Goal: Task Accomplishment & Management: Manage account settings

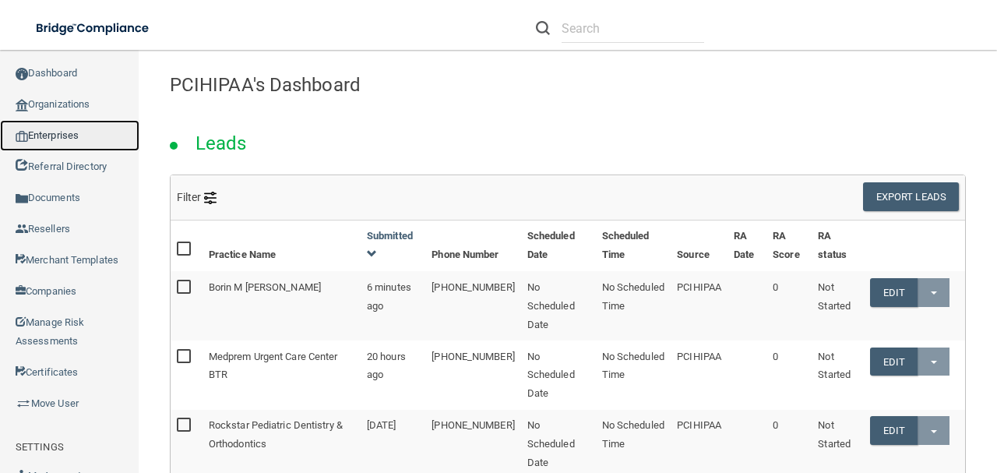
click at [59, 125] on link "Enterprises" at bounding box center [69, 135] width 139 height 31
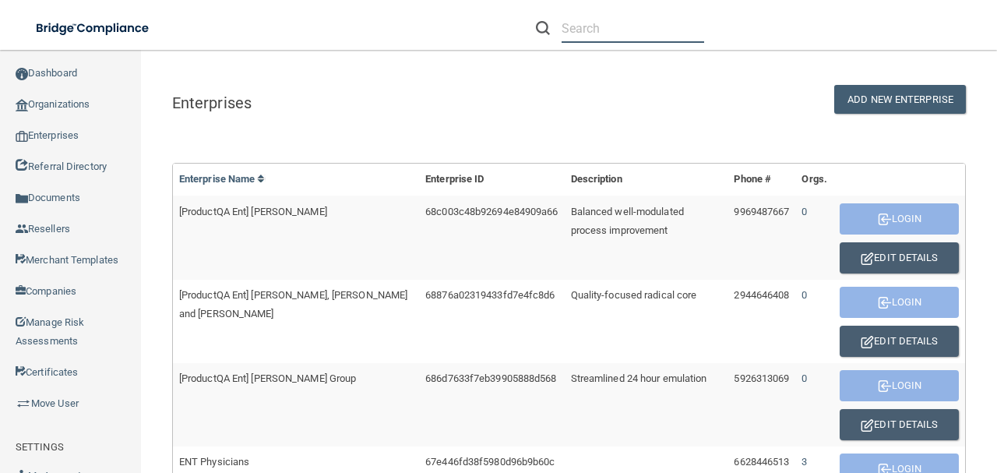
click at [570, 26] on input "text" at bounding box center [632, 28] width 143 height 29
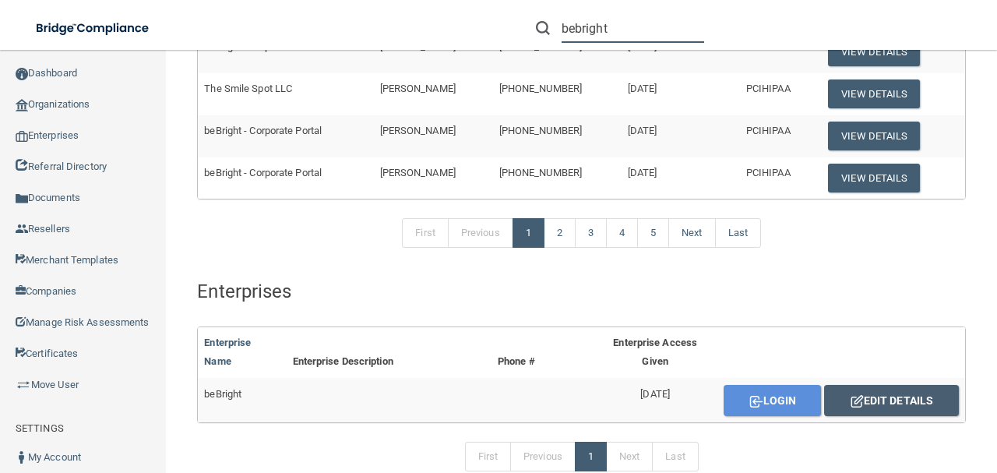
scroll to position [727, 0]
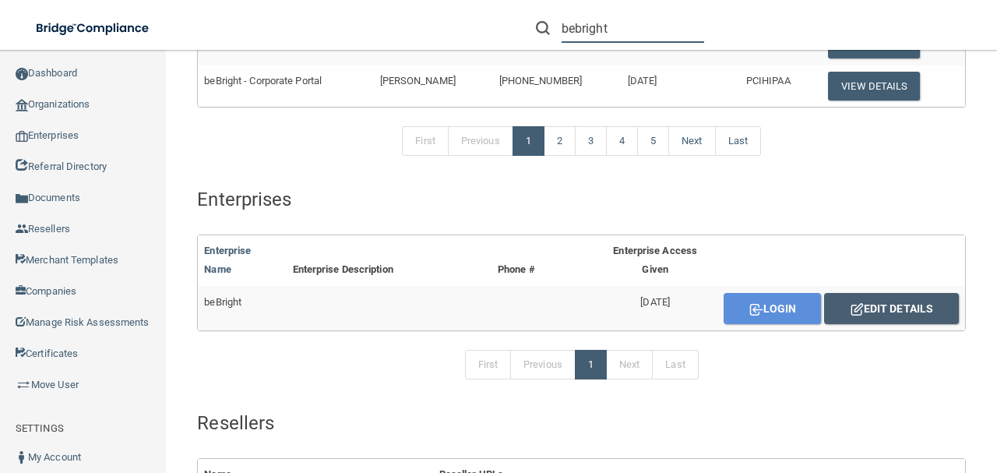
type input "bebright"
click at [866, 304] on button "Edit Details" at bounding box center [891, 308] width 135 height 31
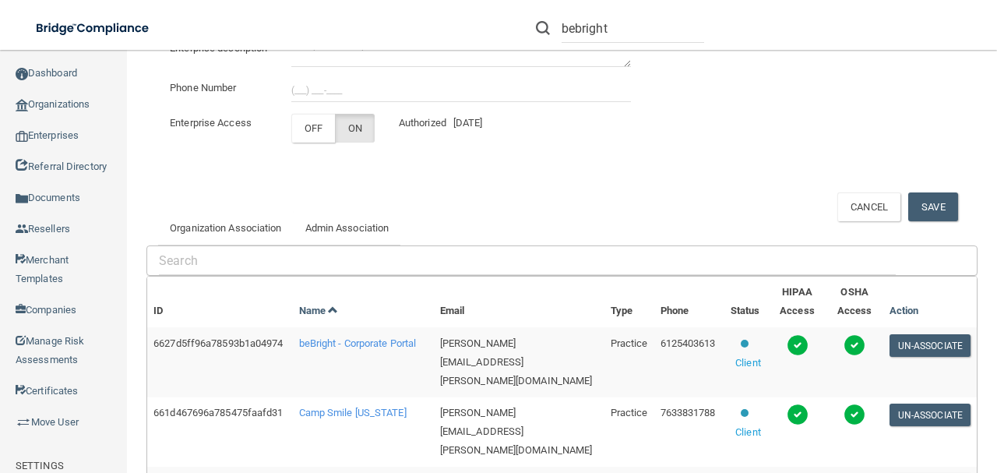
scroll to position [340, 0]
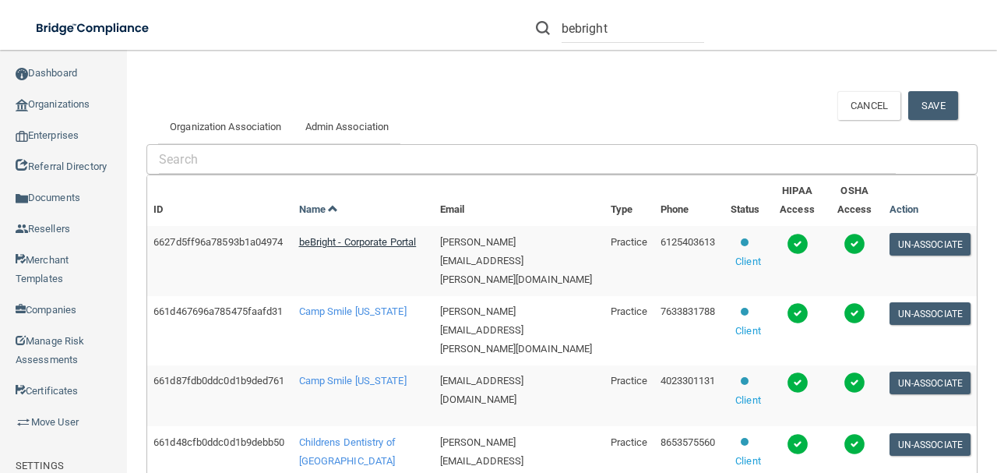
click at [345, 248] on span "beBright - Corporate Portal" at bounding box center [358, 242] width 118 height 12
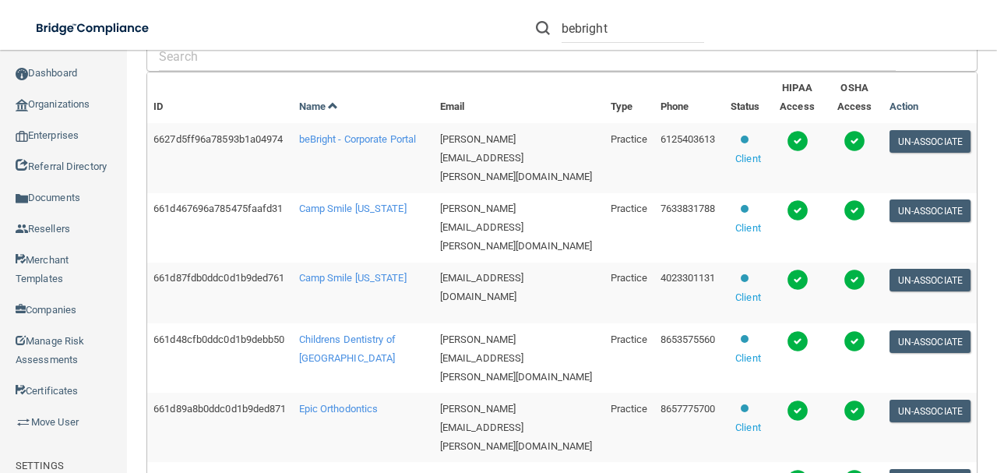
scroll to position [444, 0]
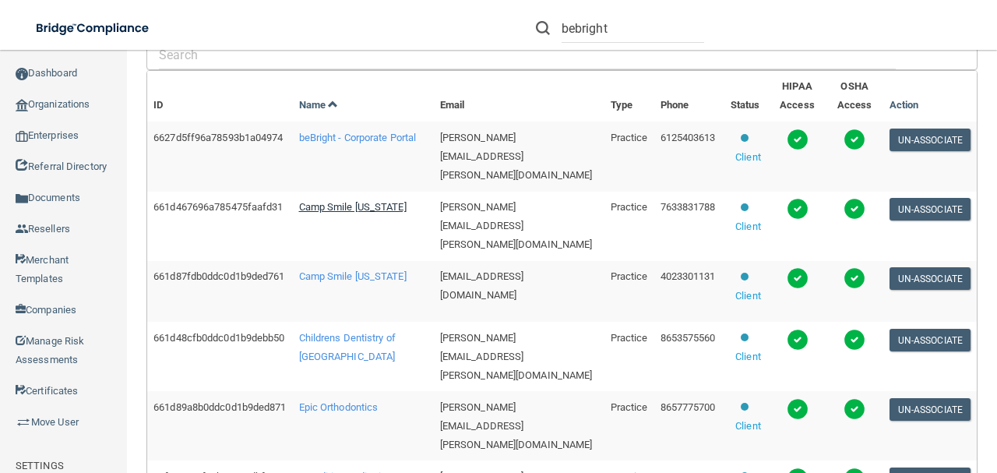
click at [354, 213] on span "Camp Smile Minnesota" at bounding box center [352, 207] width 107 height 12
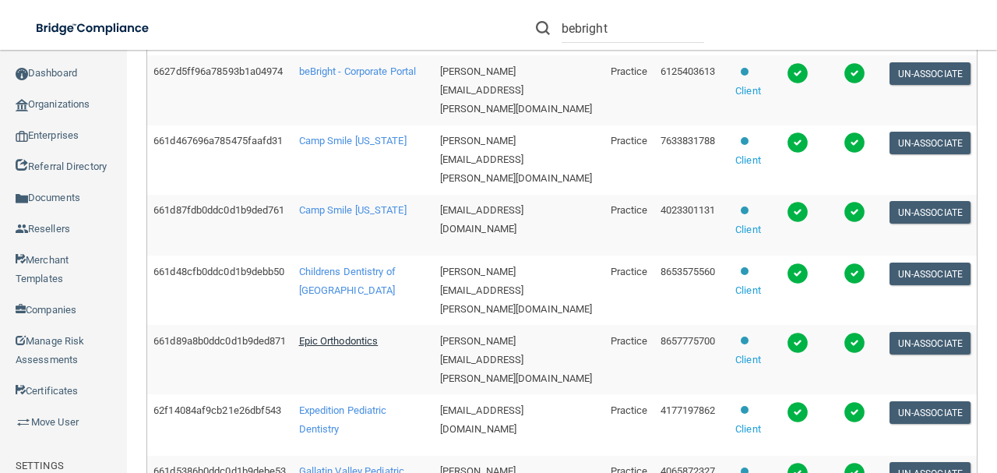
scroll to position [600, 0]
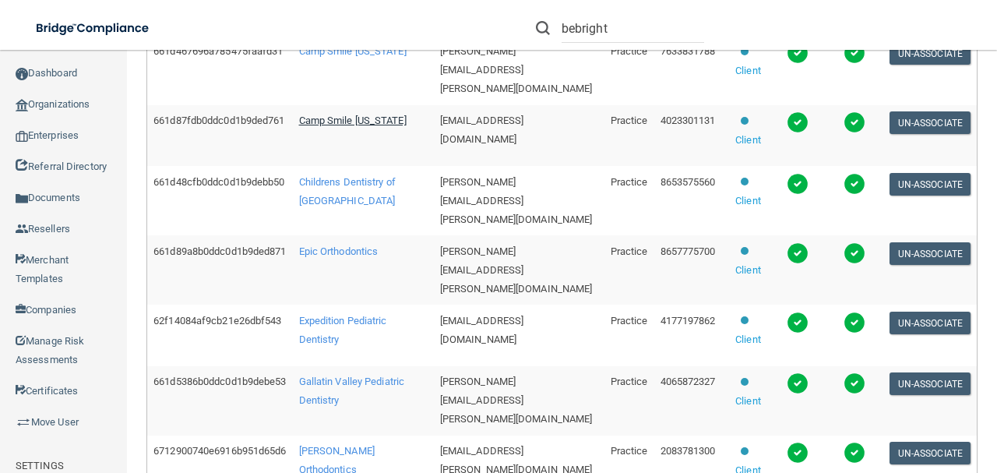
click at [347, 126] on span "Camp Smile Nebraska" at bounding box center [352, 120] width 107 height 12
click at [343, 220] on td "Childrens Dentistry of Knoxville" at bounding box center [363, 200] width 141 height 69
click at [344, 206] on span "Childrens Dentistry of Knoxville" at bounding box center [347, 191] width 97 height 30
click at [327, 257] on span "Epic Orthodontics" at bounding box center [338, 251] width 79 height 12
click at [348, 345] on span "Expedition Pediatric Dentistry" at bounding box center [343, 330] width 88 height 30
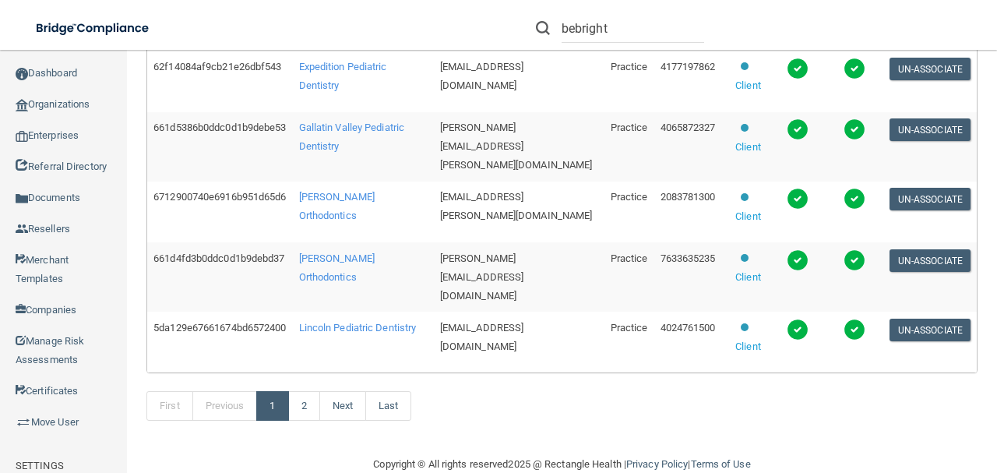
scroll to position [911, 0]
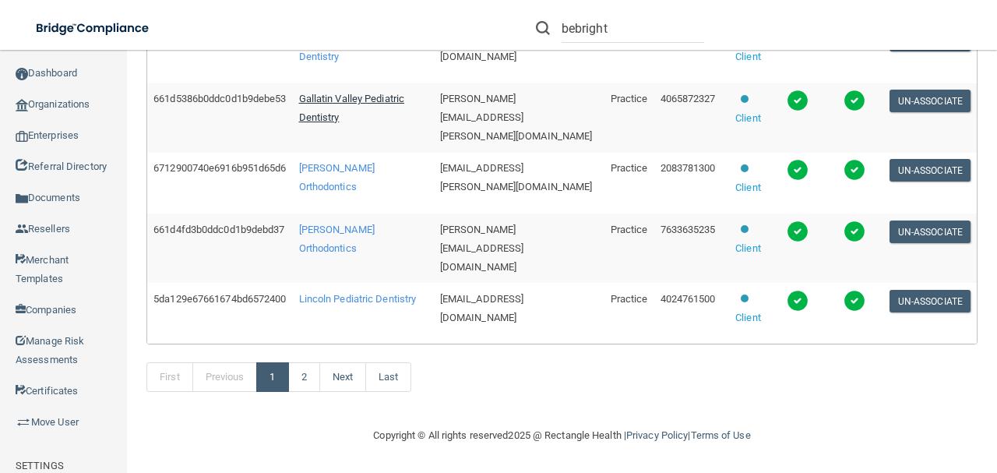
click at [355, 104] on span "Gallatin Valley Pediatric Dentistry" at bounding box center [352, 108] width 106 height 30
click at [345, 190] on span "Kelson Orthodontics" at bounding box center [337, 177] width 76 height 30
click at [349, 234] on span "Kottemann Orthodontics" at bounding box center [337, 238] width 76 height 30
click at [343, 304] on span "Lincoln Pediatric Dentistry" at bounding box center [358, 299] width 118 height 12
click at [320, 384] on link "2" at bounding box center [304, 377] width 32 height 30
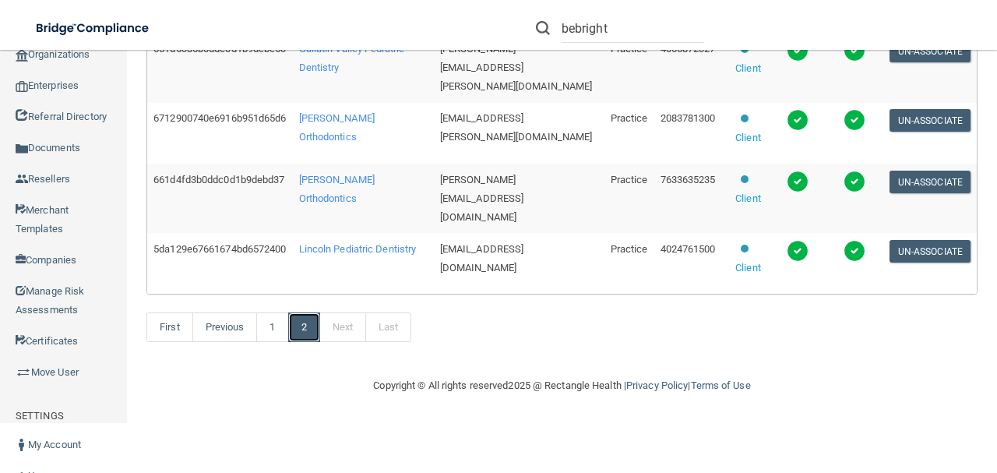
scroll to position [911, 0]
click at [318, 338] on link "2" at bounding box center [304, 327] width 32 height 30
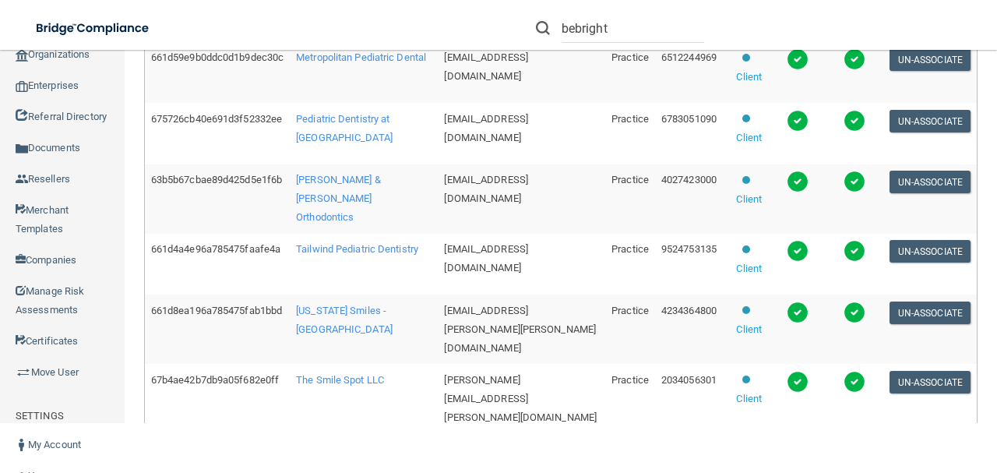
scroll to position [266, 0]
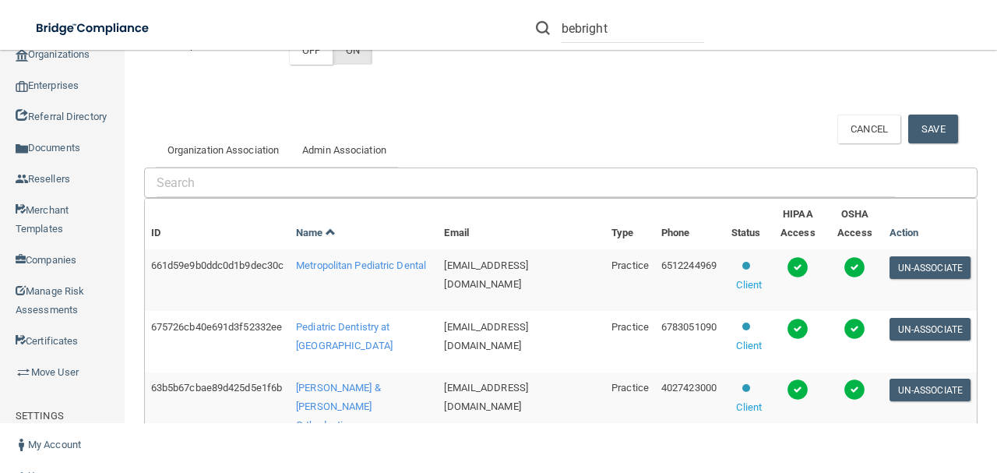
click at [334, 271] on span "Metropolitan Pediatric Dental" at bounding box center [361, 265] width 130 height 12
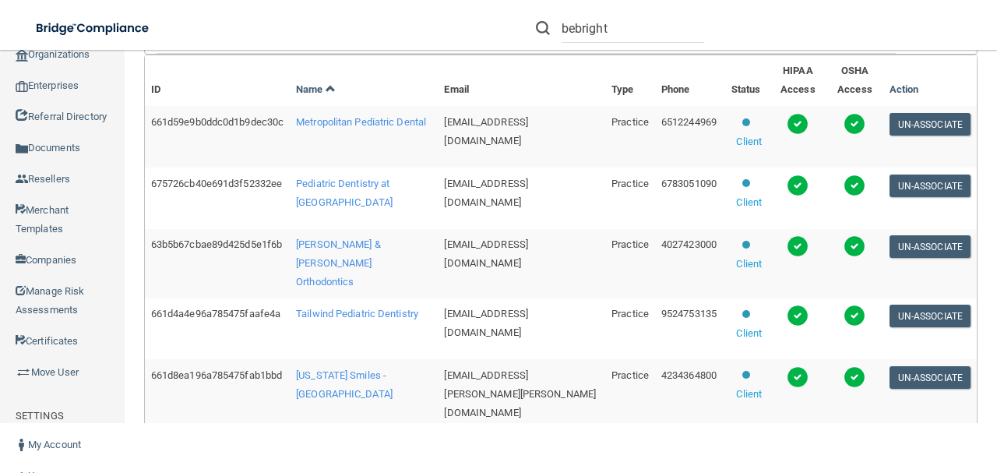
scroll to position [526, 0]
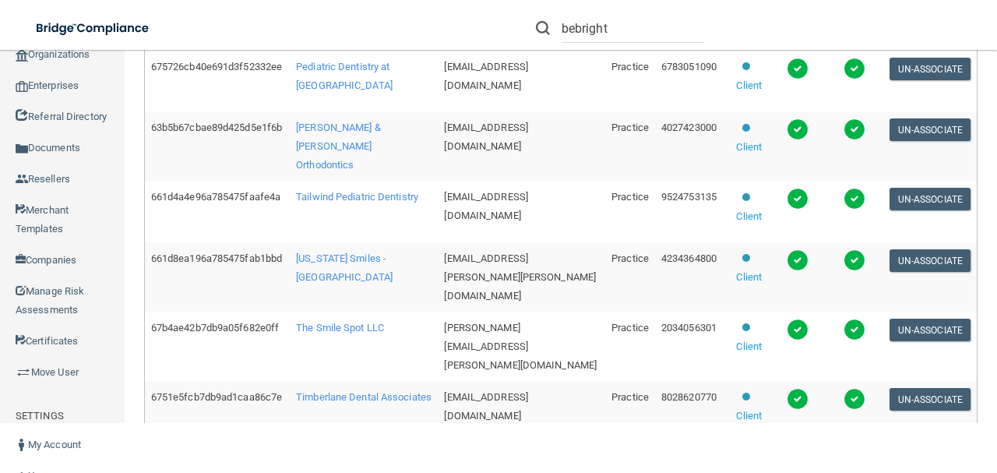
click at [349, 112] on td "Pediatric Dentistry at Vinings" at bounding box center [364, 82] width 148 height 62
click at [473, 46] on div "bebright Manage My Enterprise Manage My Location" at bounding box center [706, 28] width 582 height 56
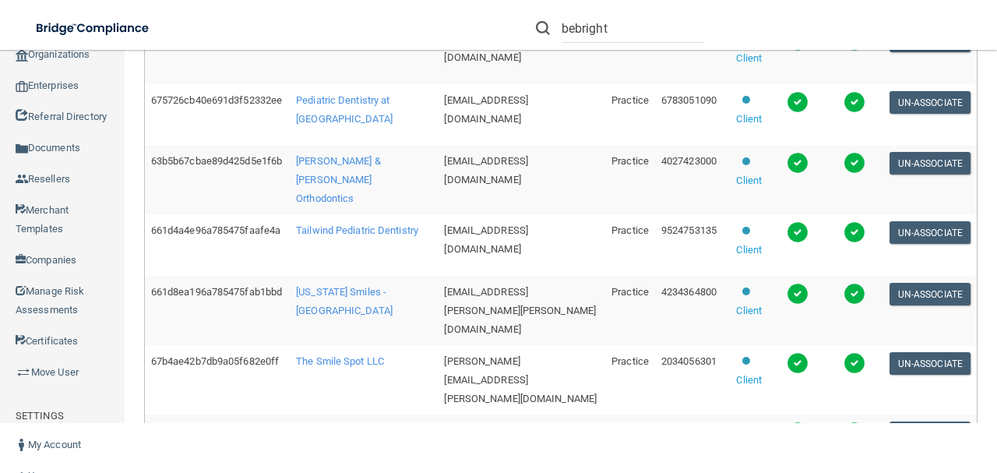
scroll to position [474, 0]
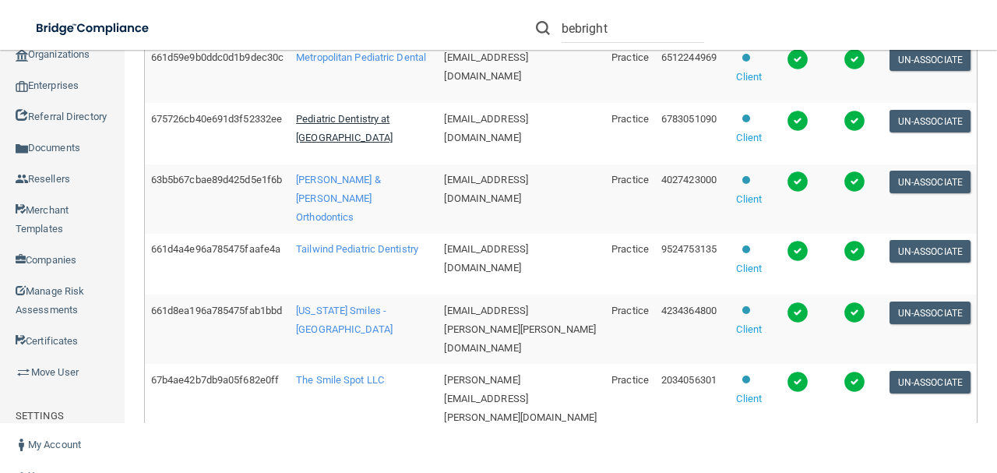
click at [380, 143] on span "Pediatric Dentistry at Vinings" at bounding box center [344, 128] width 97 height 30
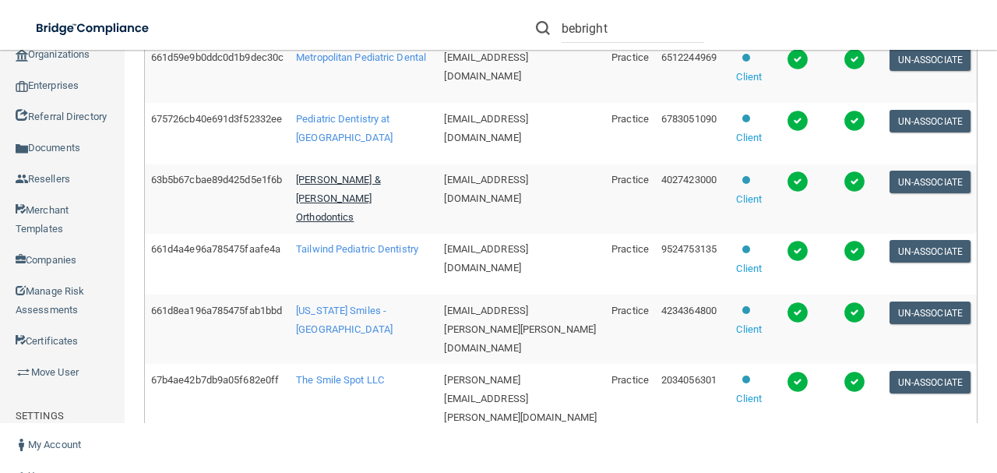
click at [361, 223] on span "Rallis & Bonilla Orthodontics" at bounding box center [338, 198] width 85 height 49
click at [366, 255] on span "Tailwind Pediatric Dentistry" at bounding box center [357, 249] width 122 height 12
click at [368, 350] on td "[US_STATE] Smiles - [GEOGRAPHIC_DATA]" at bounding box center [364, 328] width 148 height 69
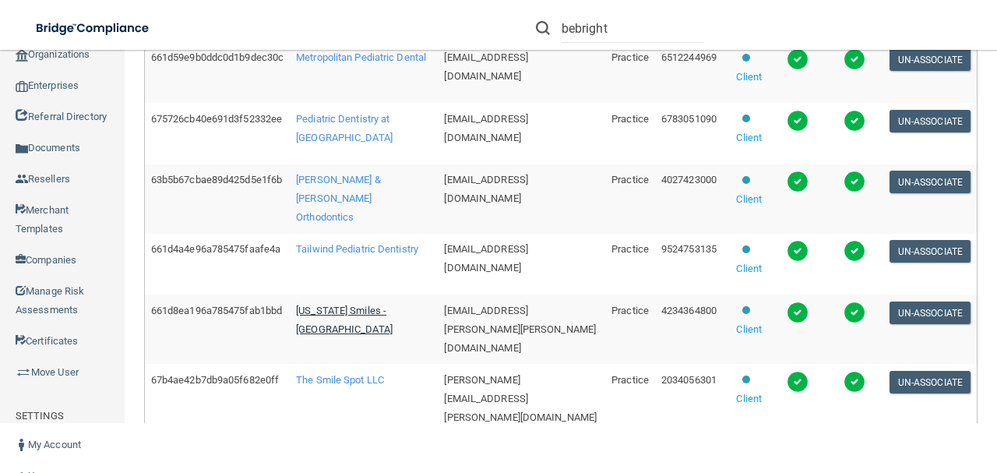
click at [357, 335] on span "[US_STATE] Smiles - [GEOGRAPHIC_DATA]" at bounding box center [344, 319] width 97 height 30
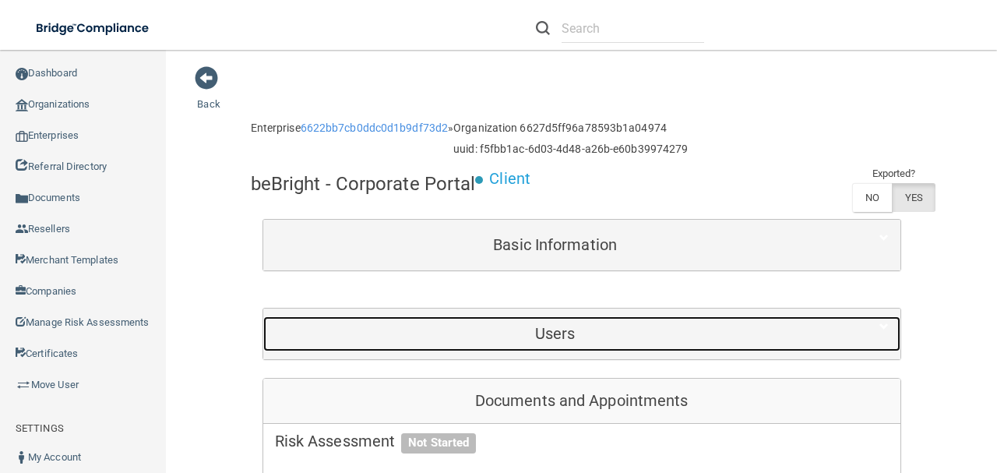
click at [559, 326] on h5 "Users" at bounding box center [555, 333] width 561 height 17
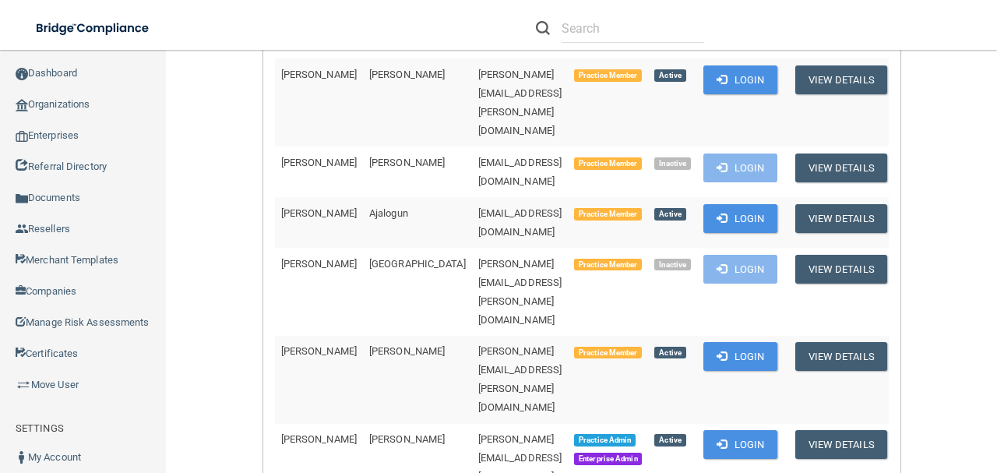
scroll to position [519, 0]
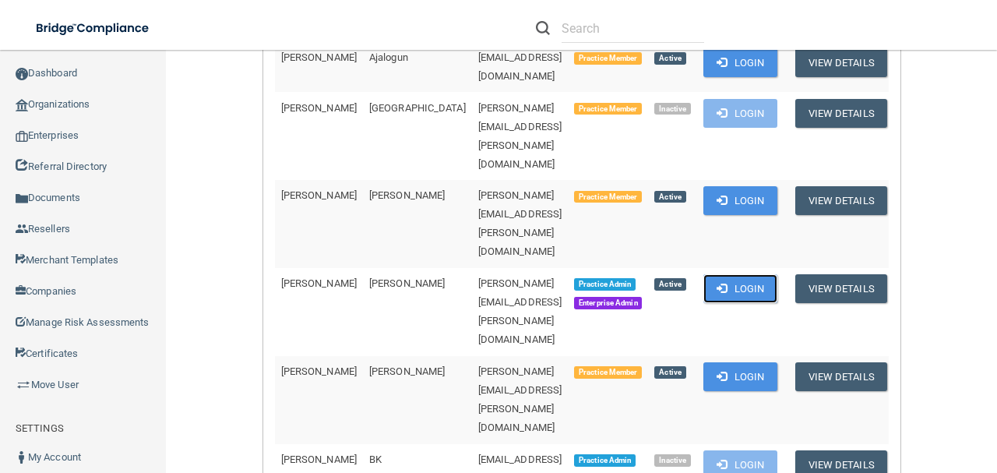
click at [720, 274] on button "Login" at bounding box center [740, 288] width 74 height 29
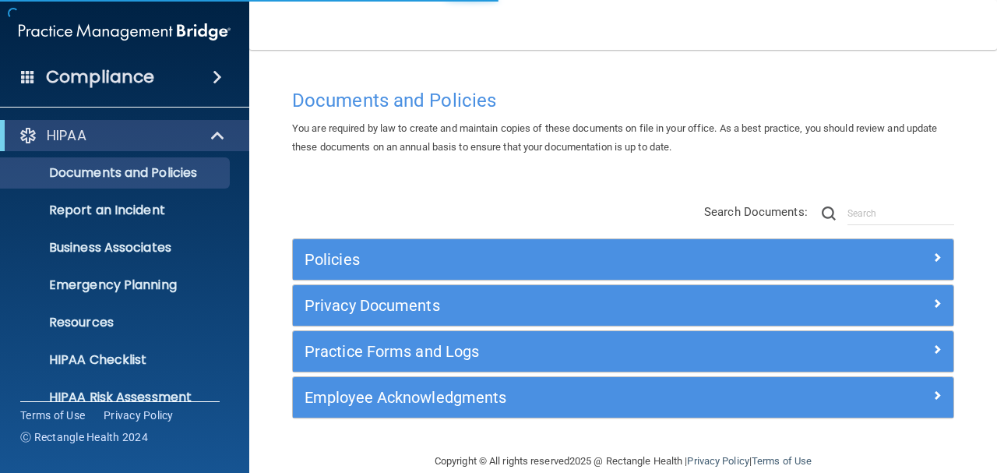
scroll to position [173, 0]
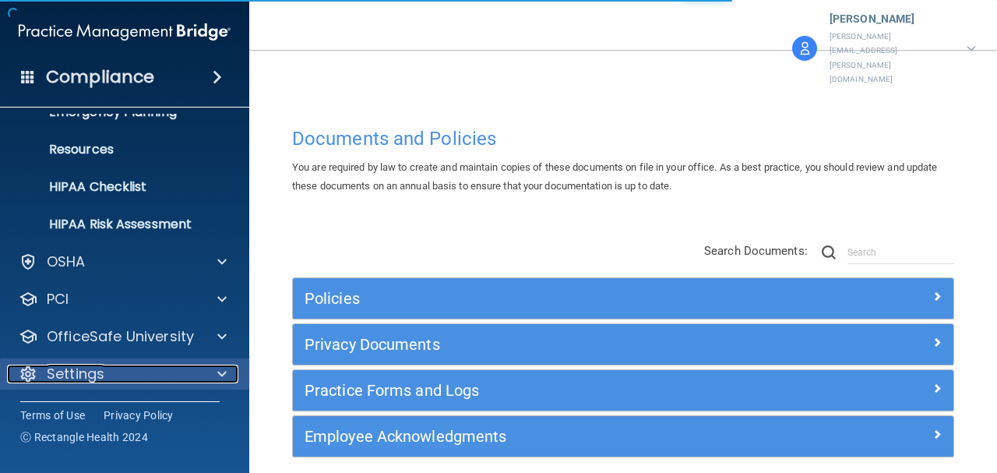
click at [155, 378] on div "Settings" at bounding box center [103, 373] width 193 height 19
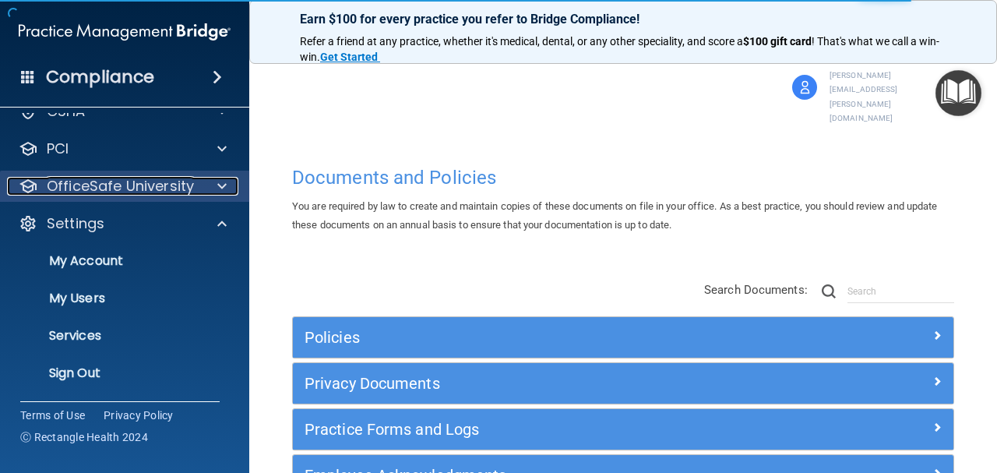
click at [154, 188] on p "OfficeSafe University" at bounding box center [120, 186] width 147 height 19
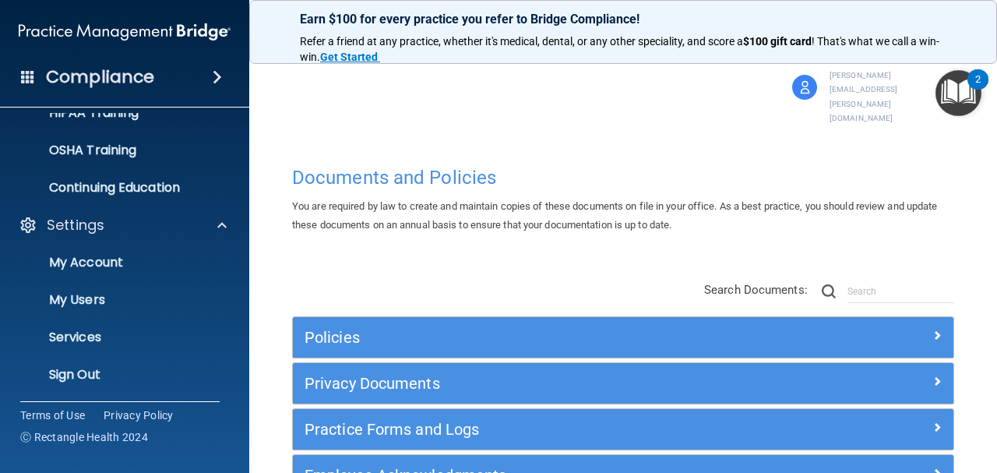
scroll to position [435, 0]
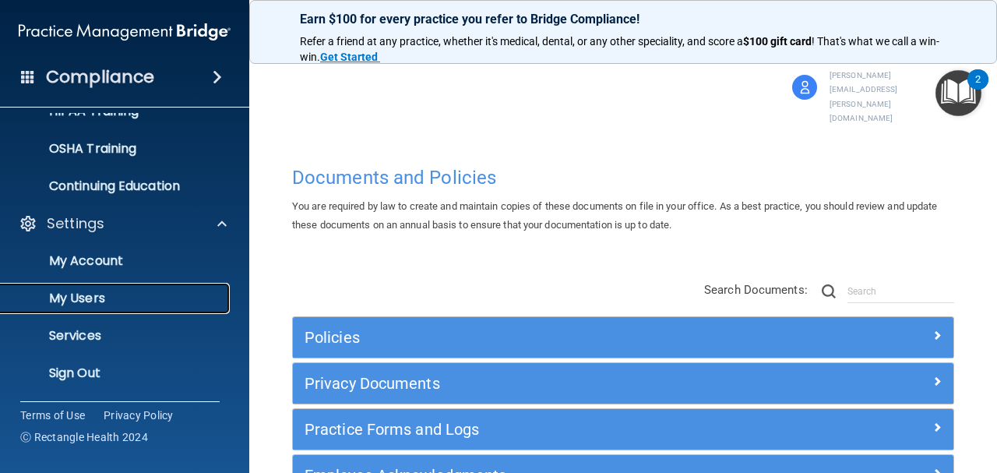
click at [147, 288] on link "My Users" at bounding box center [106, 298] width 245 height 31
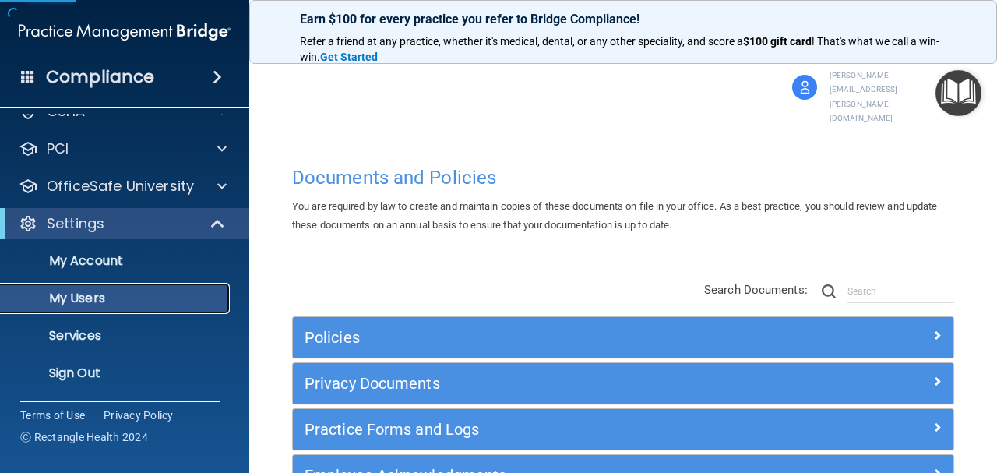
scroll to position [61, 0]
select select "20"
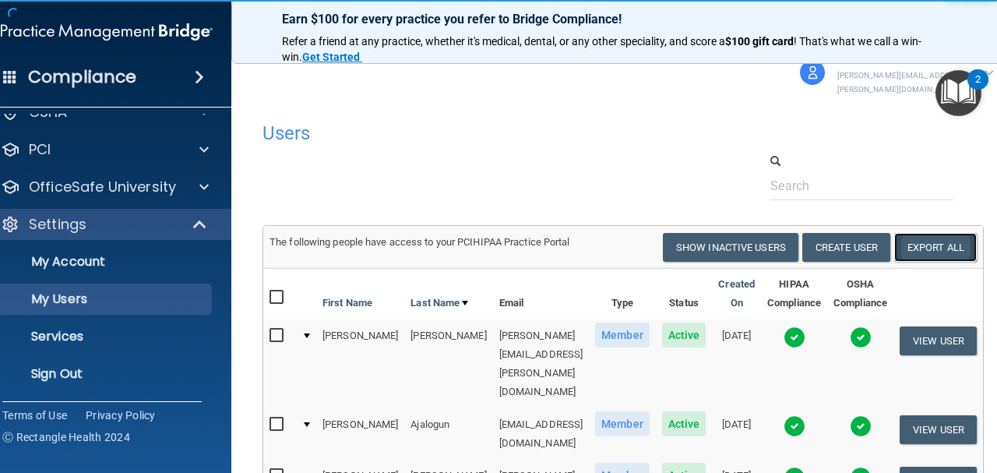
click at [925, 235] on link "Export All" at bounding box center [935, 247] width 83 height 29
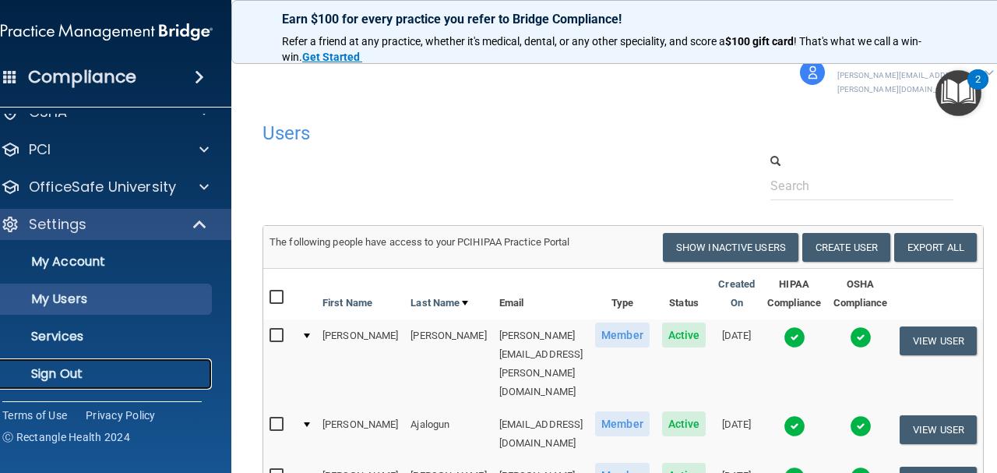
click at [86, 386] on link "Sign Out" at bounding box center [89, 373] width 245 height 31
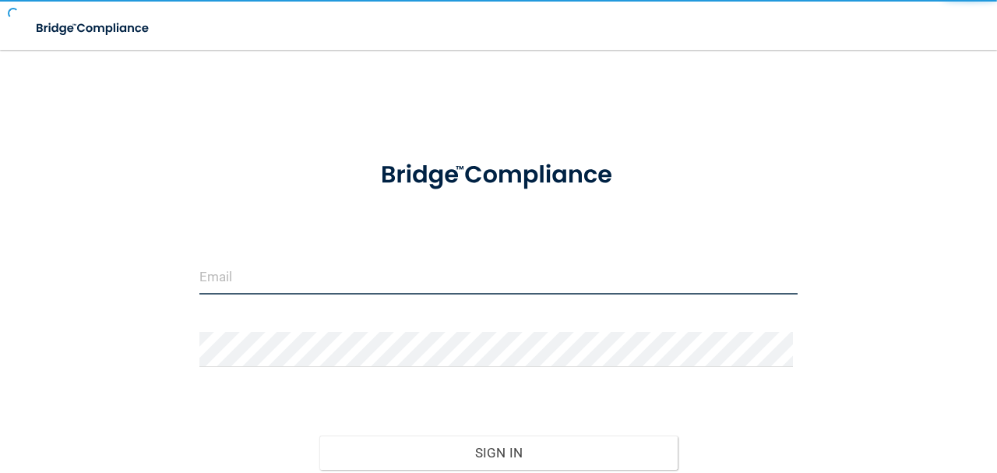
type input "[EMAIL_ADDRESS][DOMAIN_NAME]"
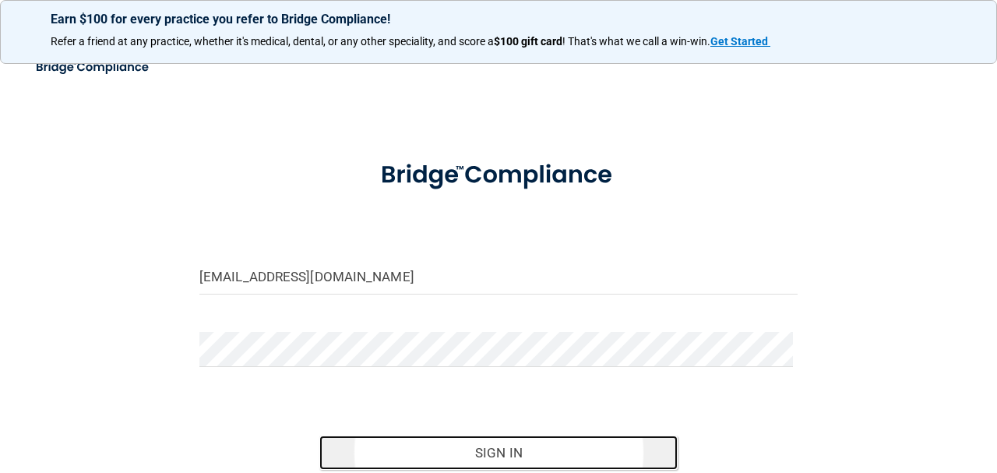
click at [413, 441] on button "Sign In" at bounding box center [498, 452] width 359 height 34
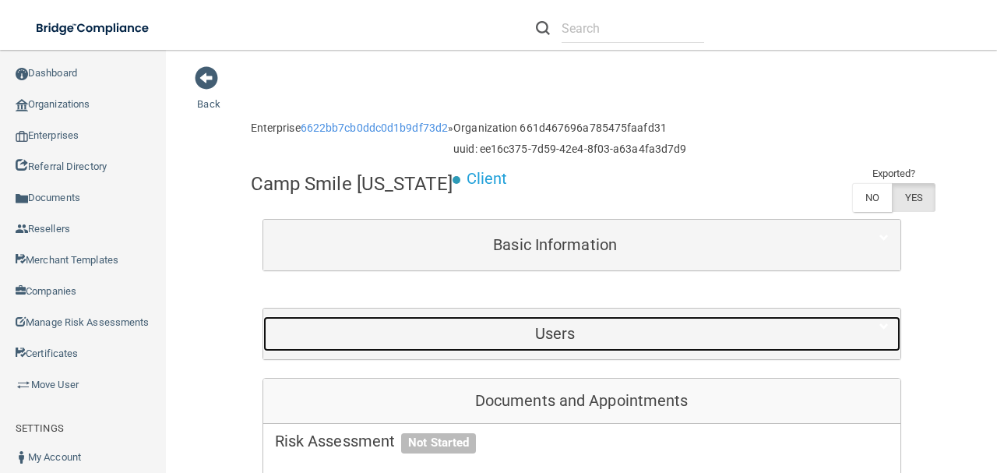
click at [672, 343] on div "Users" at bounding box center [555, 333] width 584 height 35
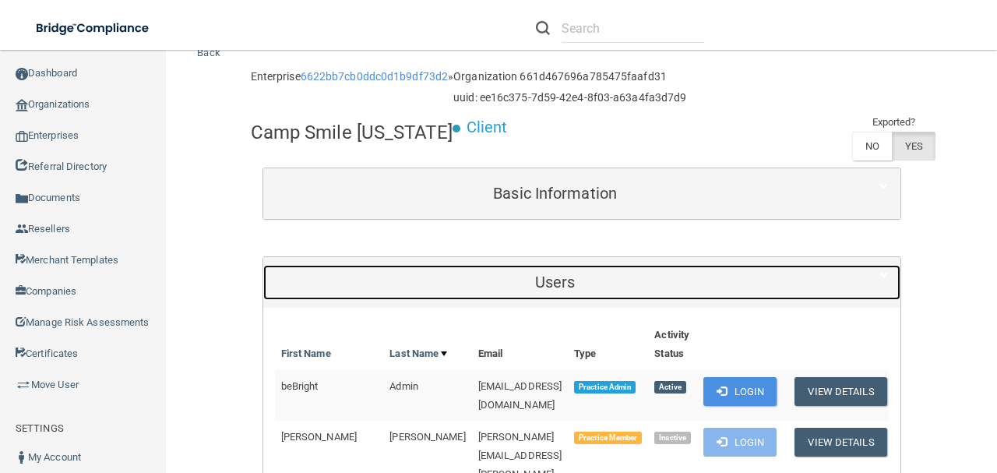
scroll to position [207, 0]
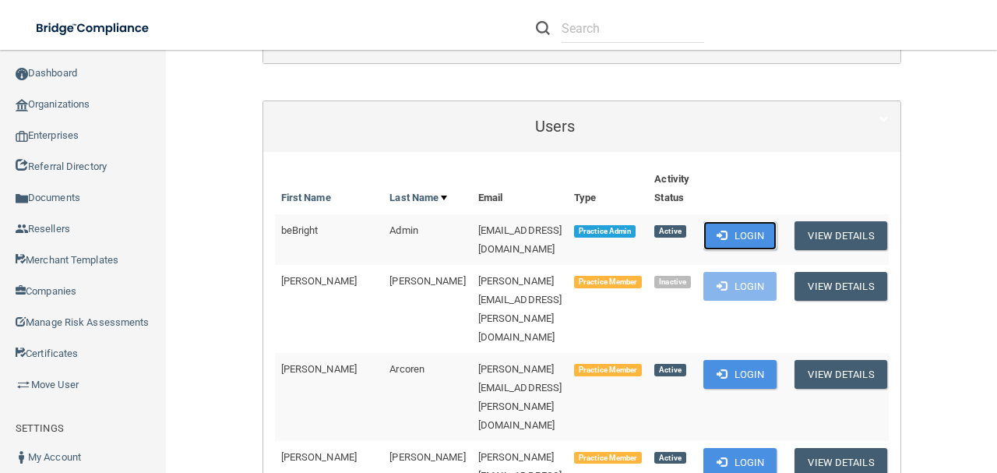
click at [737, 239] on button "Login" at bounding box center [740, 235] width 74 height 29
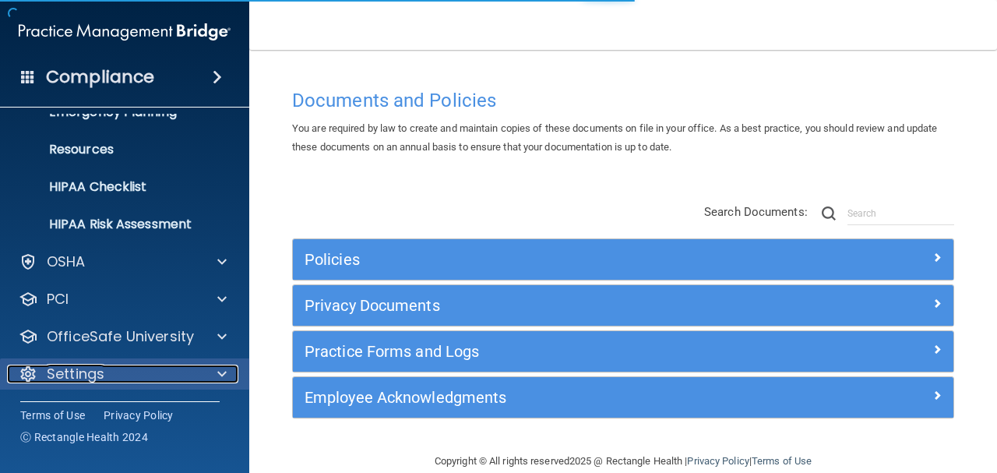
click at [146, 376] on div "Settings" at bounding box center [103, 373] width 193 height 19
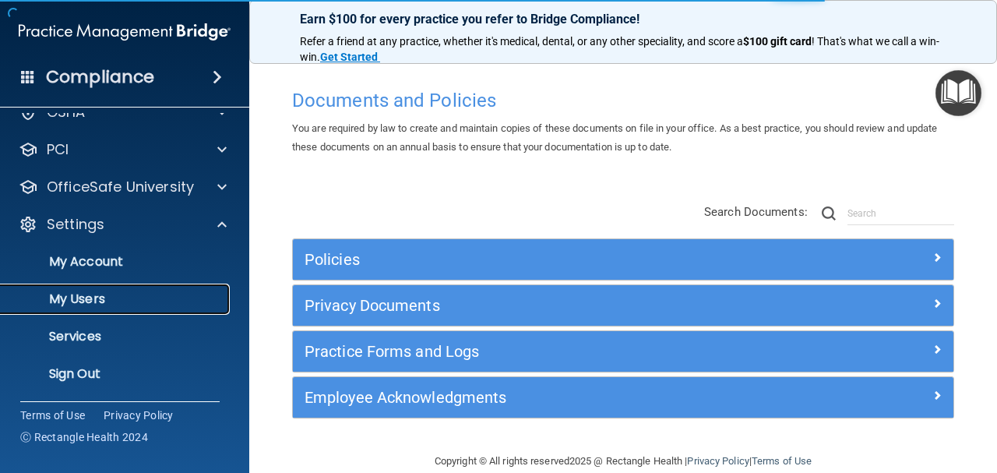
click at [140, 285] on link "My Users" at bounding box center [106, 298] width 245 height 31
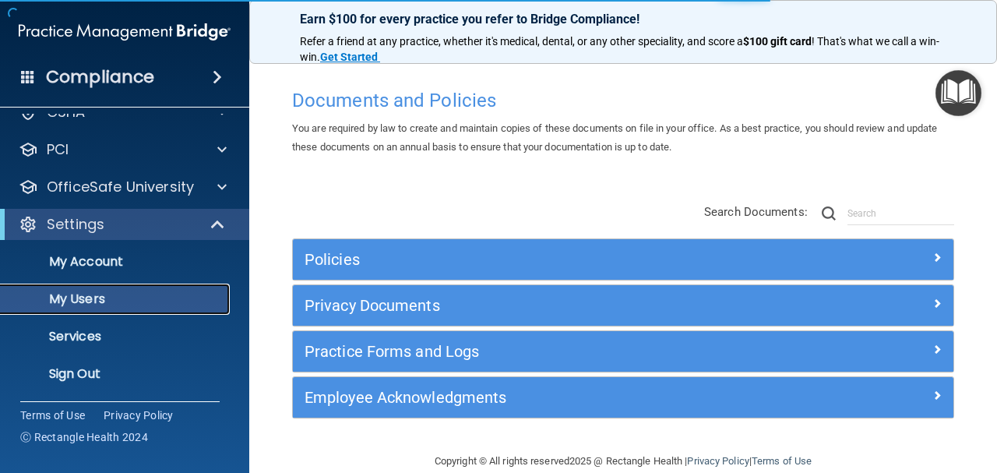
scroll to position [60, 0]
select select "20"
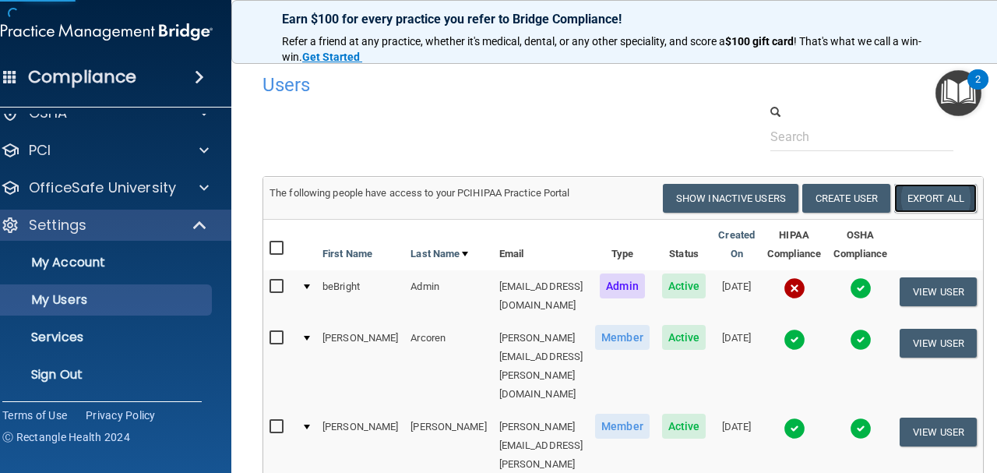
click at [922, 196] on link "Export All" at bounding box center [935, 198] width 83 height 29
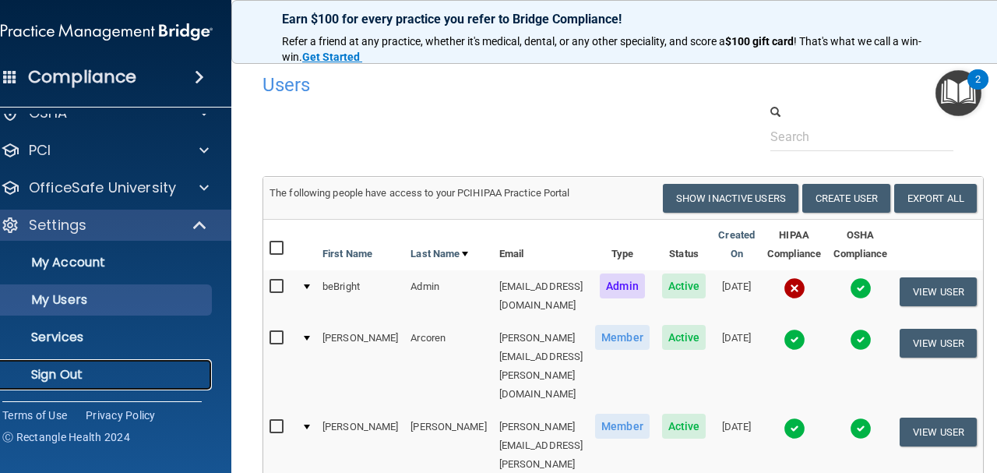
click at [79, 365] on link "Sign Out" at bounding box center [89, 374] width 245 height 31
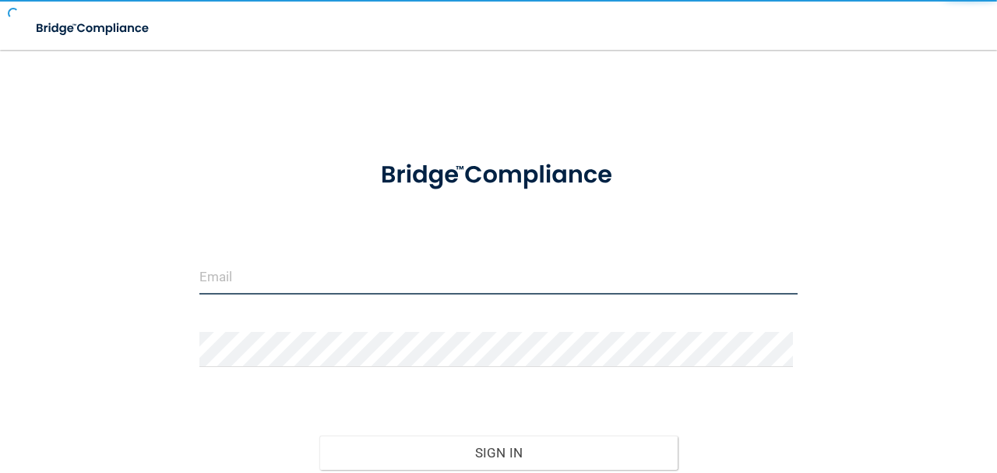
type input "avan@rectanglehealth.com"
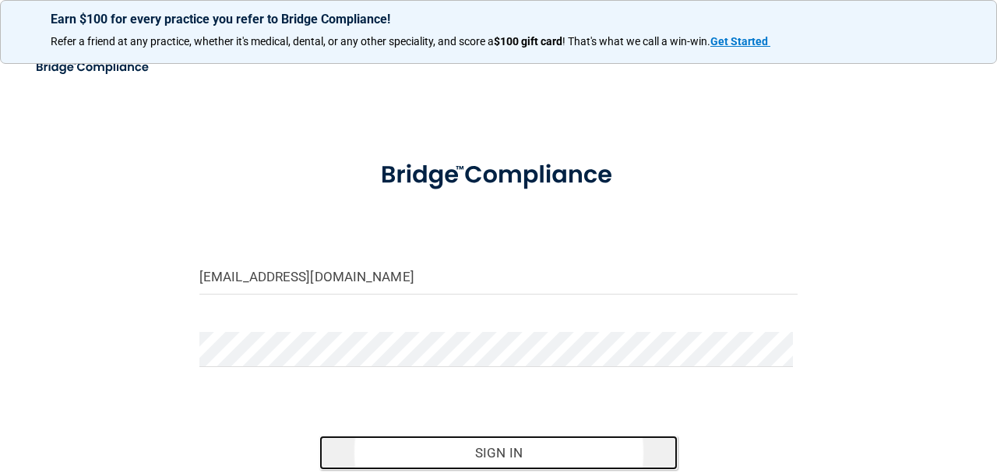
click at [435, 450] on button "Sign In" at bounding box center [498, 452] width 359 height 34
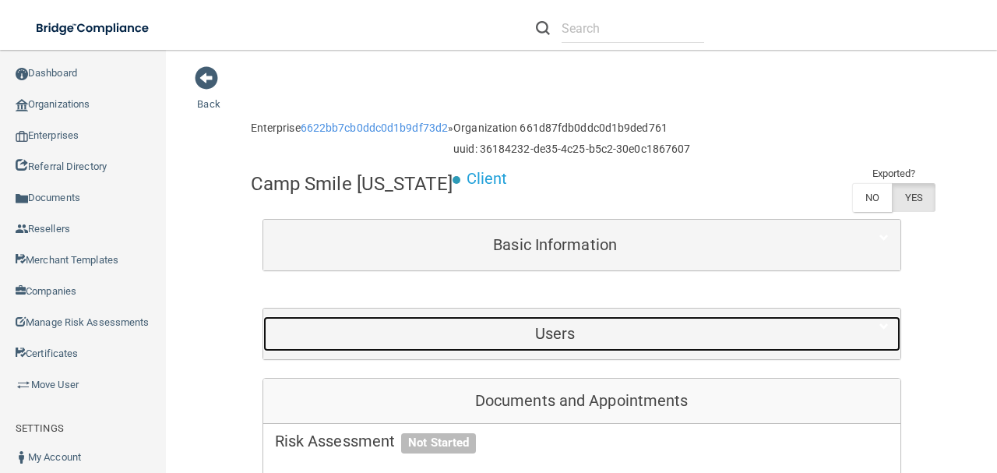
click at [480, 335] on h5 "Users" at bounding box center [555, 333] width 561 height 17
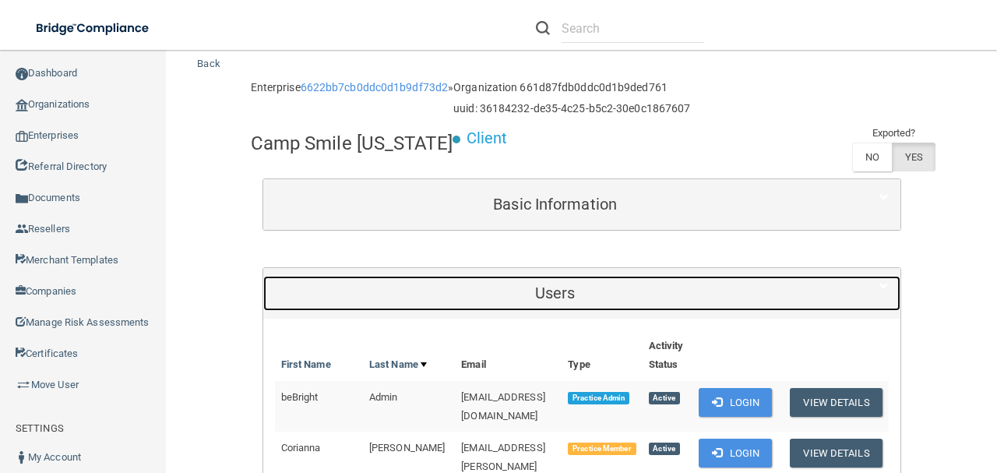
scroll to position [156, 0]
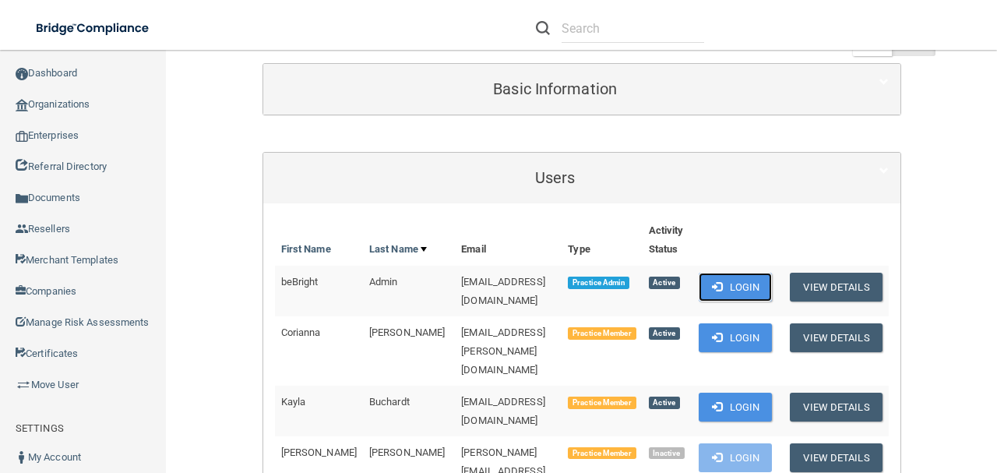
click at [722, 281] on span at bounding box center [717, 286] width 10 height 10
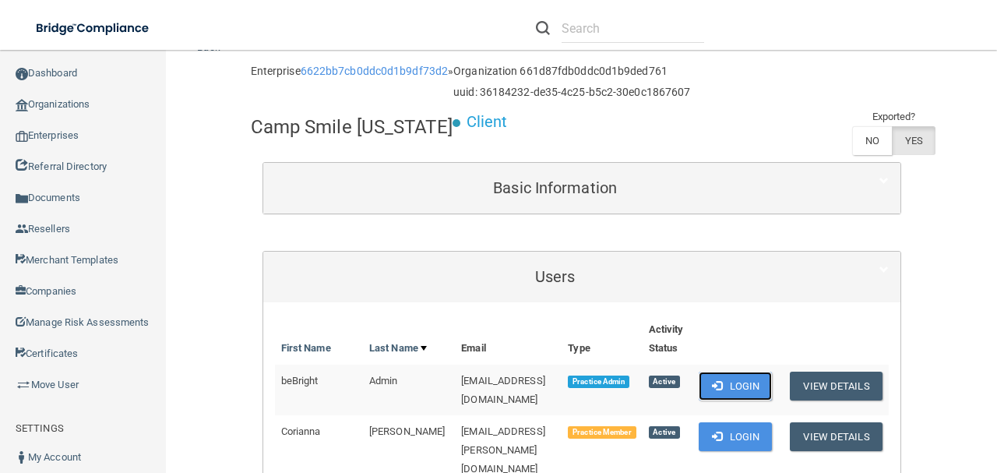
scroll to position [0, 0]
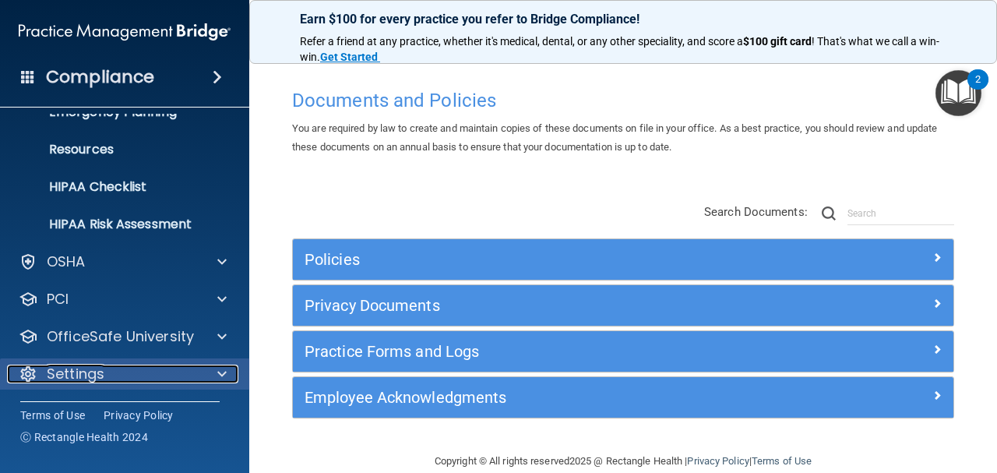
click at [137, 377] on div "Settings" at bounding box center [103, 373] width 193 height 19
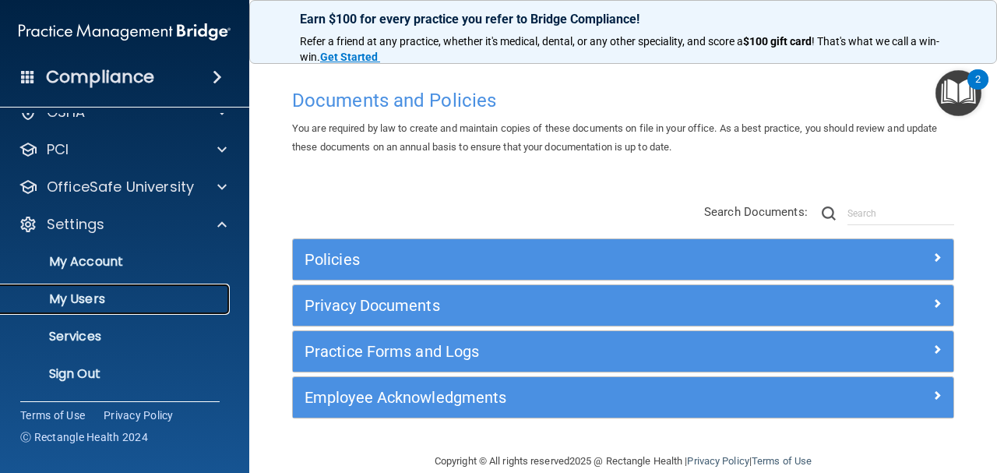
click at [106, 303] on p "My Users" at bounding box center [116, 299] width 213 height 16
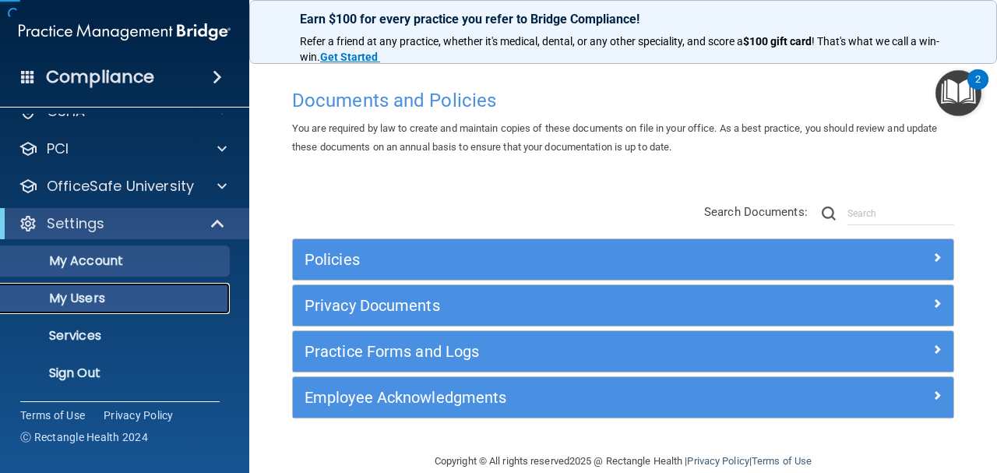
scroll to position [60, 0]
select select "20"
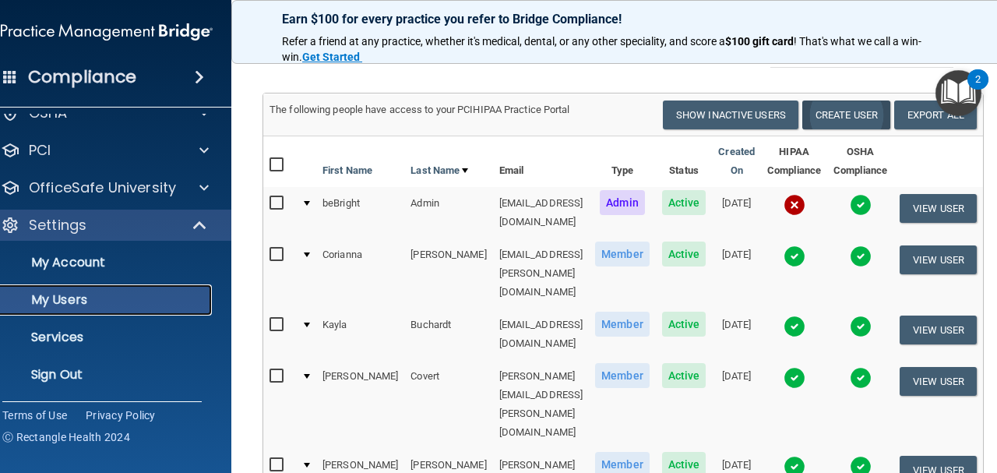
scroll to position [0, 0]
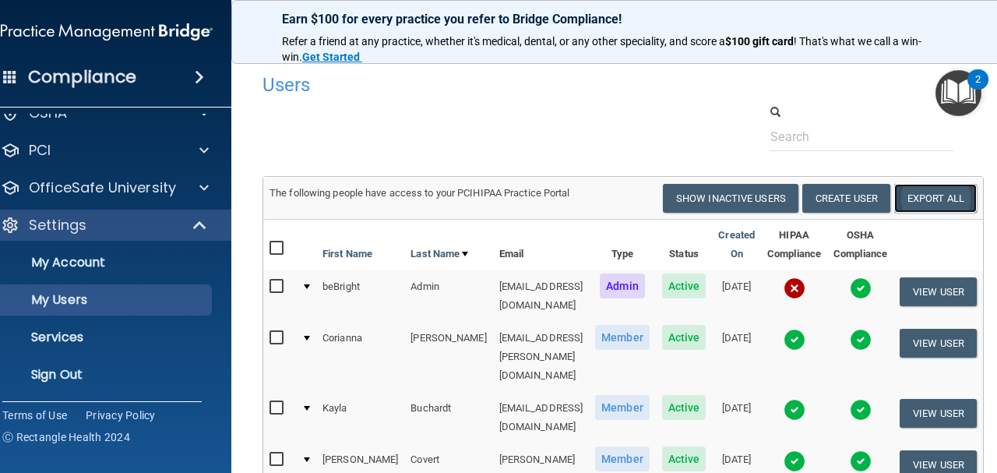
click at [939, 191] on link "Export All" at bounding box center [935, 198] width 83 height 29
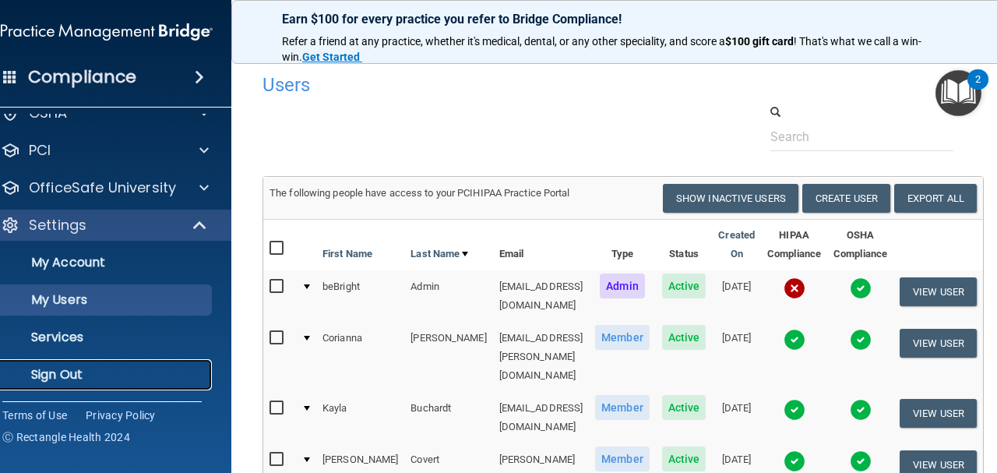
click at [81, 385] on link "Sign Out" at bounding box center [89, 374] width 245 height 31
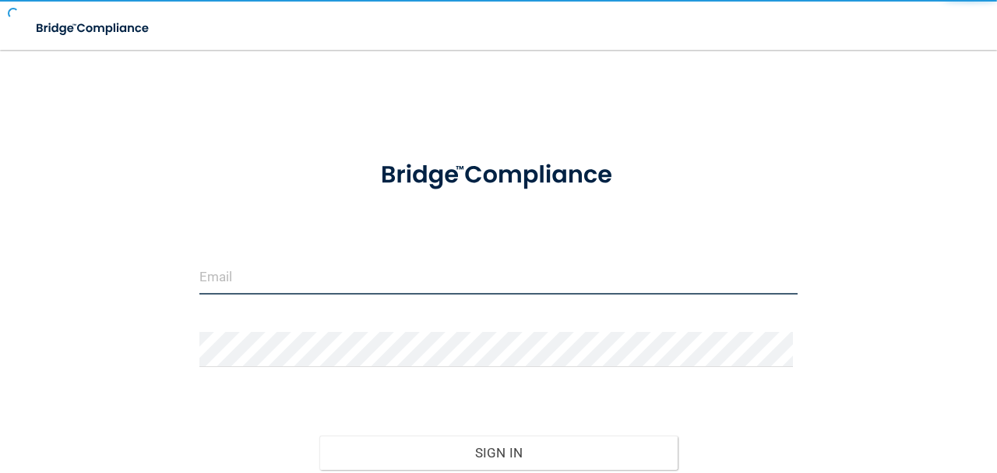
type input "[EMAIL_ADDRESS][DOMAIN_NAME]"
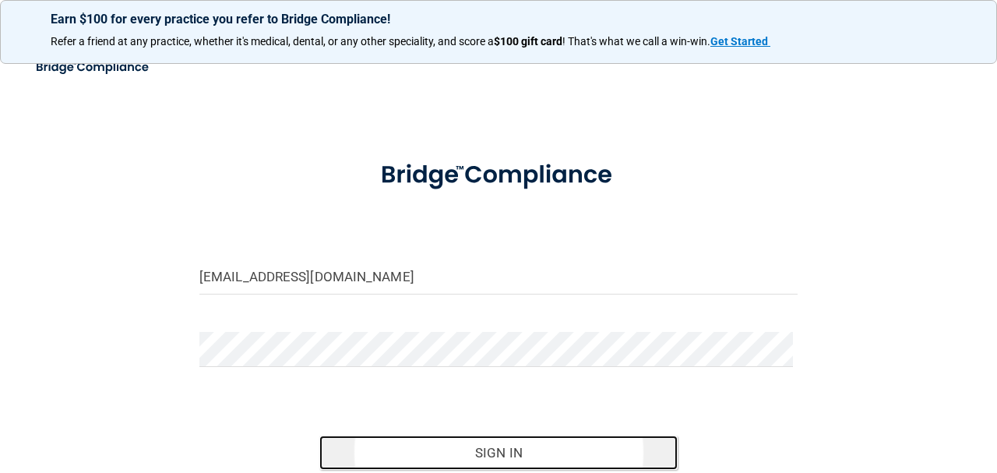
click at [360, 439] on button "Sign In" at bounding box center [498, 452] width 359 height 34
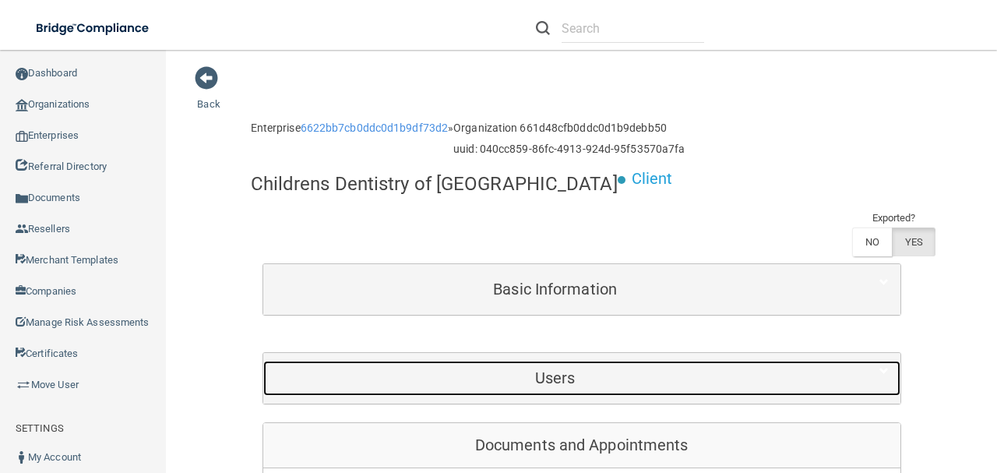
click at [522, 361] on div "Users" at bounding box center [555, 378] width 584 height 35
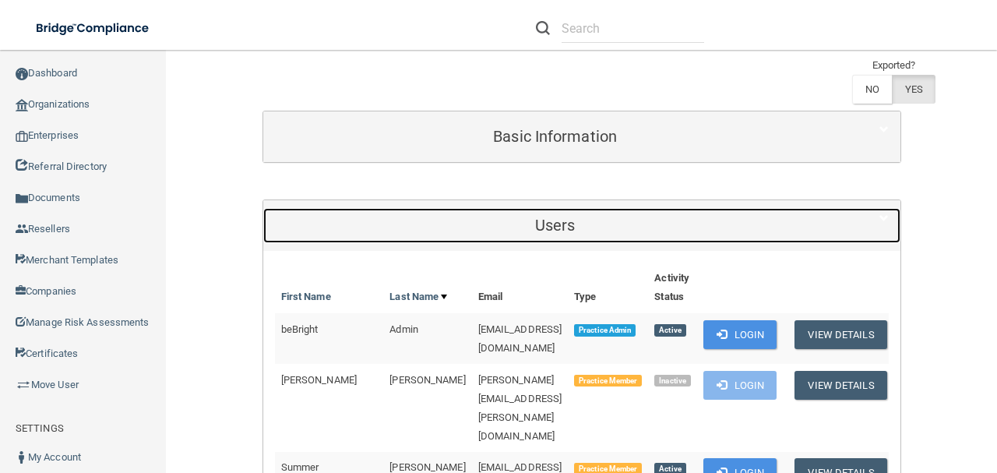
scroll to position [156, 0]
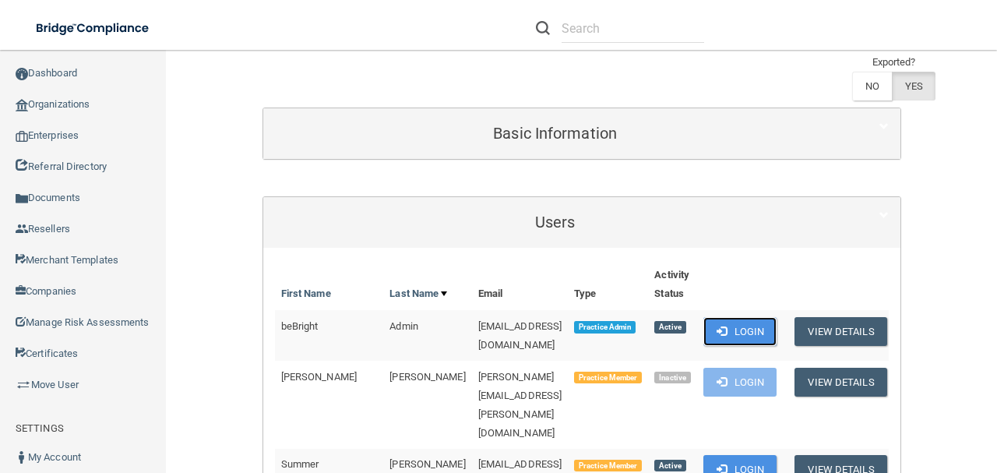
click at [775, 317] on button "Login" at bounding box center [740, 331] width 74 height 29
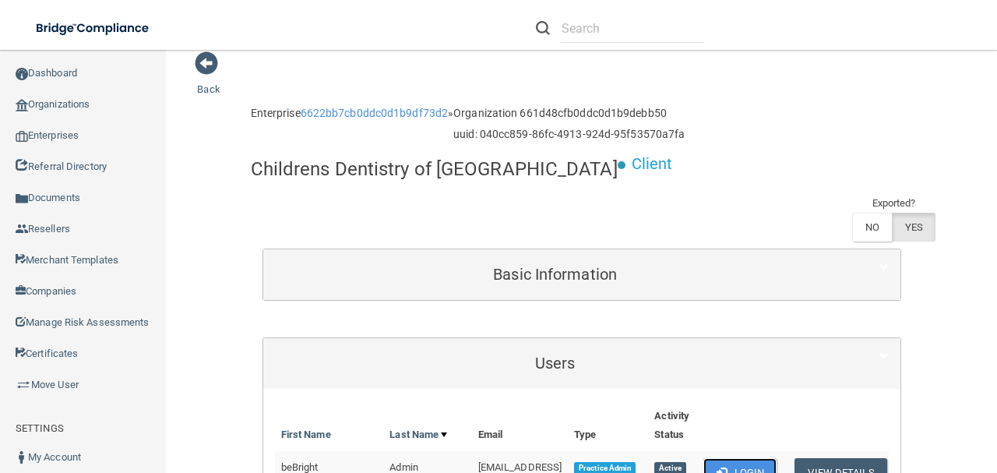
scroll to position [0, 0]
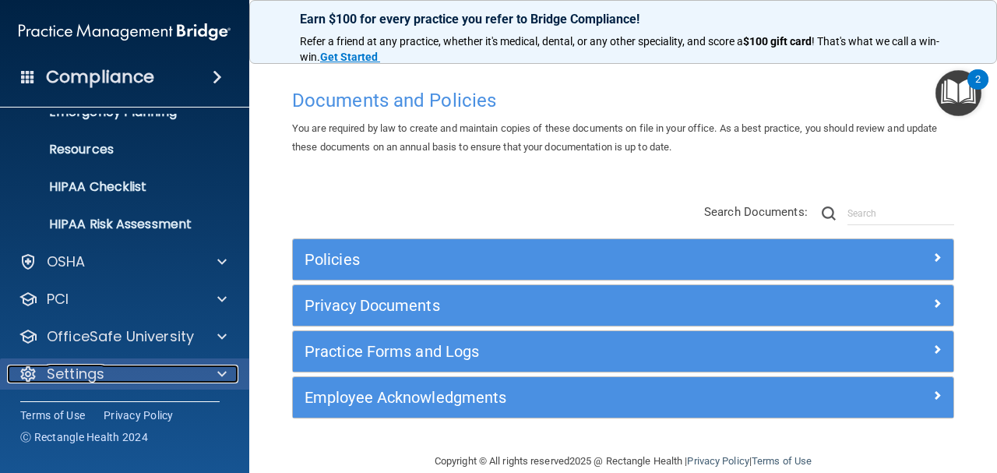
click at [140, 378] on div "Settings" at bounding box center [103, 373] width 193 height 19
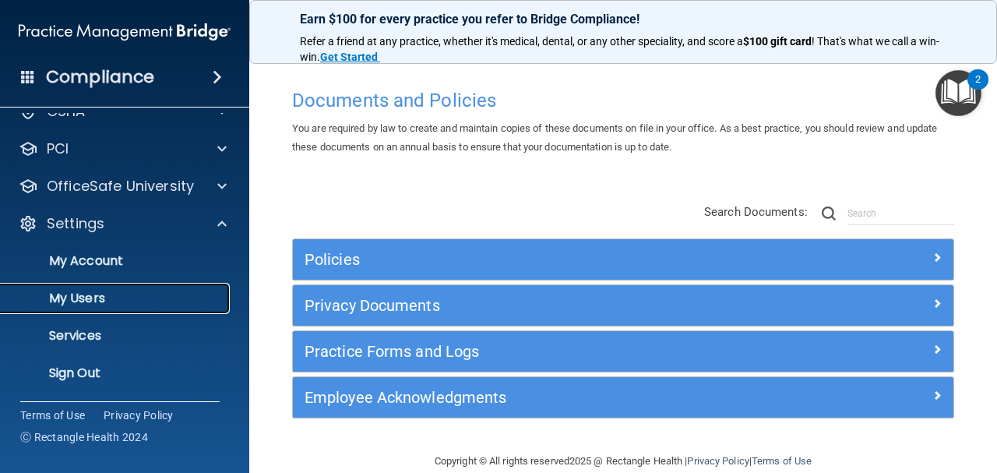
click at [158, 287] on link "My Users" at bounding box center [106, 298] width 245 height 31
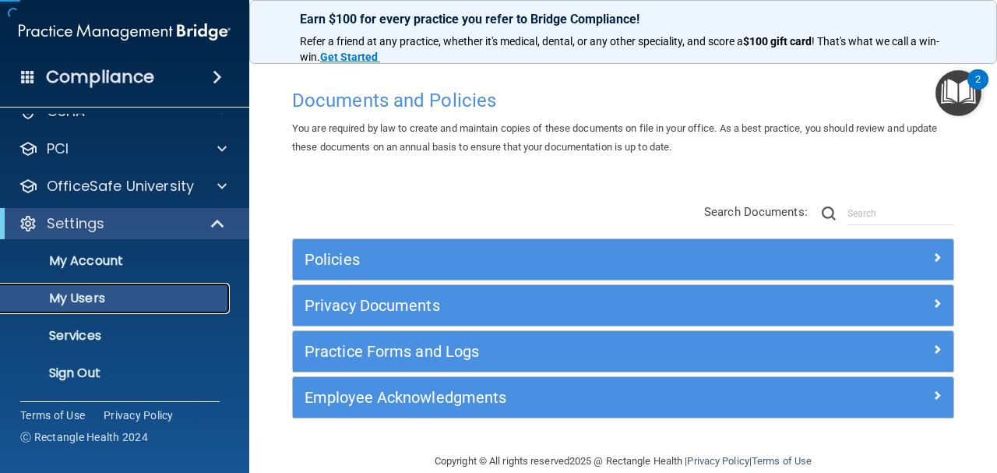
scroll to position [61, 0]
click at [157, 294] on p "My Users" at bounding box center [116, 299] width 213 height 16
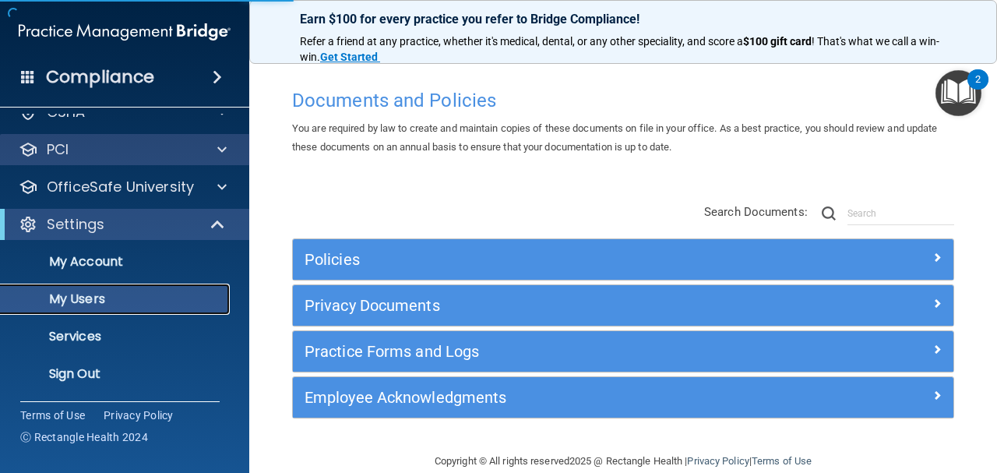
select select "20"
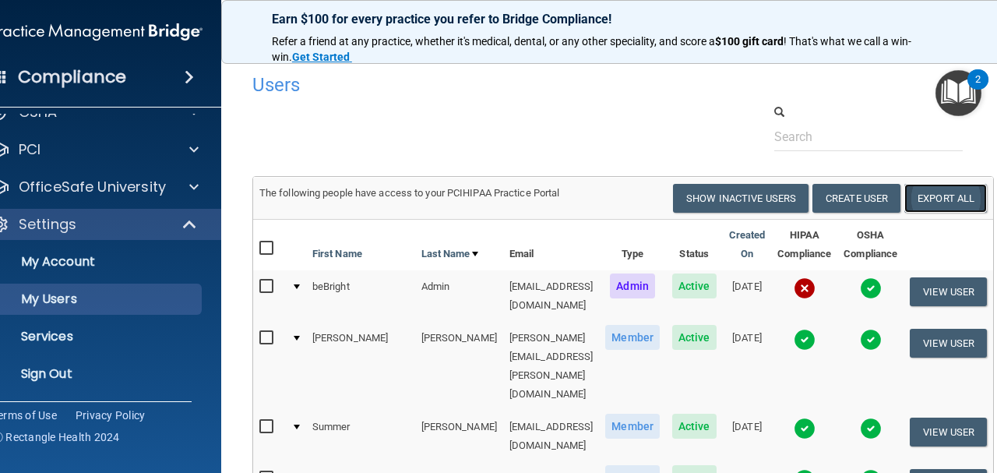
click at [950, 200] on link "Export All" at bounding box center [945, 198] width 83 height 29
click at [62, 372] on p "Sign Out" at bounding box center [88, 374] width 213 height 16
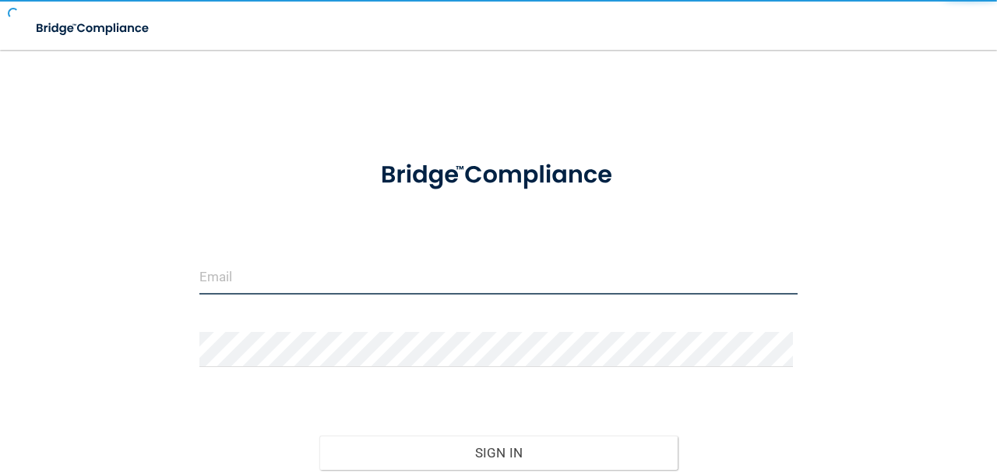
type input "[EMAIL_ADDRESS][DOMAIN_NAME]"
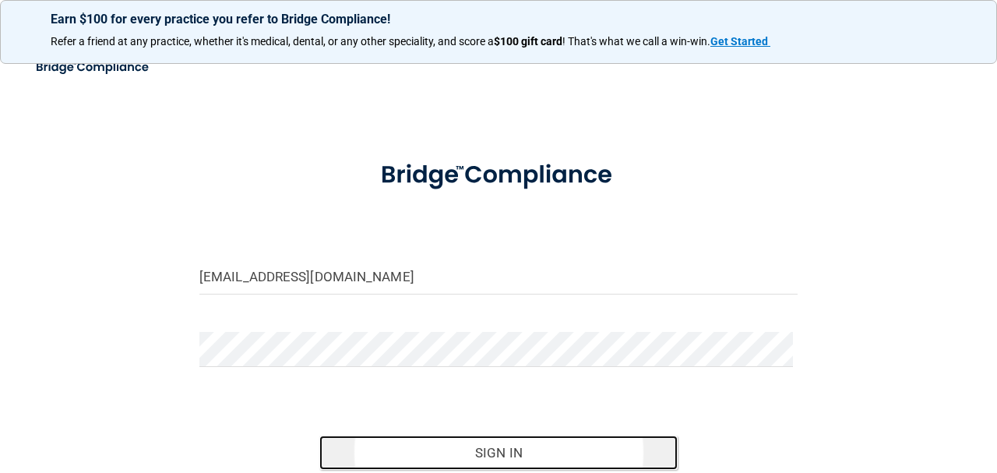
click at [411, 452] on button "Sign In" at bounding box center [498, 452] width 359 height 34
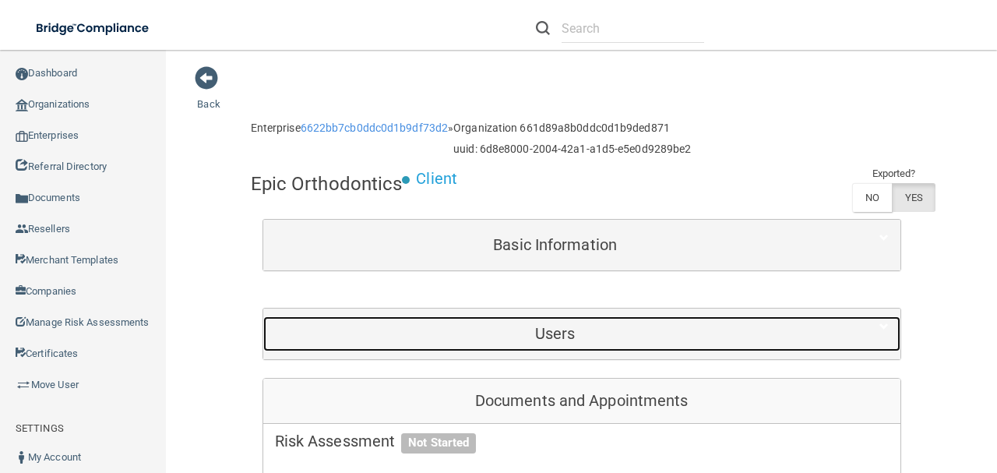
click at [358, 337] on h5 "Users" at bounding box center [555, 333] width 561 height 17
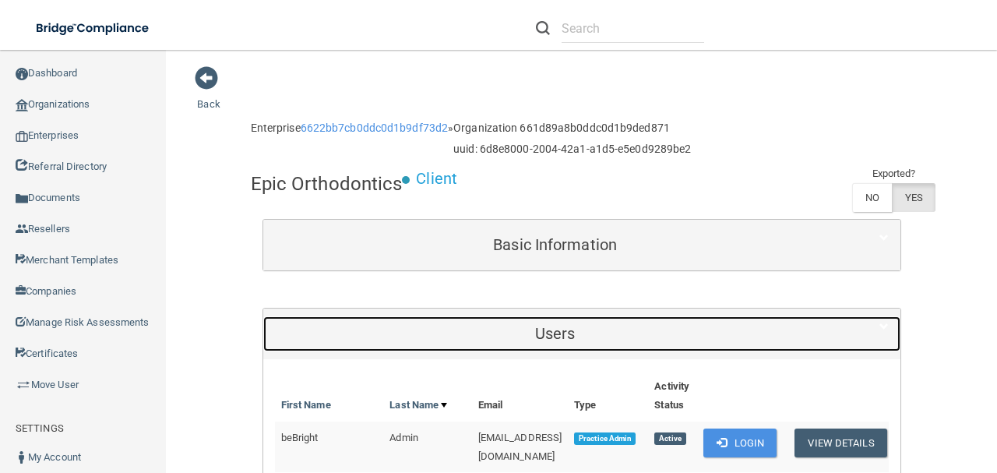
scroll to position [156, 0]
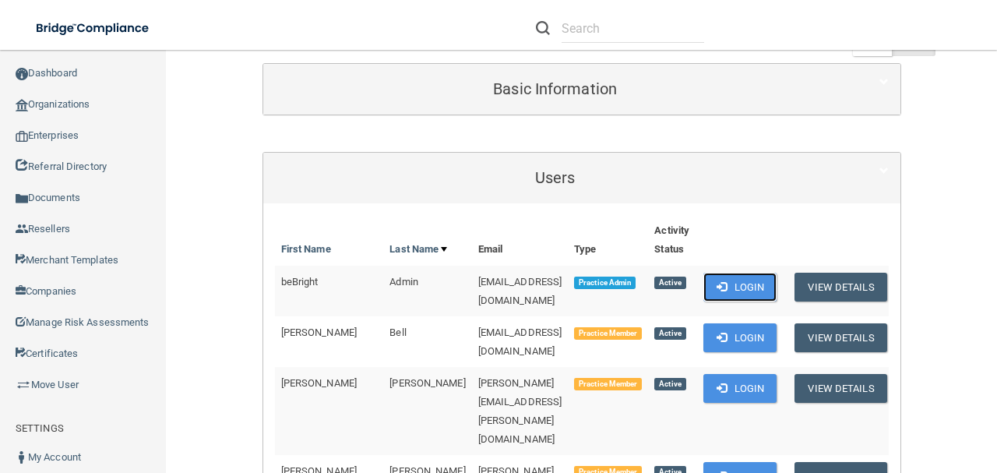
click at [711, 273] on button "Login" at bounding box center [740, 287] width 74 height 29
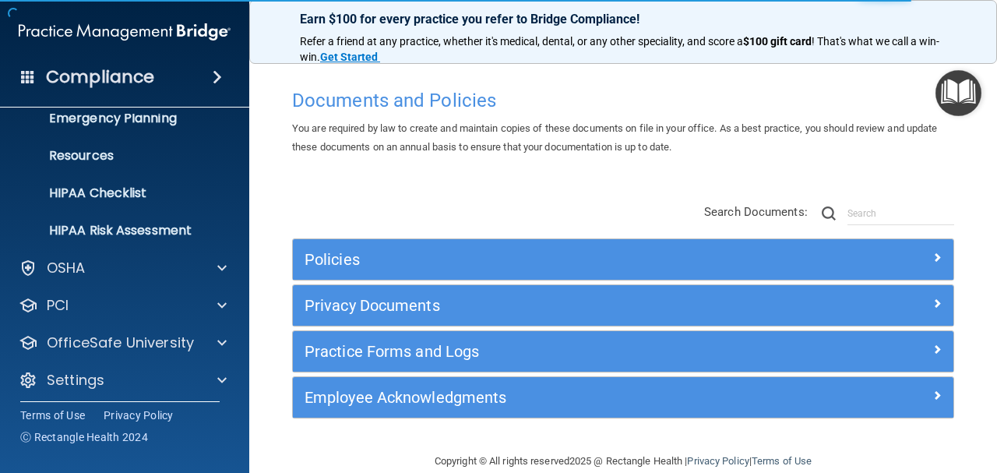
scroll to position [173, 0]
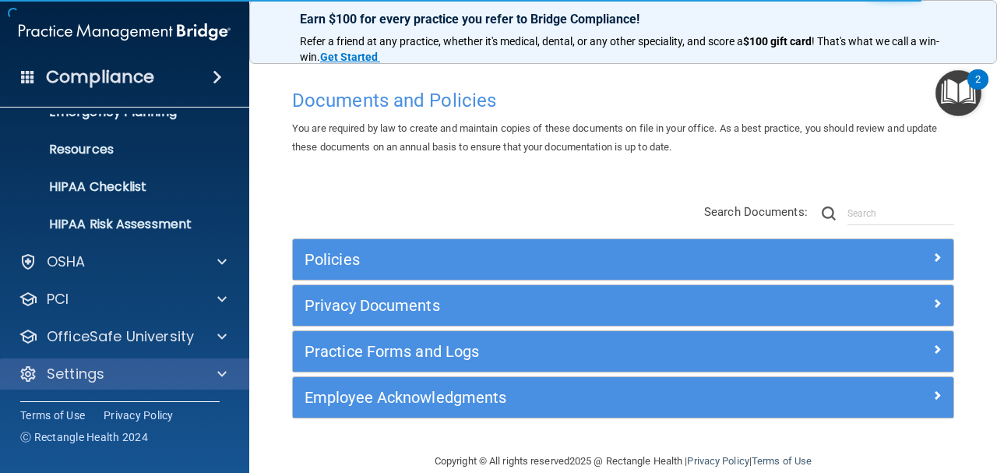
click at [167, 385] on div "Settings" at bounding box center [125, 373] width 250 height 31
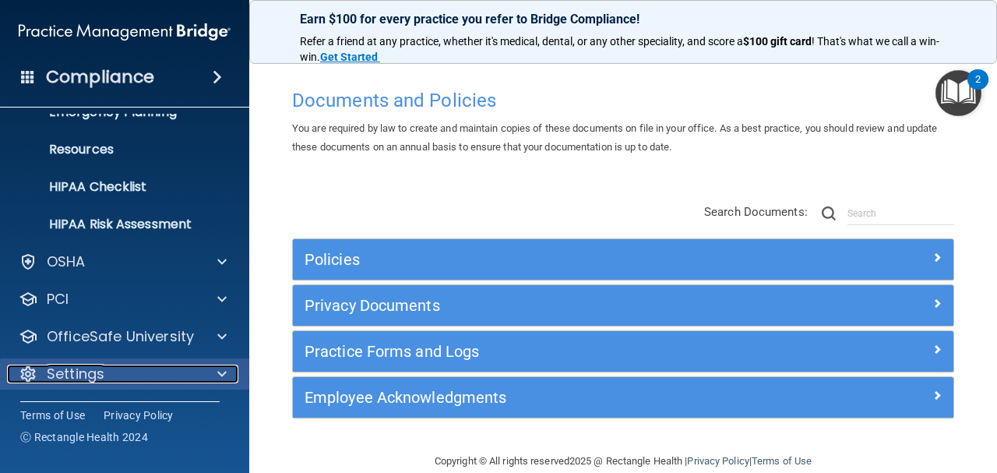
click at [200, 366] on div at bounding box center [219, 373] width 39 height 19
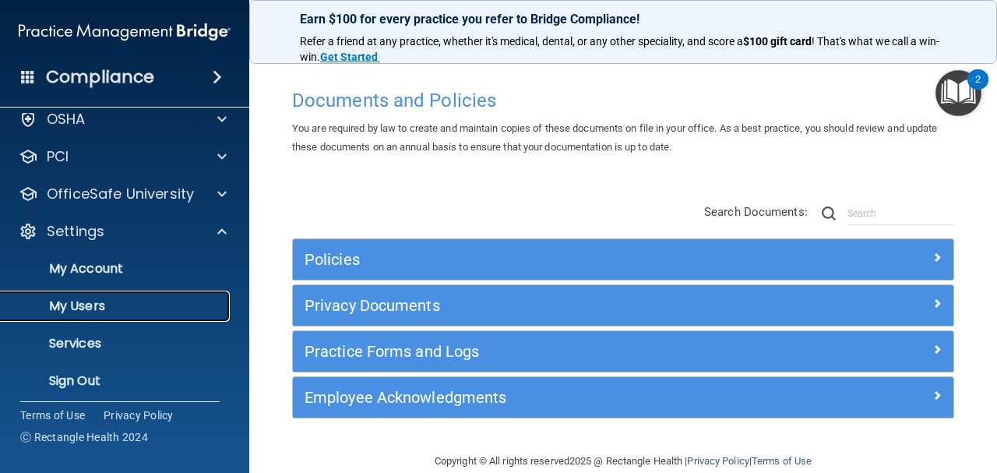
click at [181, 302] on p "My Users" at bounding box center [116, 306] width 213 height 16
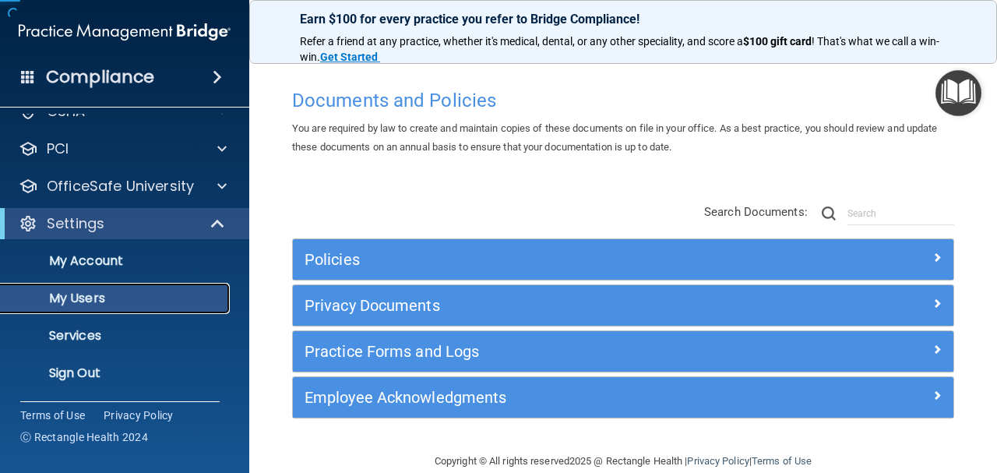
scroll to position [53, 0]
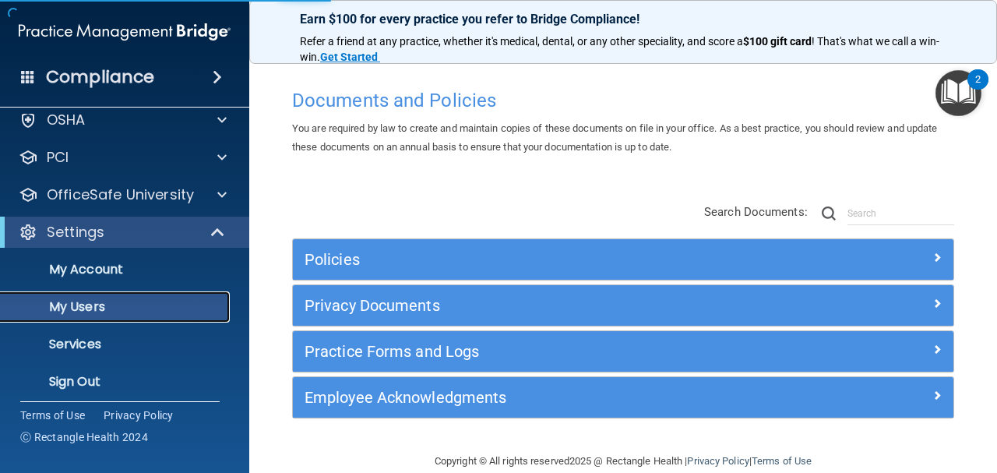
select select "20"
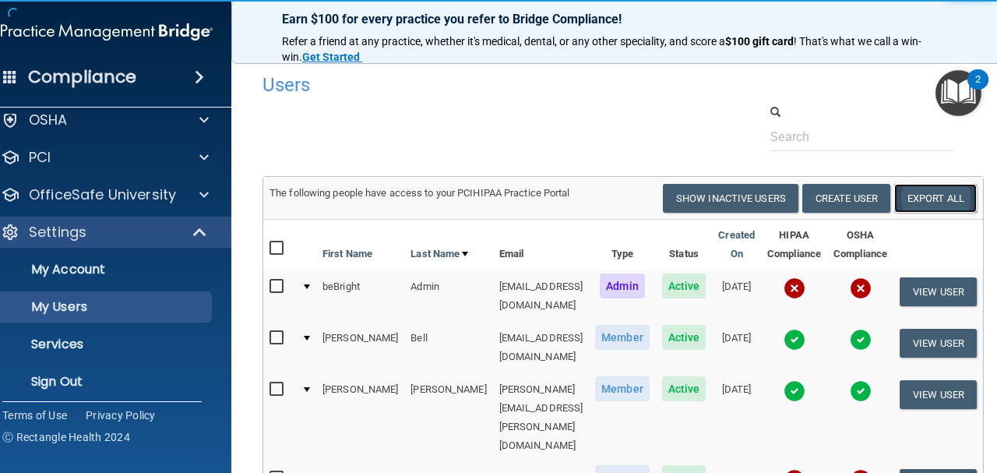
click at [964, 201] on link "Export All" at bounding box center [935, 198] width 83 height 29
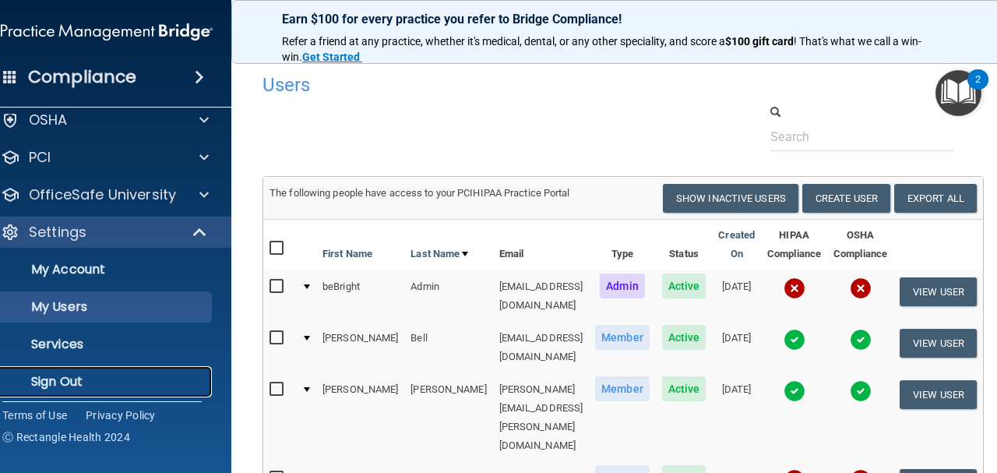
click at [78, 389] on link "Sign Out" at bounding box center [89, 381] width 245 height 31
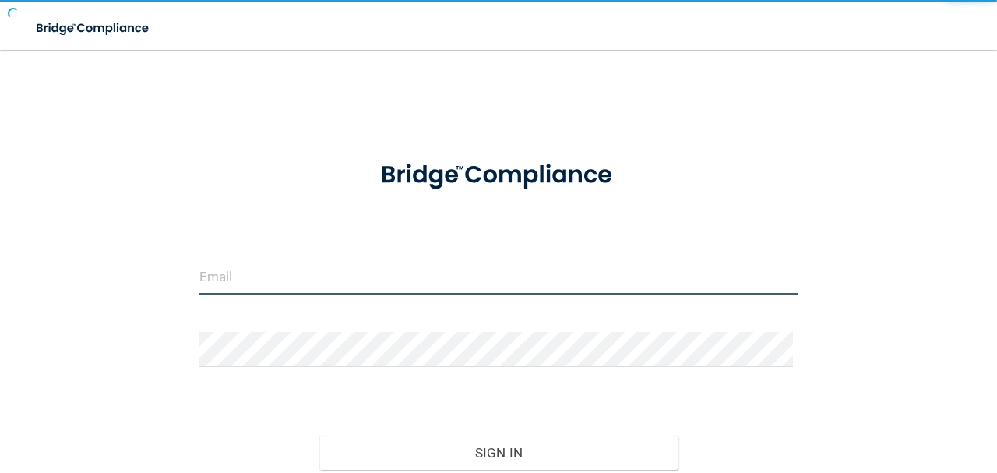
type input "avan@rectanglehealth.com"
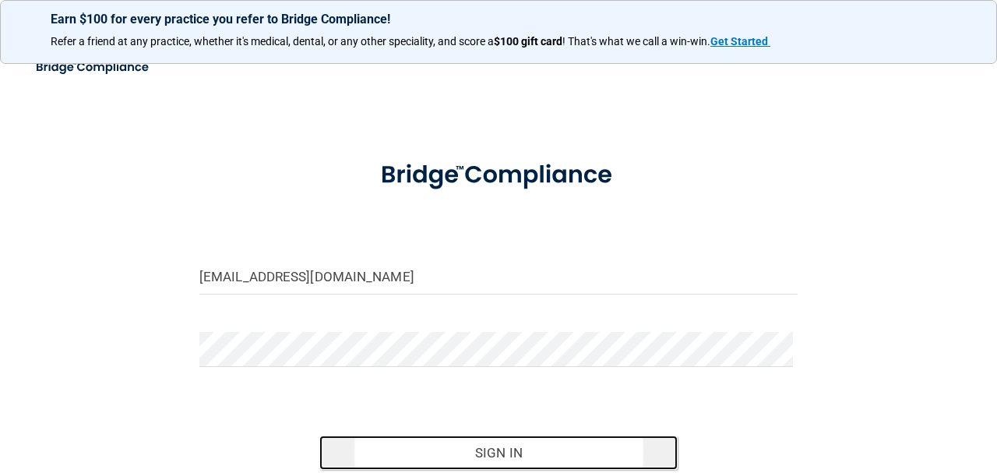
click at [348, 463] on button "Sign In" at bounding box center [498, 452] width 359 height 34
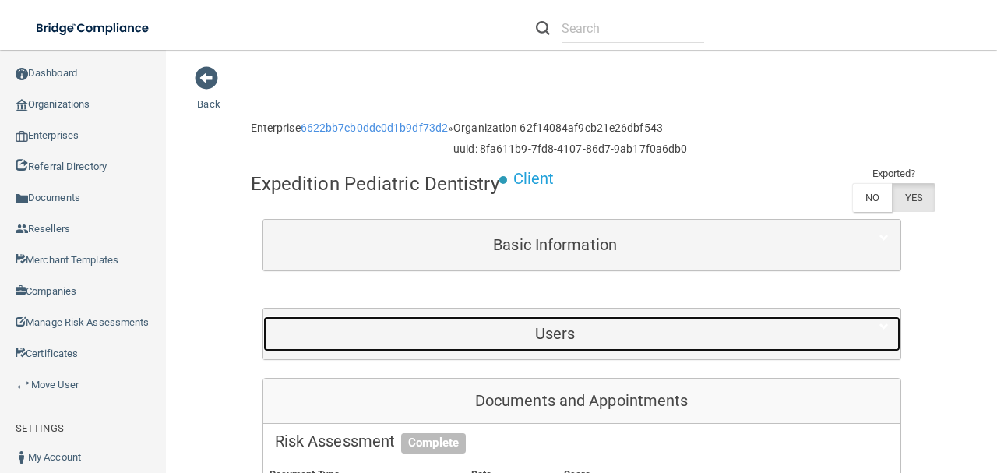
click at [559, 316] on div "Users" at bounding box center [555, 333] width 584 height 35
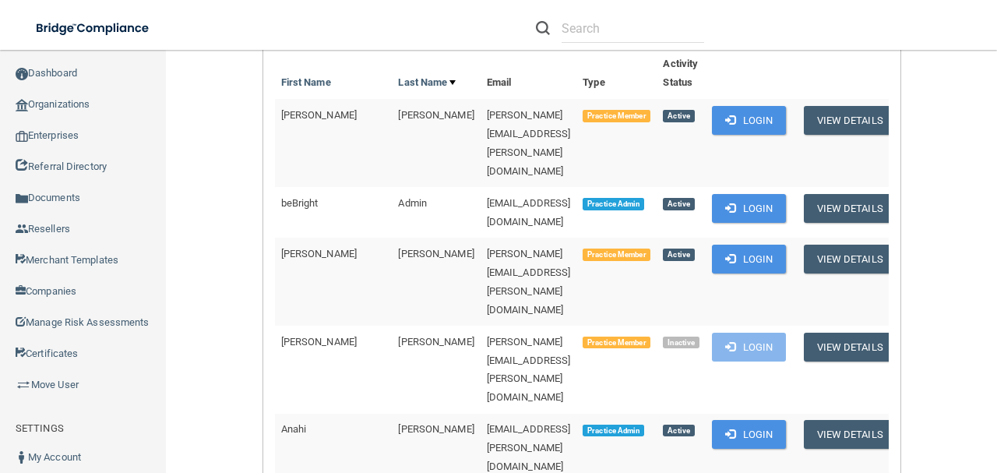
scroll to position [363, 0]
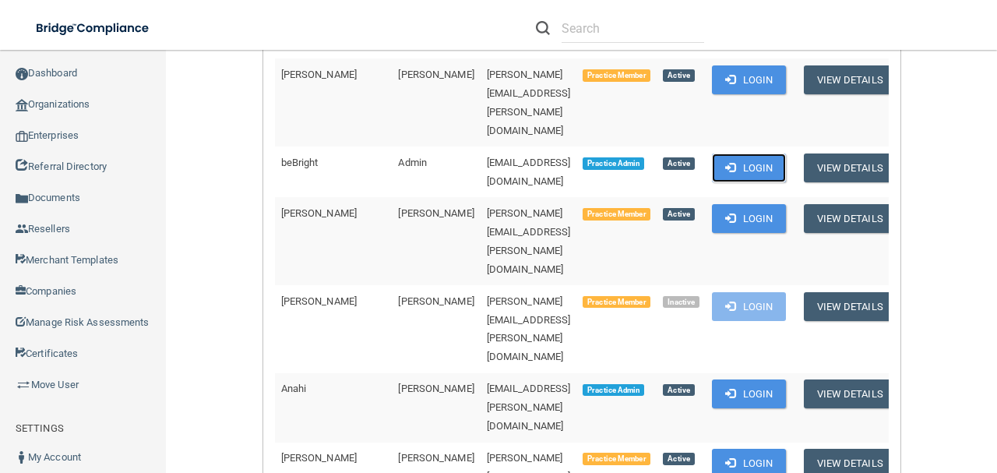
click at [735, 162] on span at bounding box center [730, 167] width 10 height 10
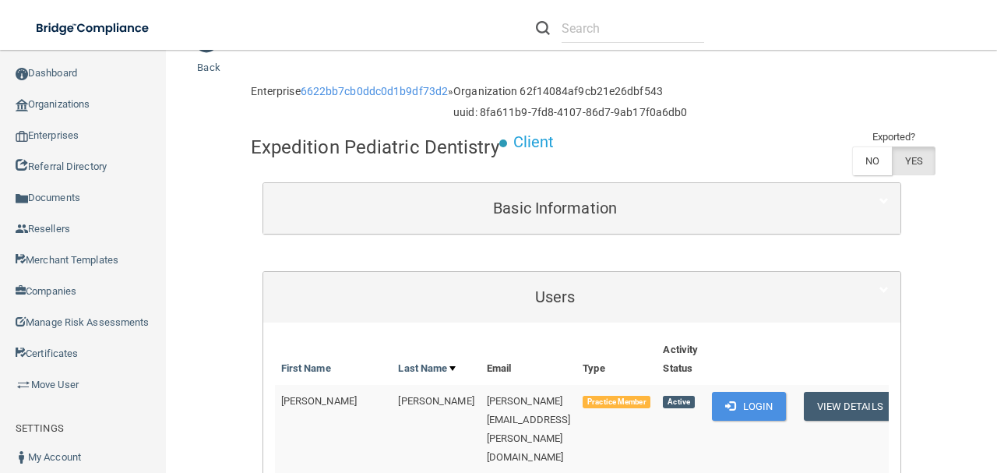
scroll to position [0, 0]
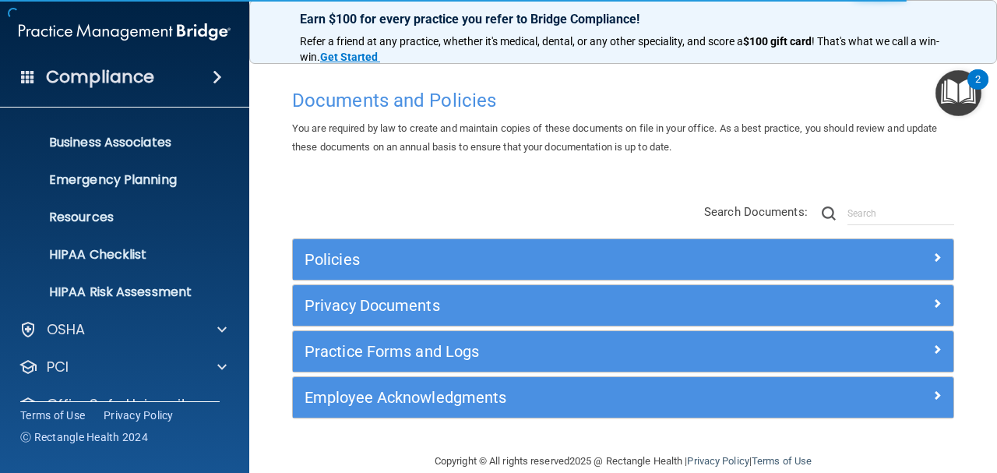
scroll to position [156, 0]
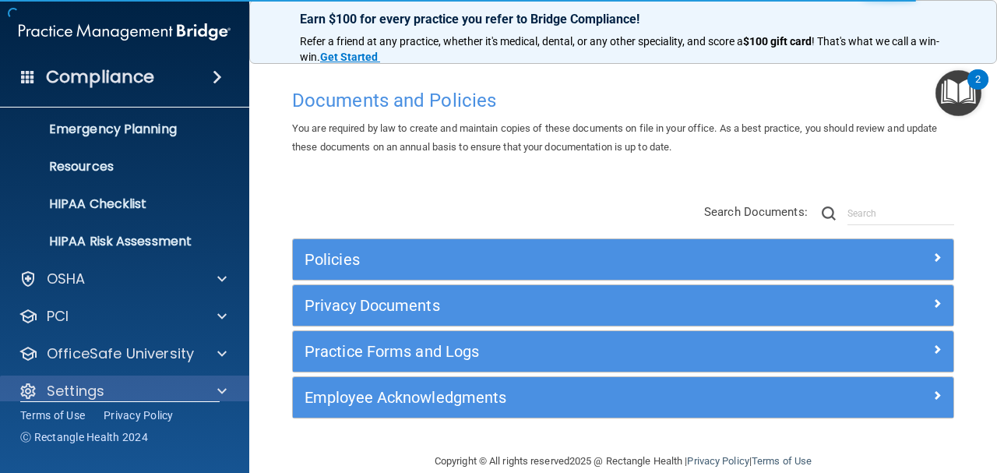
click at [157, 378] on div "Settings" at bounding box center [125, 390] width 250 height 31
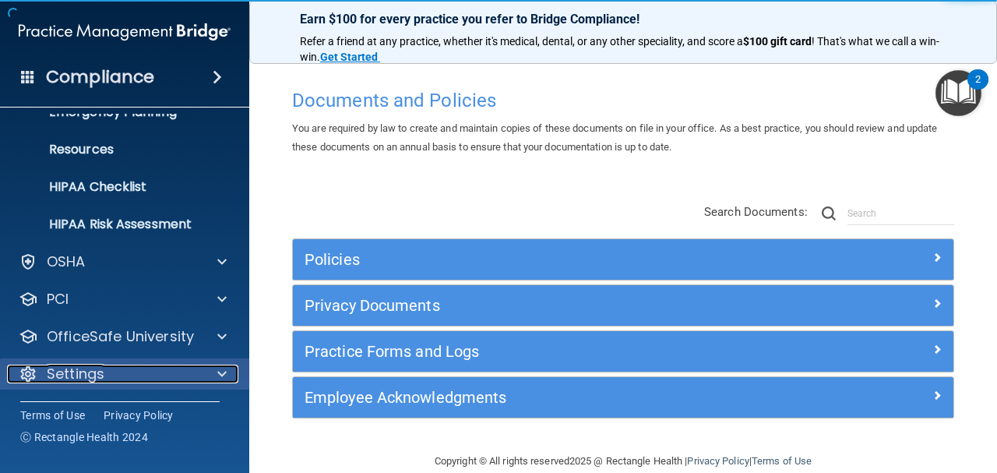
click at [162, 366] on div "Settings" at bounding box center [103, 373] width 193 height 19
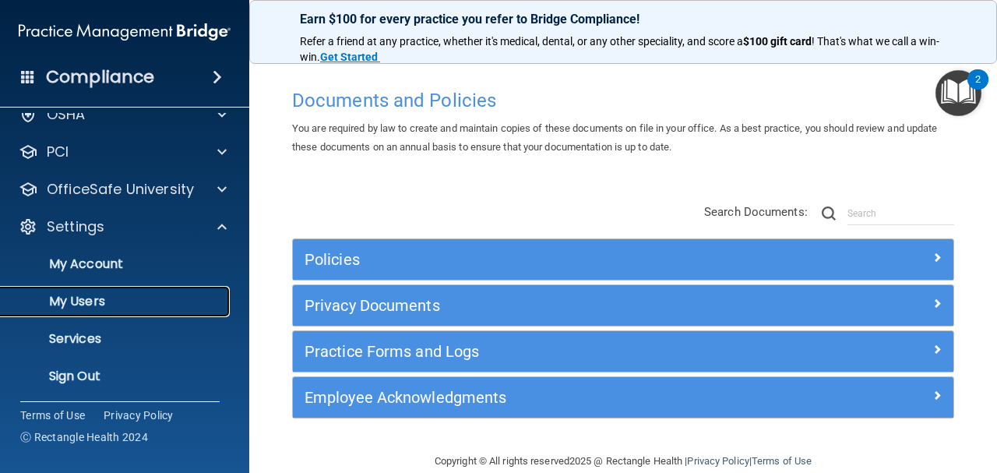
click at [156, 295] on p "My Users" at bounding box center [116, 302] width 213 height 16
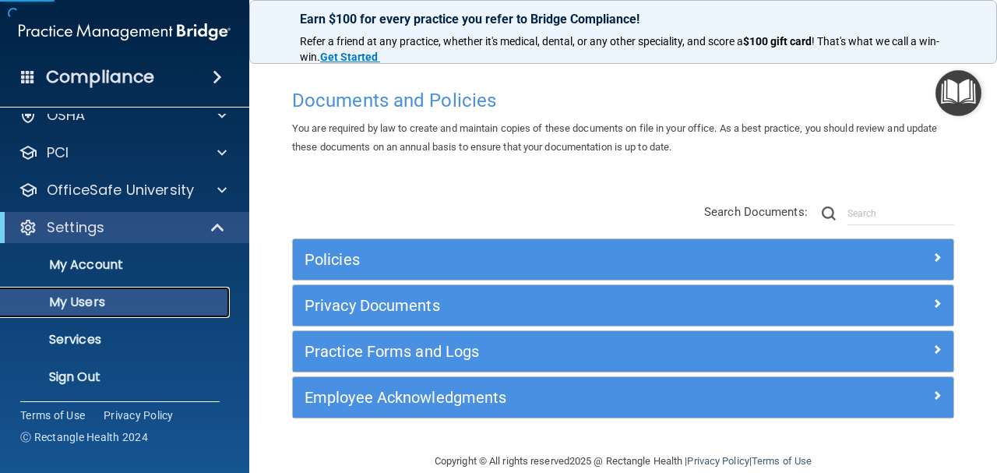
scroll to position [58, 0]
select select "20"
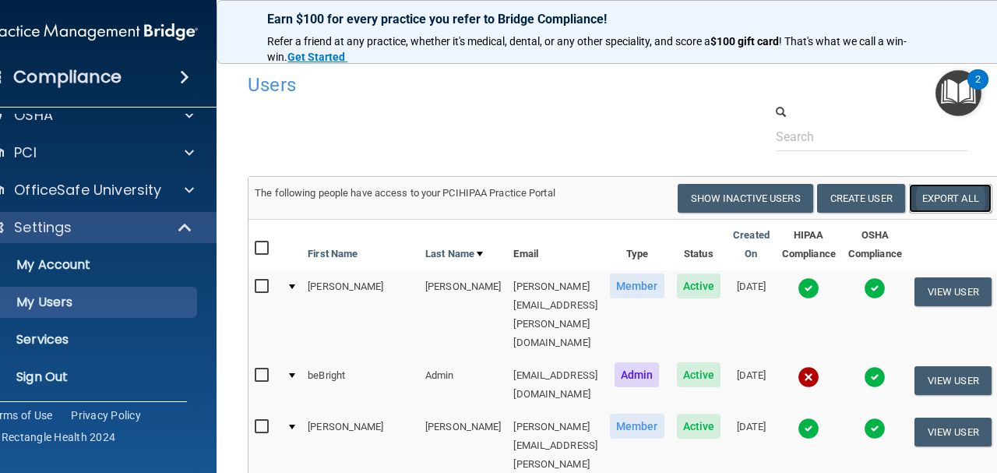
click at [958, 203] on link "Export All" at bounding box center [950, 198] width 83 height 29
click at [58, 382] on p "Sign Out" at bounding box center [83, 377] width 213 height 16
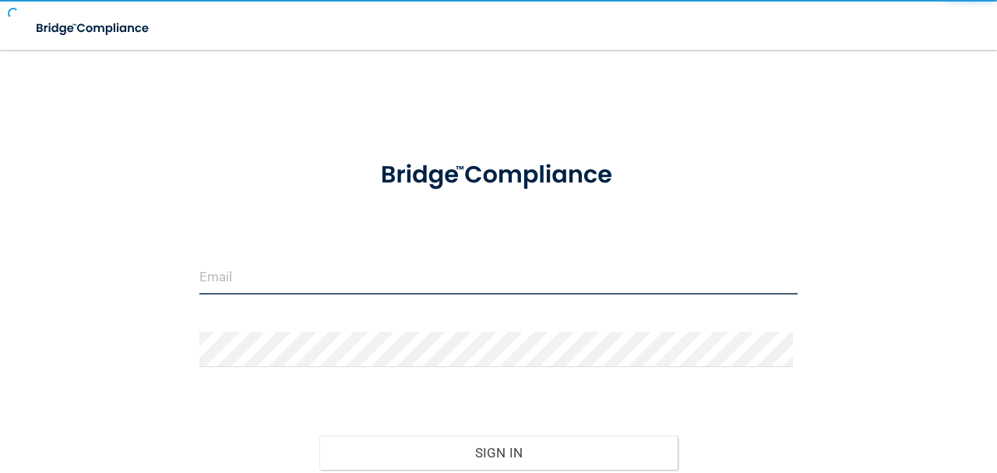
type input "avan@rectanglehealth.com"
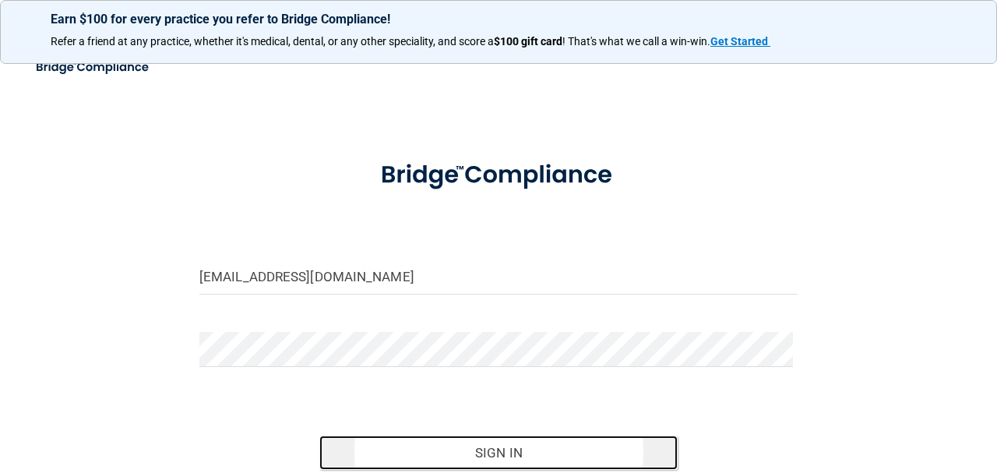
click at [377, 441] on button "Sign In" at bounding box center [498, 452] width 359 height 34
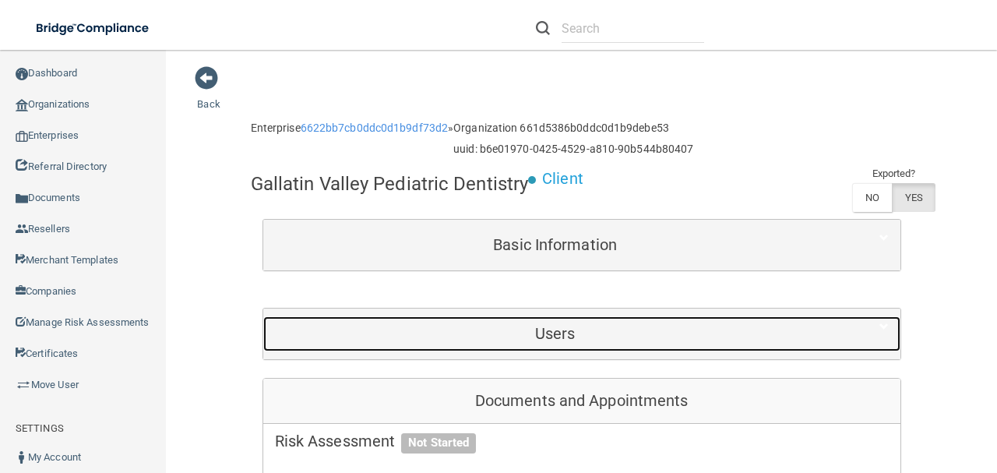
click at [531, 351] on div "Users" at bounding box center [555, 333] width 584 height 35
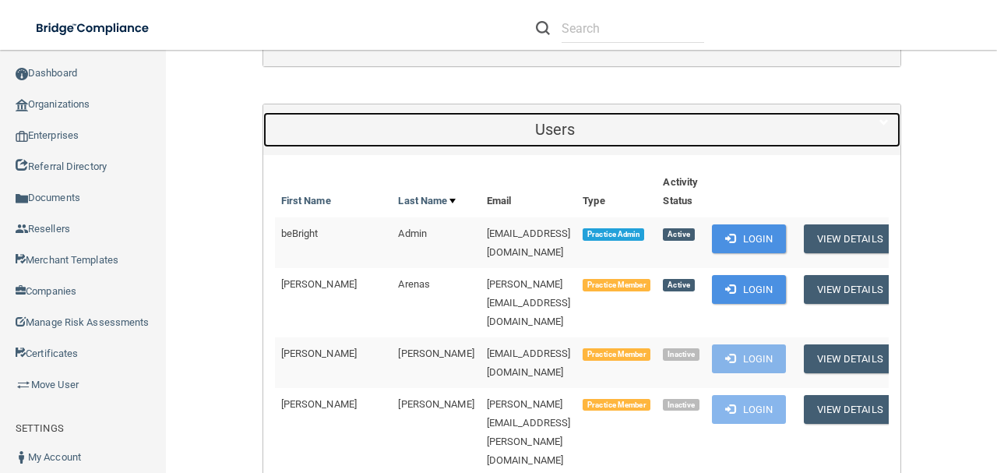
scroll to position [207, 0]
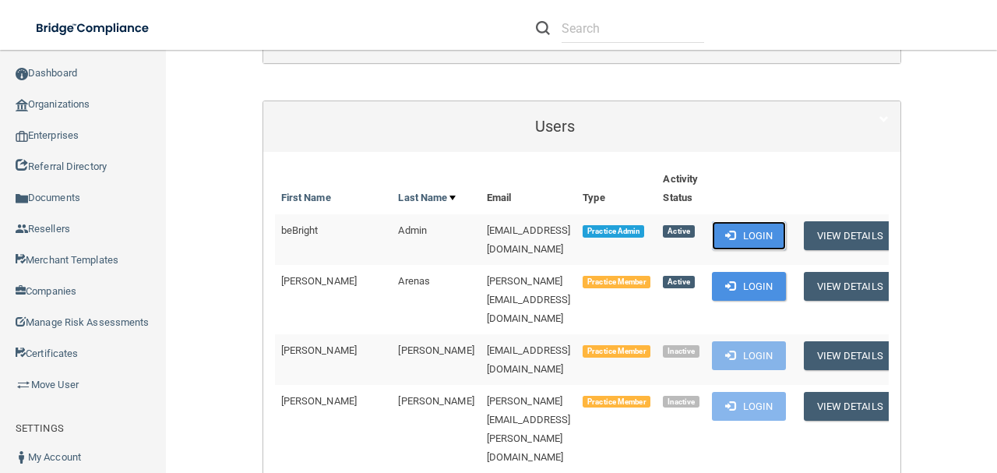
click at [735, 240] on span at bounding box center [730, 235] width 10 height 10
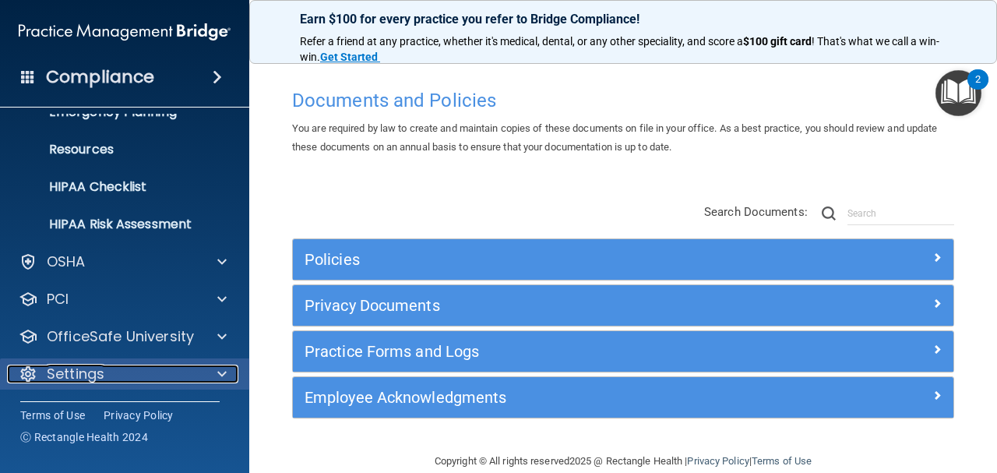
click at [131, 375] on div "Settings" at bounding box center [103, 373] width 193 height 19
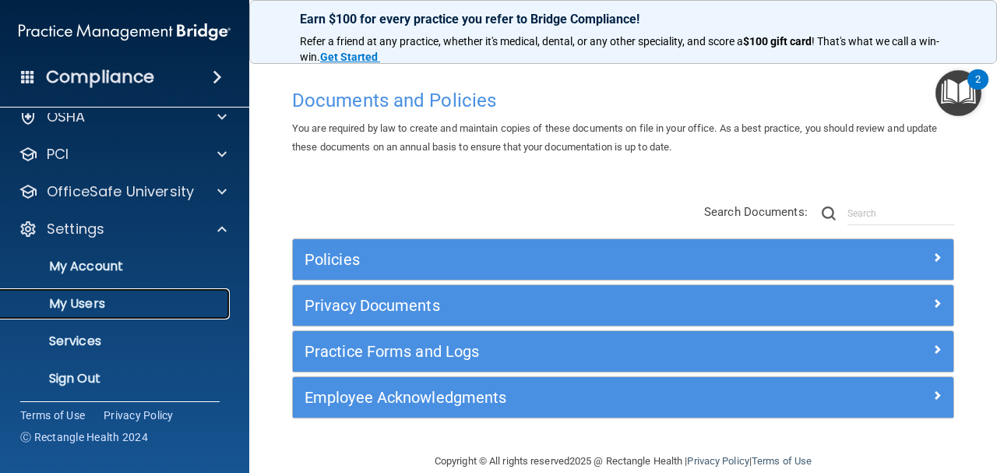
click at [118, 299] on p "My Users" at bounding box center [116, 304] width 213 height 16
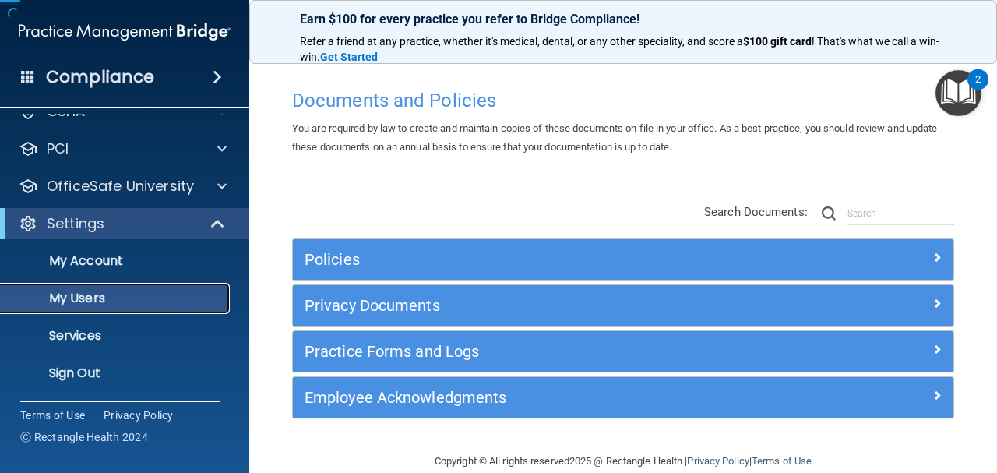
scroll to position [55, 0]
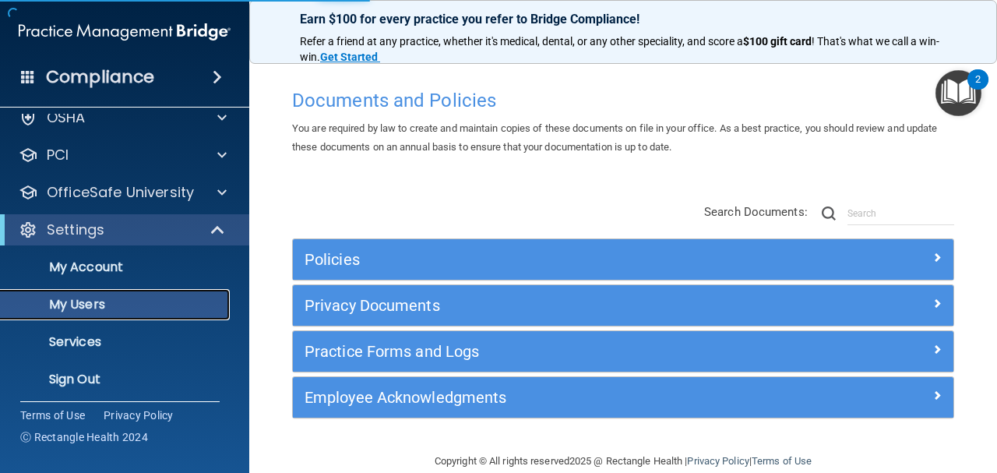
select select "20"
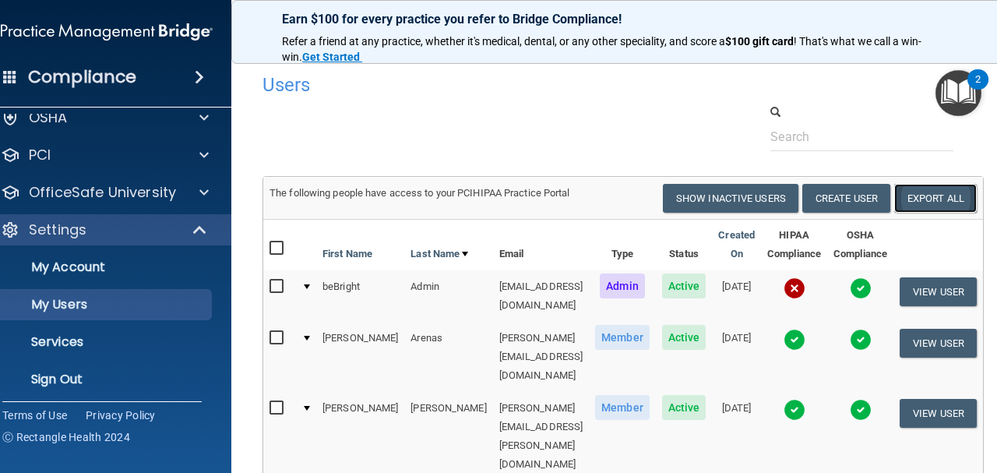
click at [945, 203] on link "Export All" at bounding box center [935, 198] width 83 height 29
click at [90, 384] on p "Sign Out" at bounding box center [98, 379] width 213 height 16
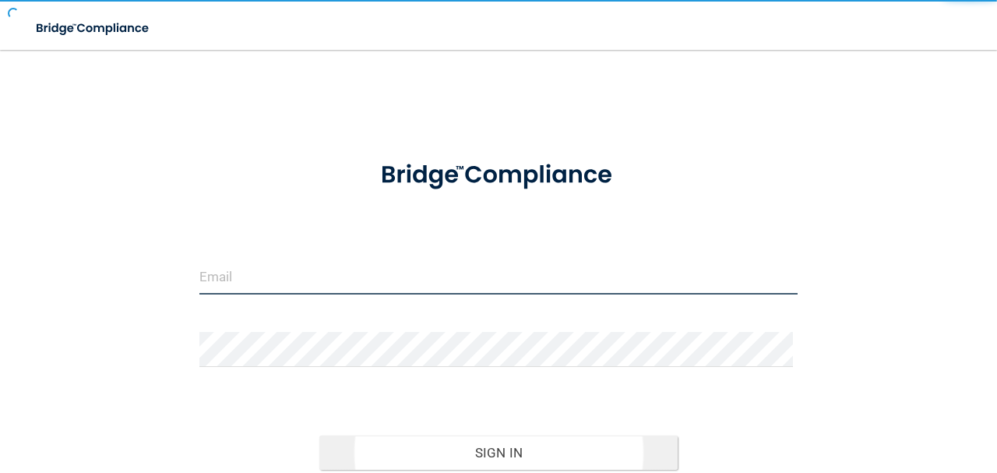
type input "avan@rectanglehealth.com"
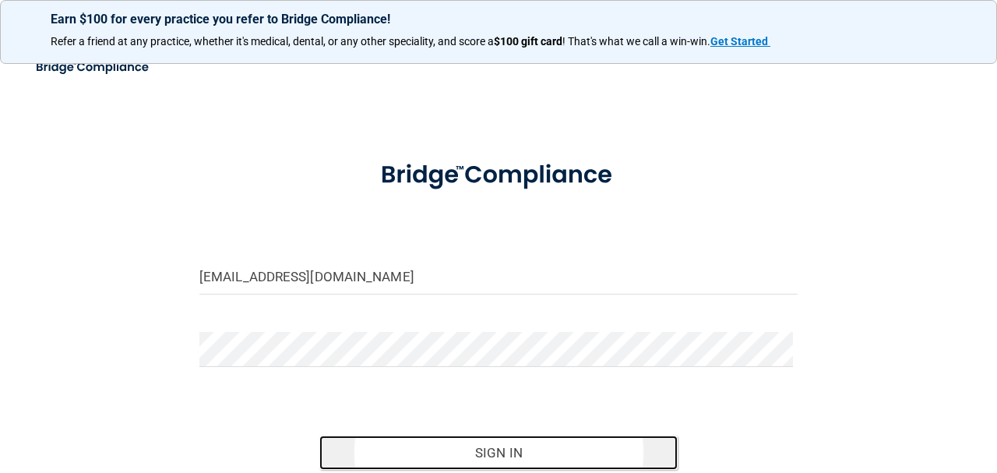
click at [347, 463] on button "Sign In" at bounding box center [498, 452] width 359 height 34
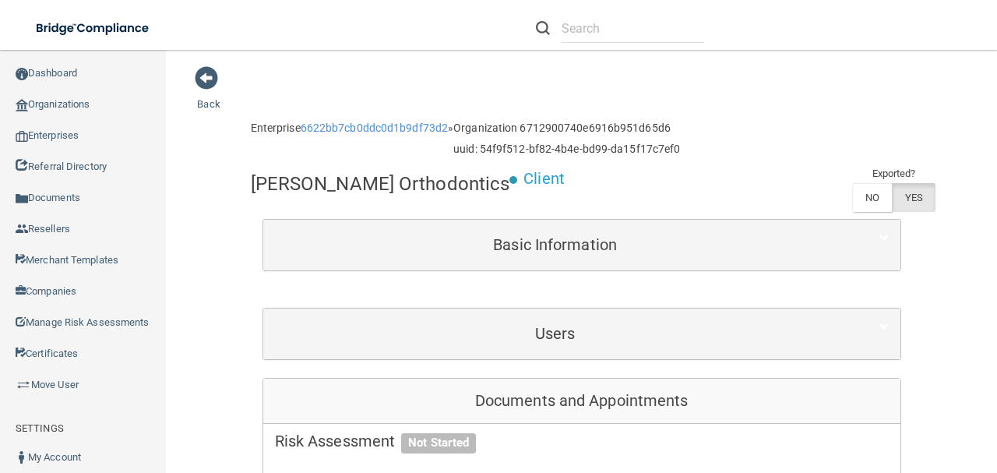
click at [344, 351] on div "Users" at bounding box center [581, 333] width 637 height 51
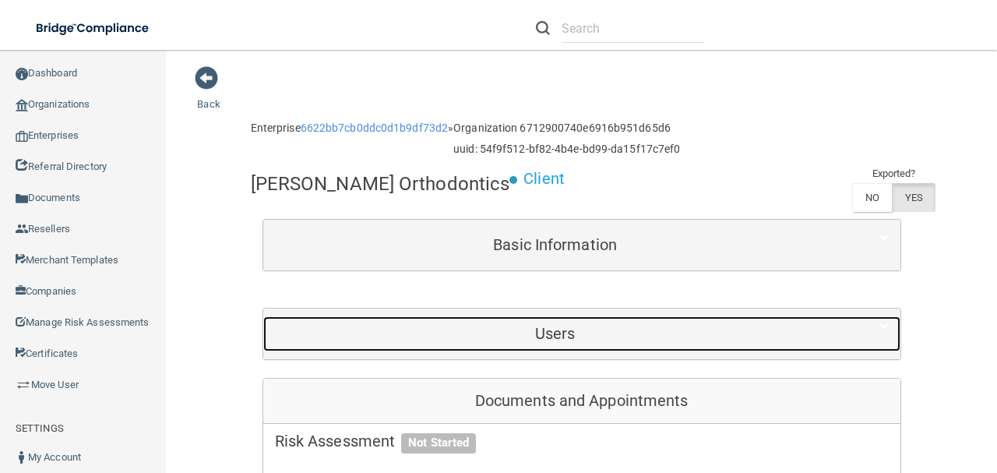
click at [360, 333] on h5 "Users" at bounding box center [555, 333] width 561 height 17
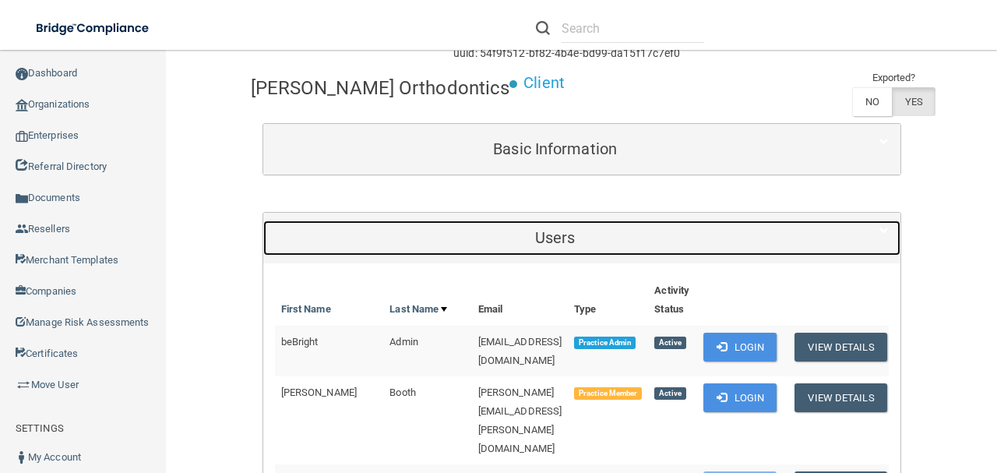
scroll to position [207, 0]
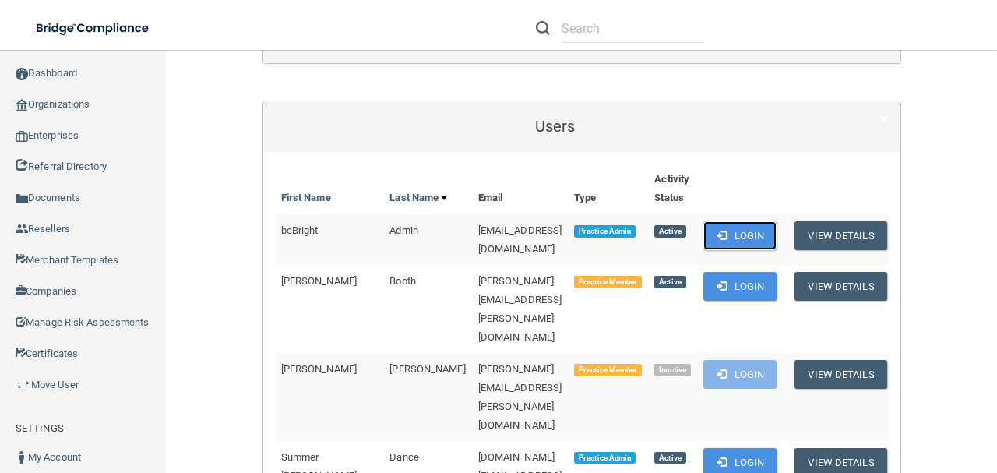
click at [758, 241] on button "Login" at bounding box center [740, 235] width 74 height 29
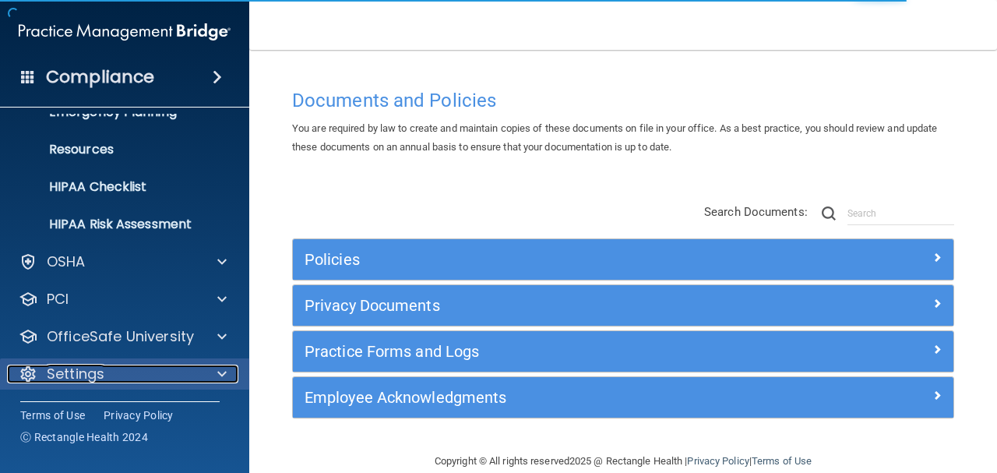
click at [185, 365] on div "Settings" at bounding box center [103, 373] width 193 height 19
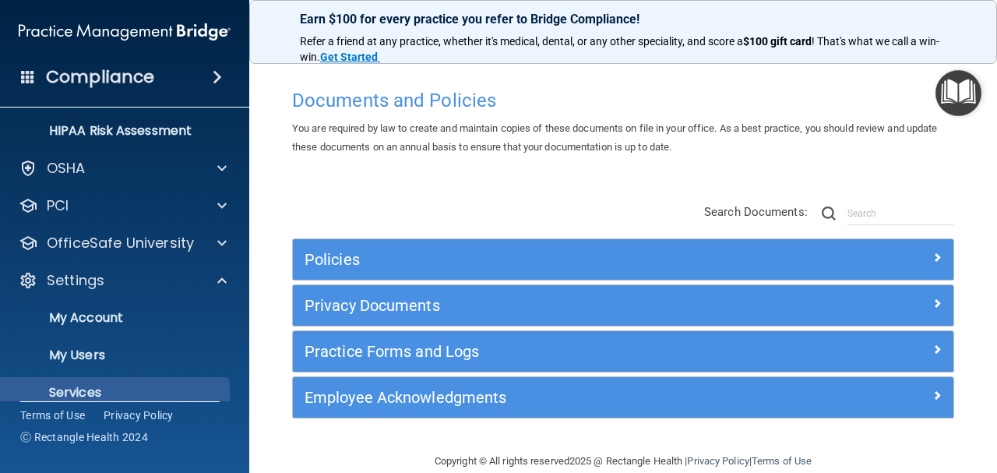
scroll to position [322, 0]
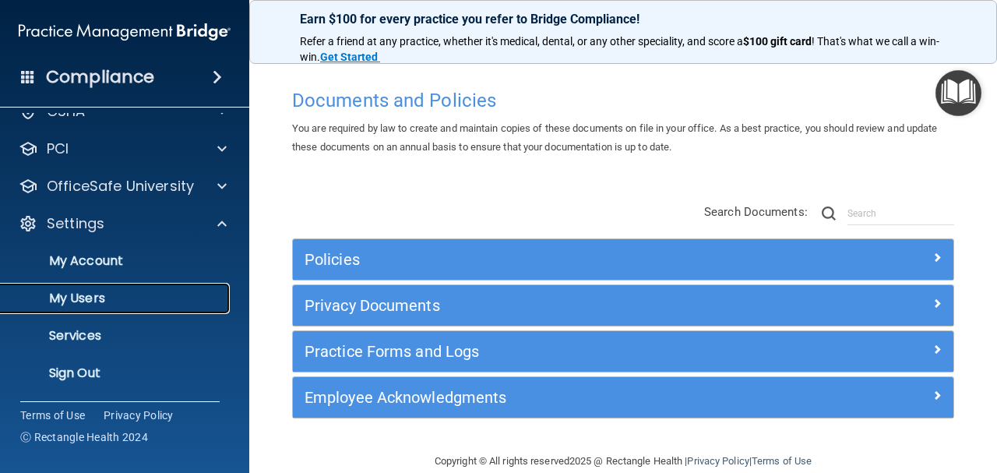
click at [144, 297] on p "My Users" at bounding box center [116, 298] width 213 height 16
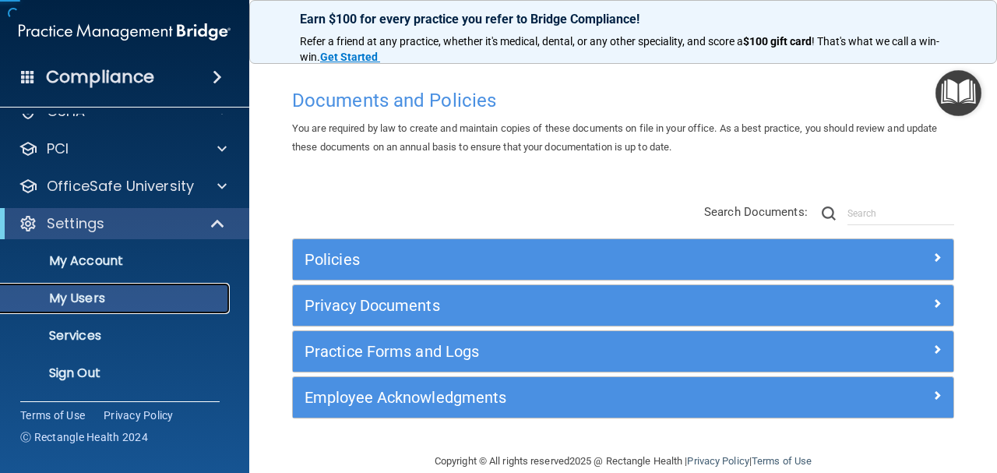
scroll to position [61, 0]
select select "20"
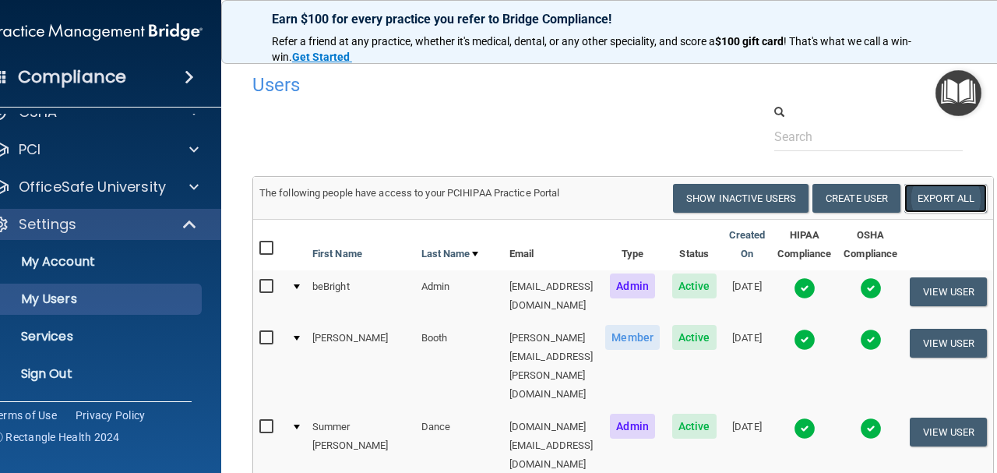
click at [953, 205] on link "Export All" at bounding box center [945, 198] width 83 height 29
click at [83, 377] on p "Sign Out" at bounding box center [88, 374] width 213 height 16
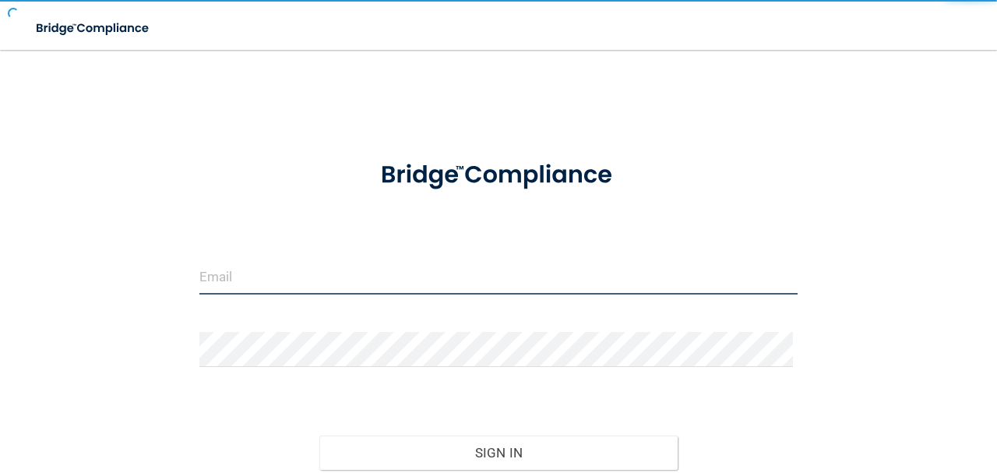
type input "avan@rectanglehealth.com"
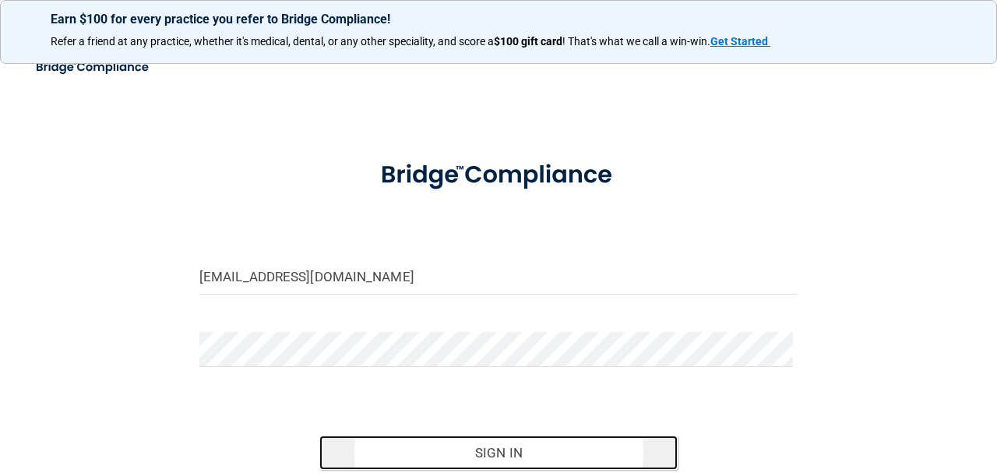
click at [437, 438] on button "Sign In" at bounding box center [498, 452] width 359 height 34
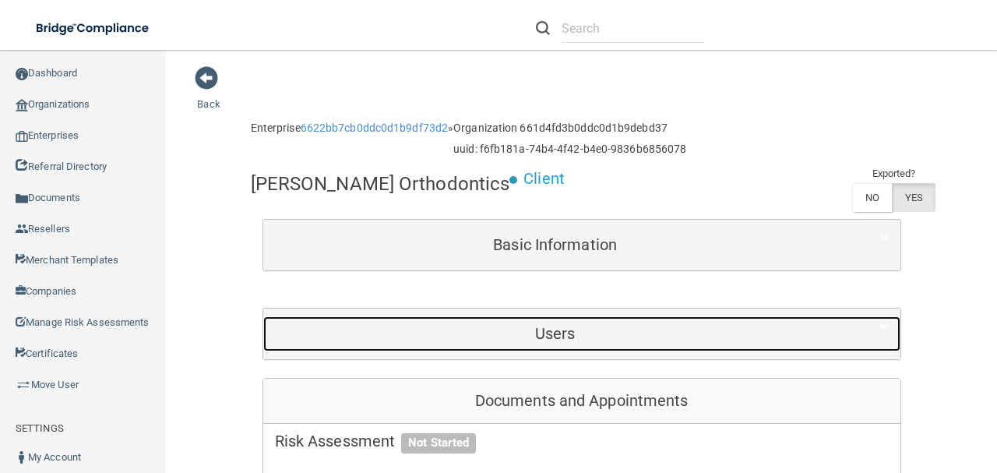
click at [490, 329] on h5 "Users" at bounding box center [555, 333] width 561 height 17
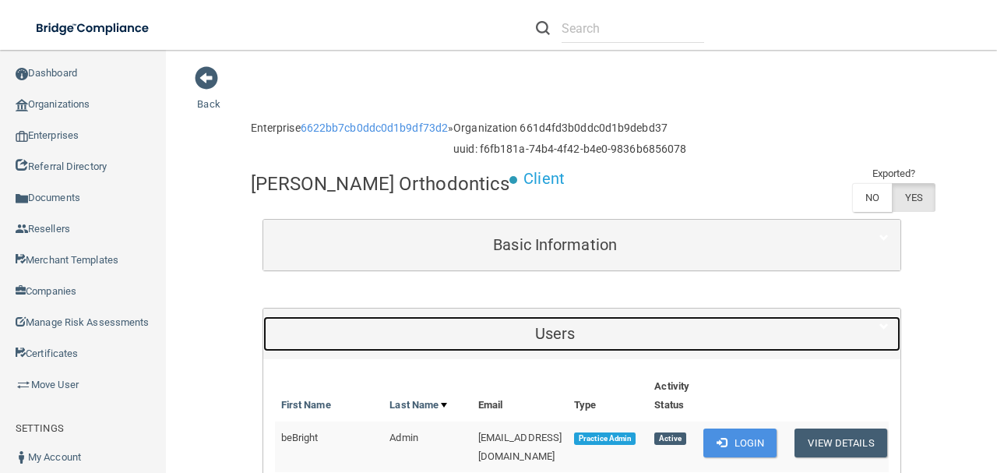
scroll to position [207, 0]
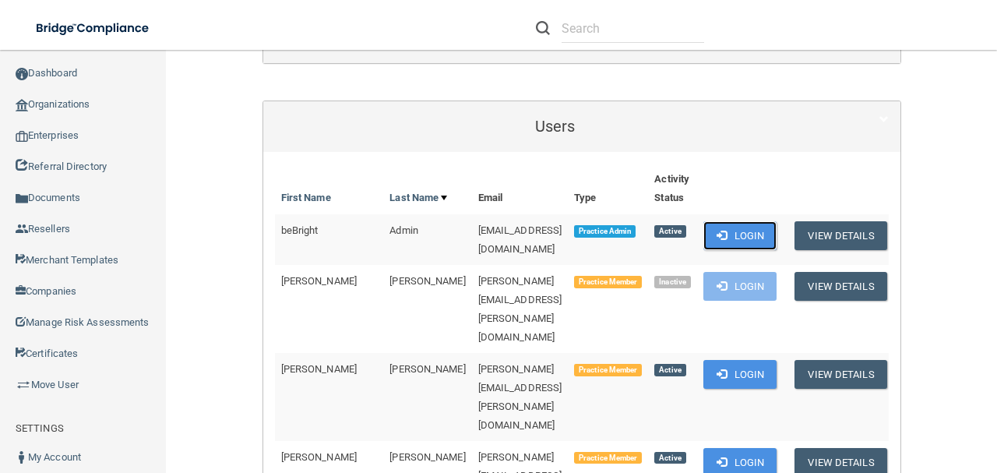
click at [744, 235] on button "Login" at bounding box center [740, 235] width 74 height 29
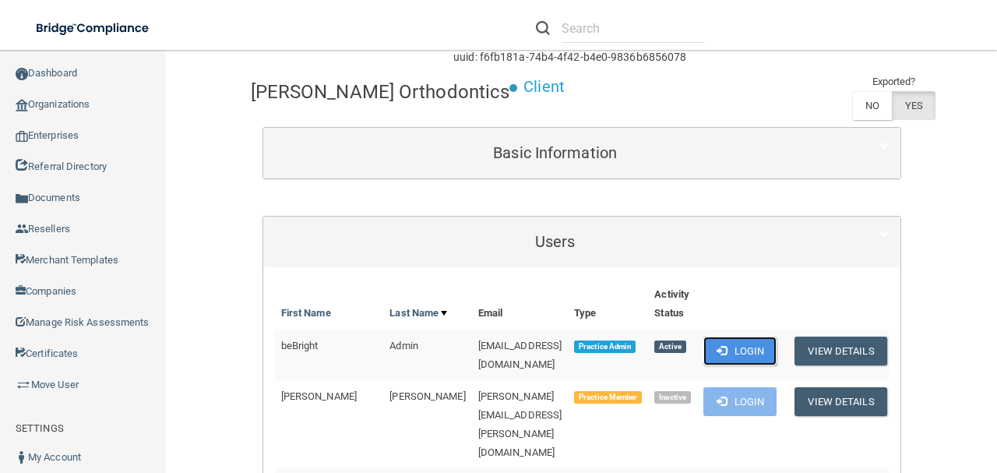
scroll to position [0, 0]
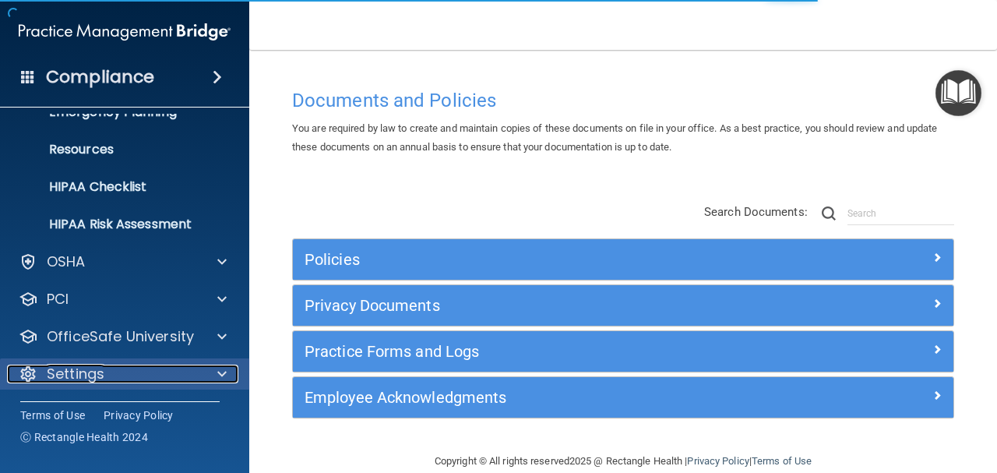
click at [158, 371] on div "Settings" at bounding box center [103, 373] width 193 height 19
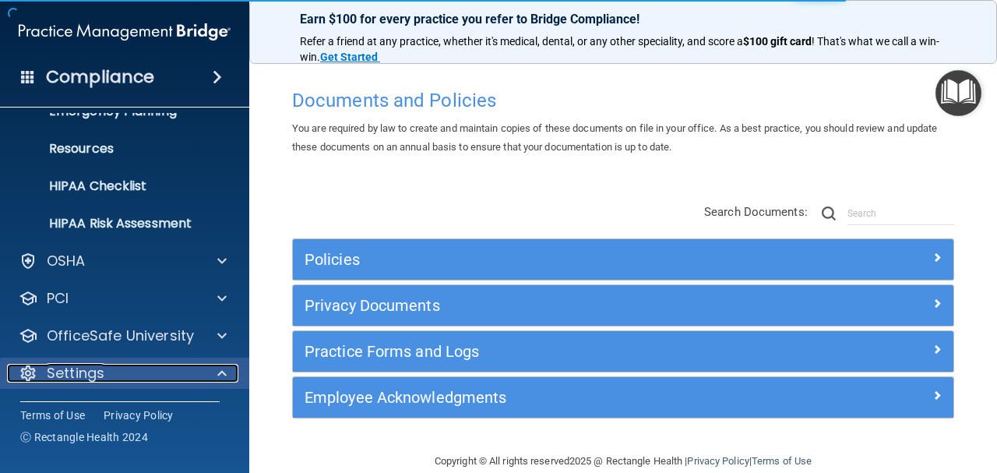
scroll to position [311, 0]
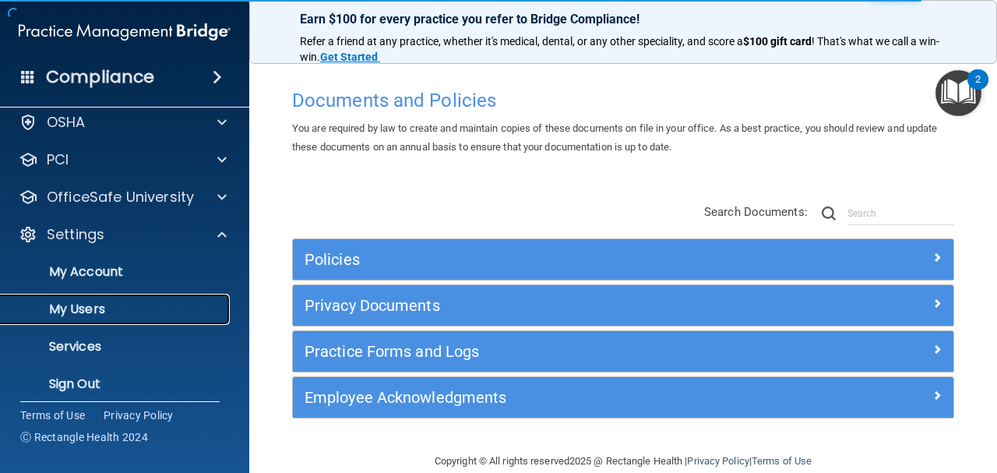
click at [138, 311] on p "My Users" at bounding box center [116, 309] width 213 height 16
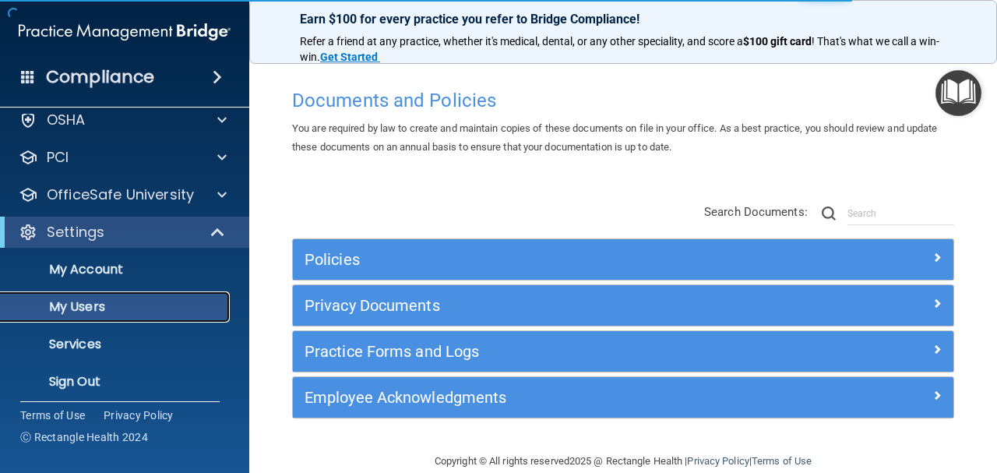
scroll to position [50, 0]
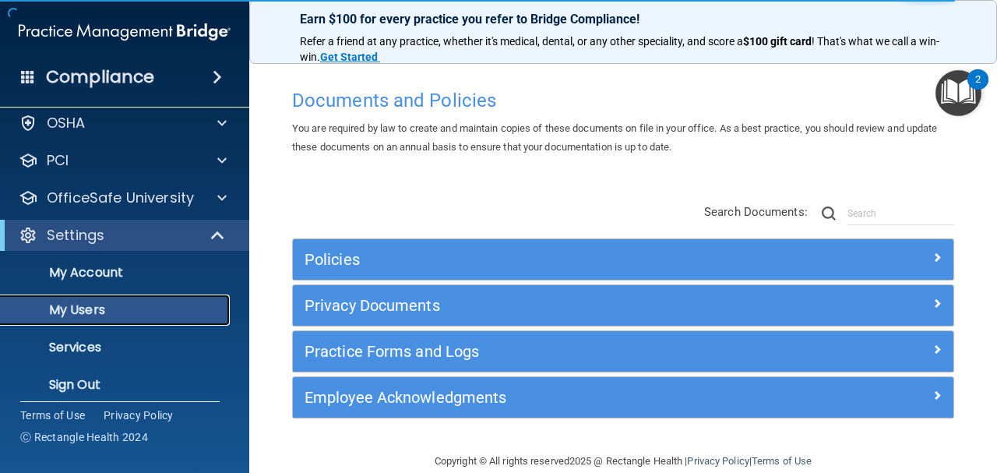
select select "20"
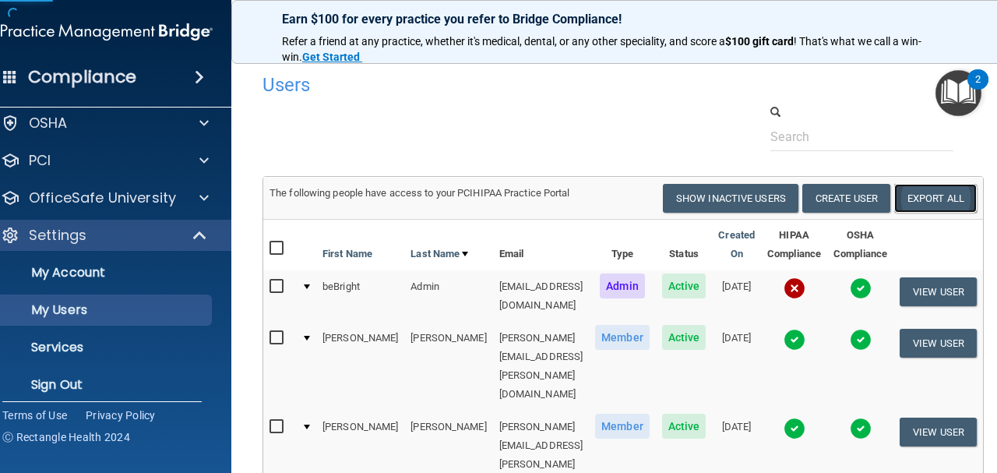
click at [945, 194] on link "Export All" at bounding box center [935, 198] width 83 height 29
click at [88, 378] on p "Sign Out" at bounding box center [98, 385] width 213 height 16
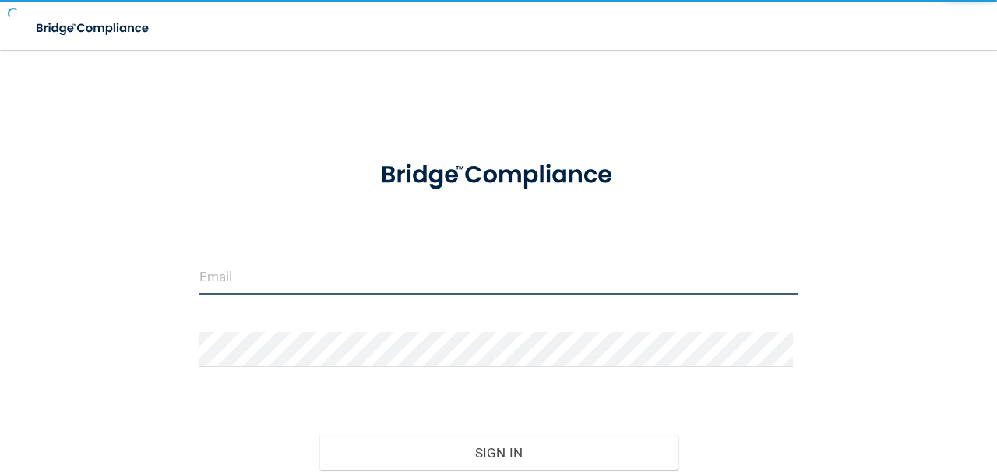
type input "avan@rectanglehealth.com"
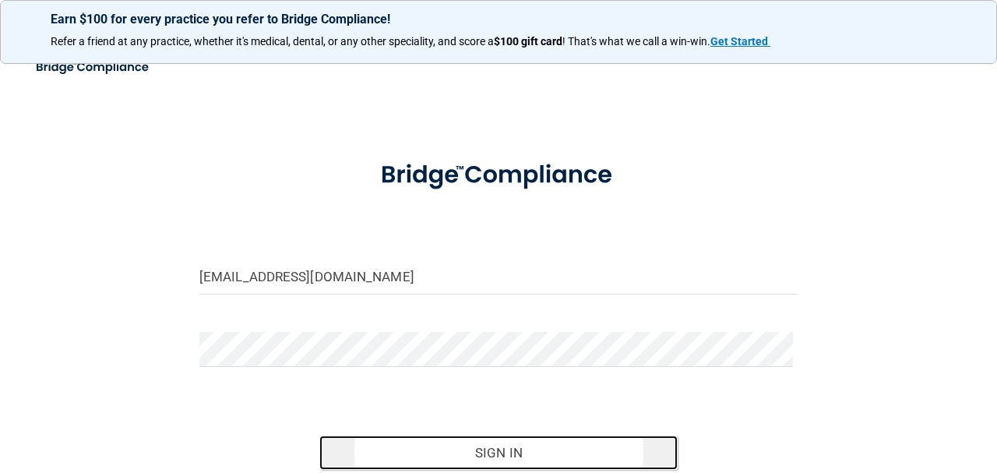
click at [406, 456] on button "Sign In" at bounding box center [498, 452] width 359 height 34
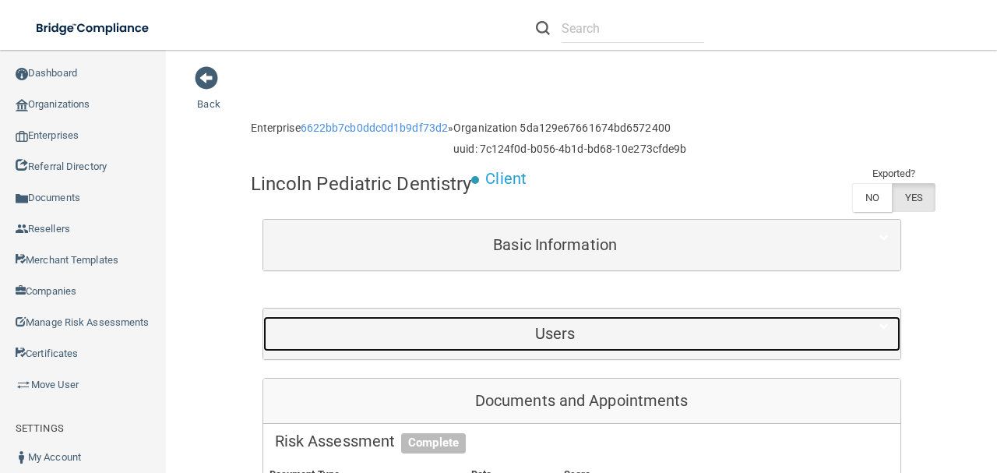
click at [671, 325] on h5 "Users" at bounding box center [555, 333] width 561 height 17
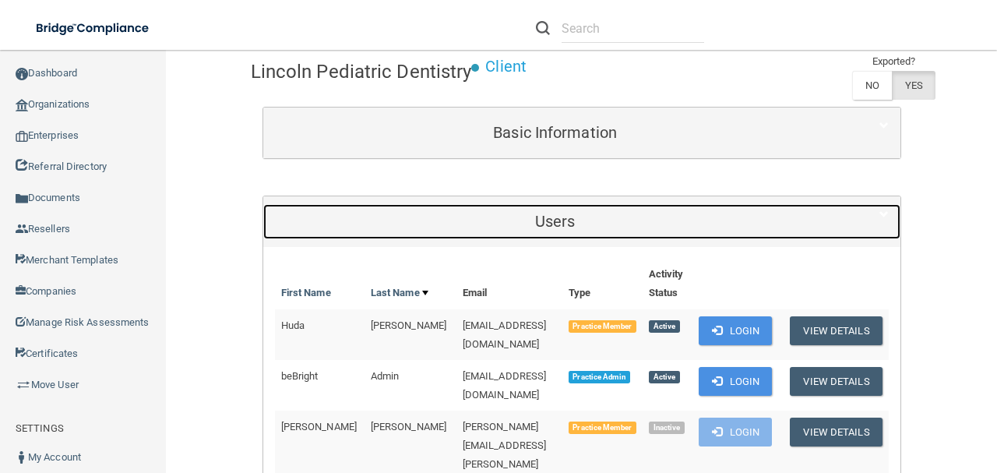
scroll to position [207, 0]
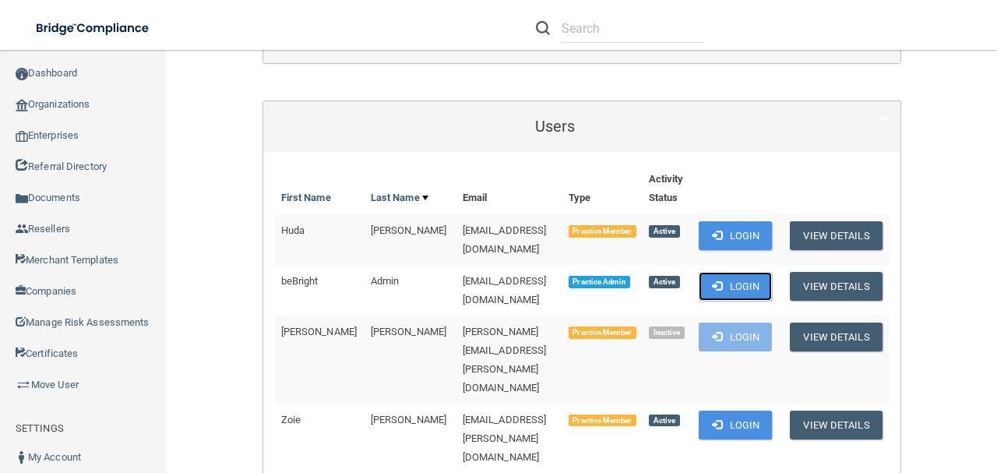
click at [751, 276] on button "Login" at bounding box center [735, 286] width 74 height 29
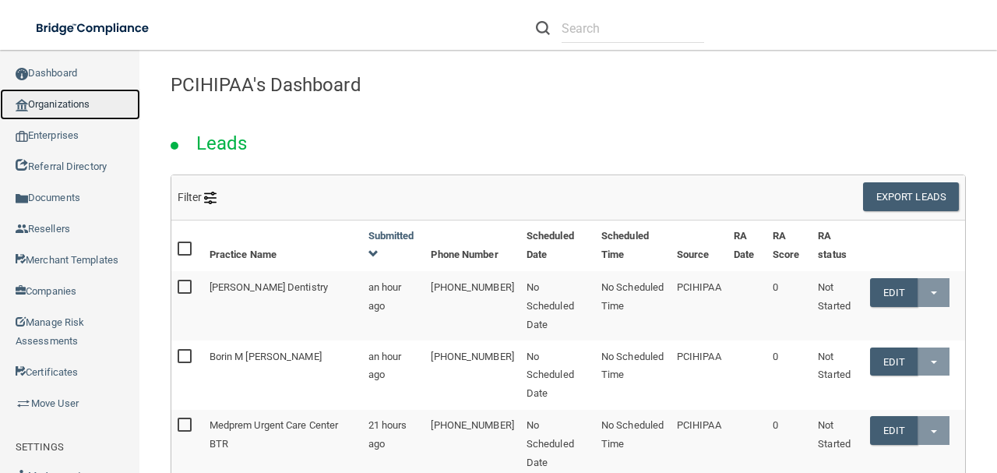
click at [91, 97] on link "Organizations" at bounding box center [70, 104] width 140 height 31
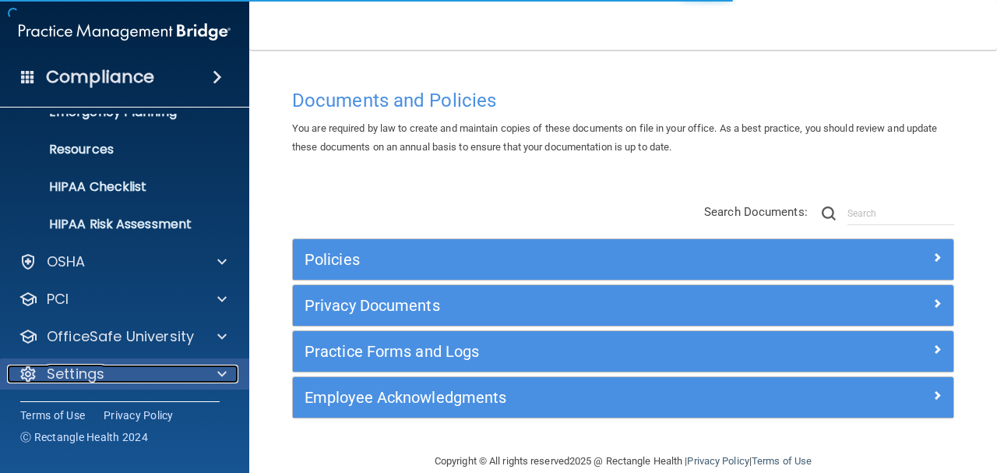
click at [168, 375] on div "Settings" at bounding box center [103, 373] width 193 height 19
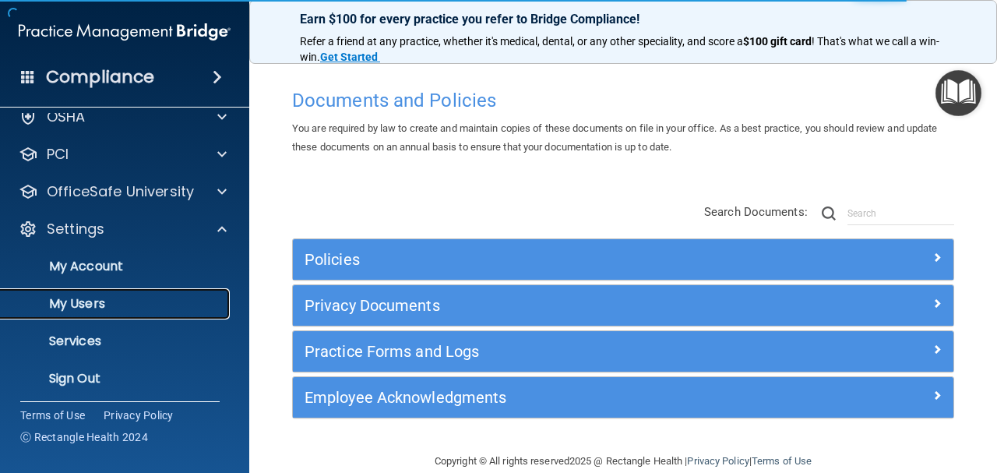
click at [149, 298] on p "My Users" at bounding box center [116, 304] width 213 height 16
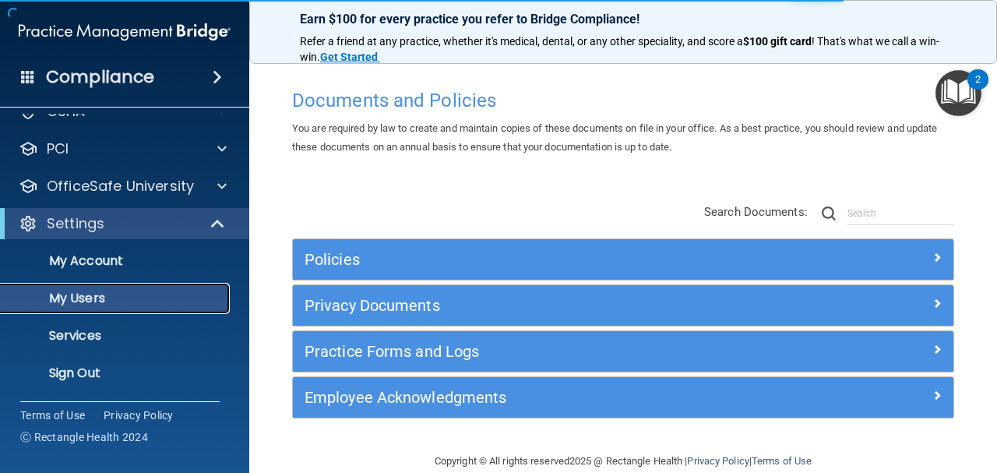
scroll to position [55, 0]
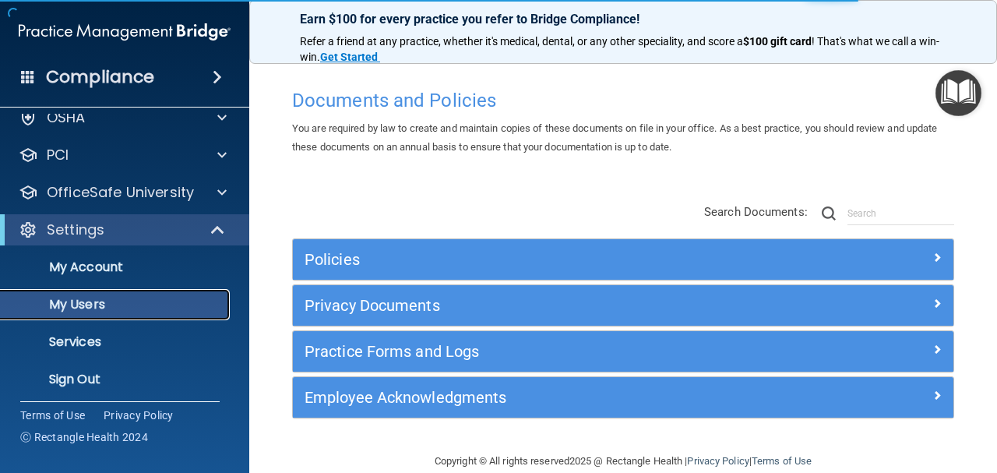
click at [149, 298] on p "My Users" at bounding box center [116, 305] width 213 height 16
select select "20"
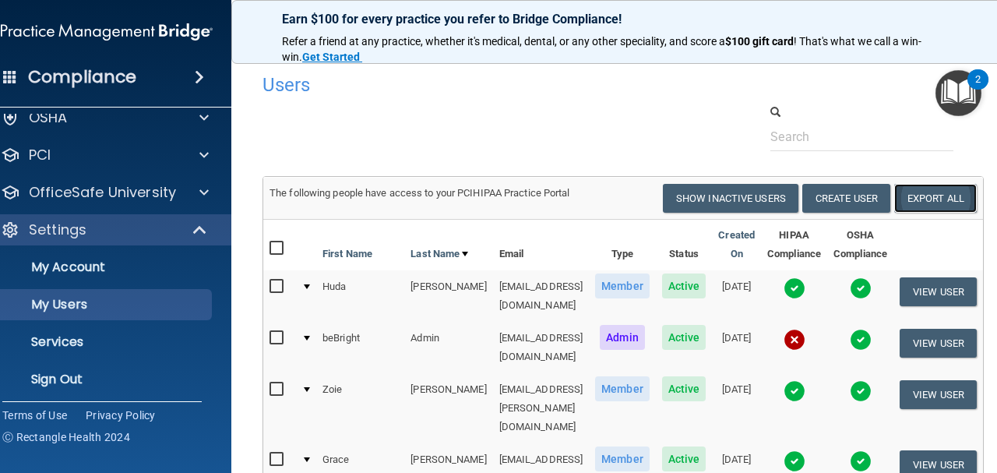
click at [962, 188] on link "Export All" at bounding box center [935, 198] width 83 height 29
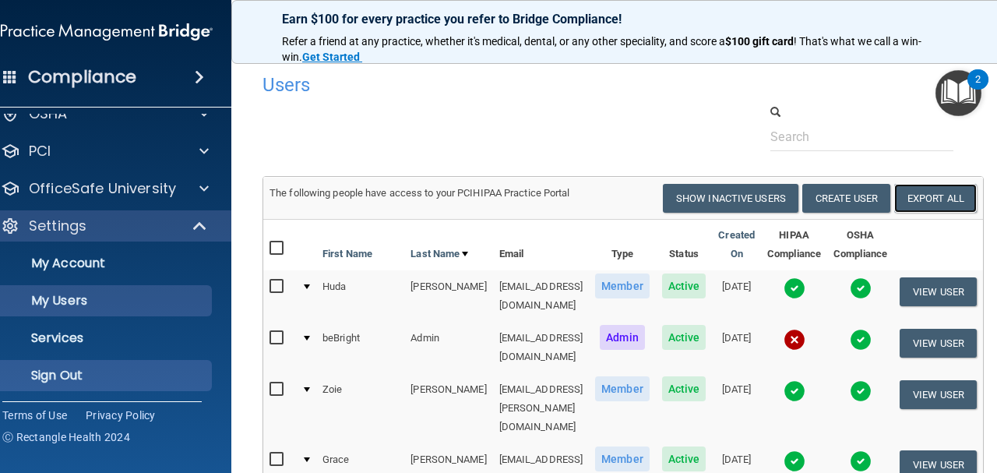
scroll to position [61, 0]
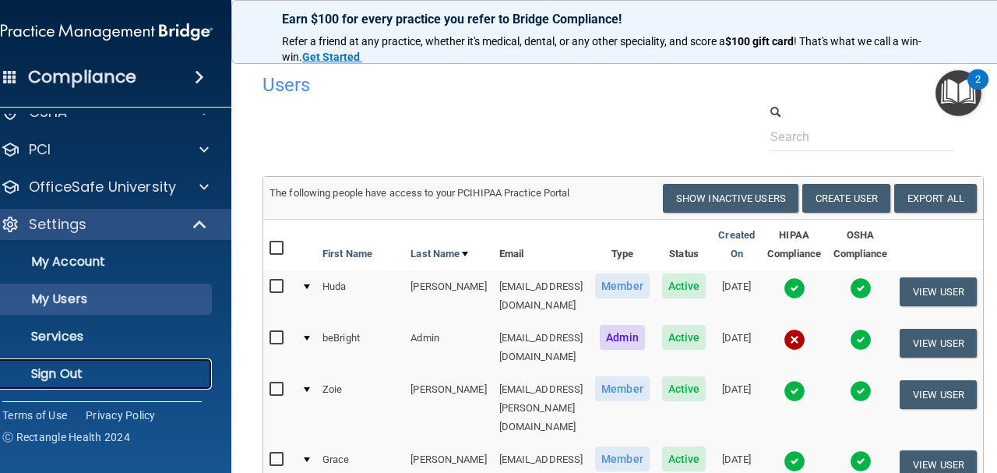
click at [100, 374] on p "Sign Out" at bounding box center [98, 374] width 213 height 16
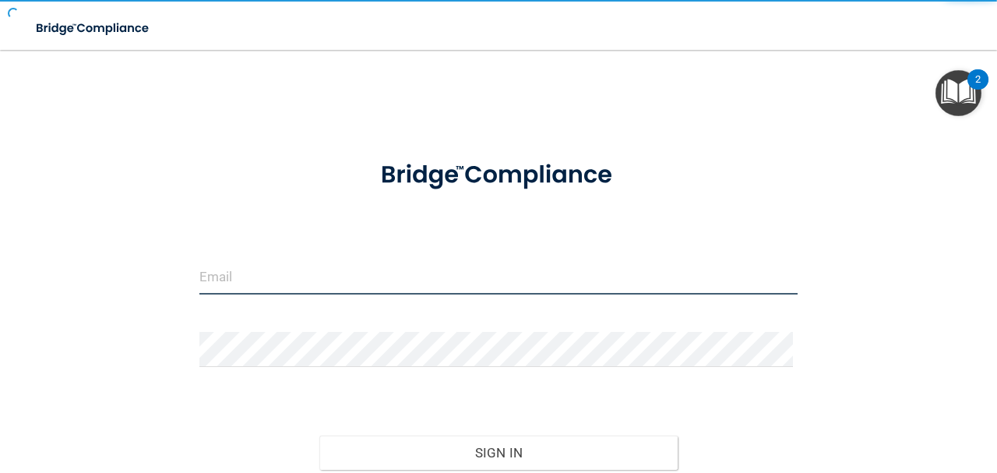
type input "avan@rectanglehealth.com"
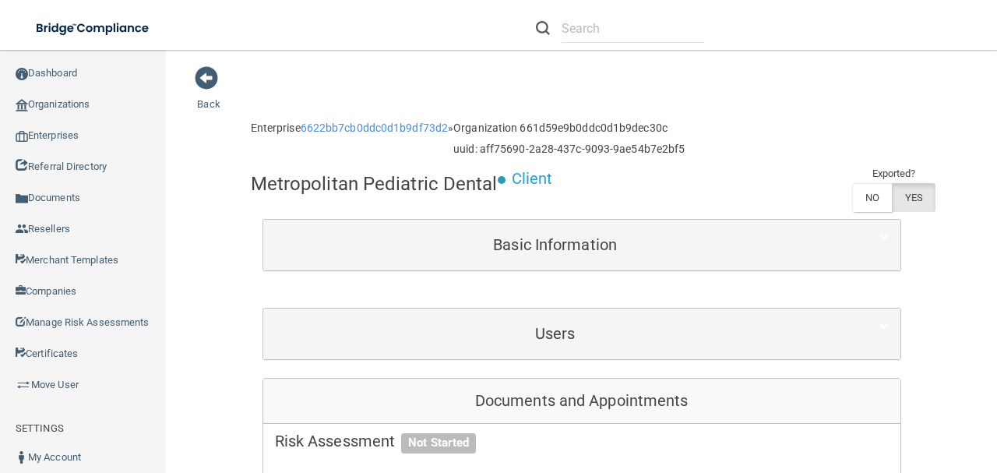
click at [491, 392] on div "Documents and Appointments" at bounding box center [581, 400] width 637 height 45
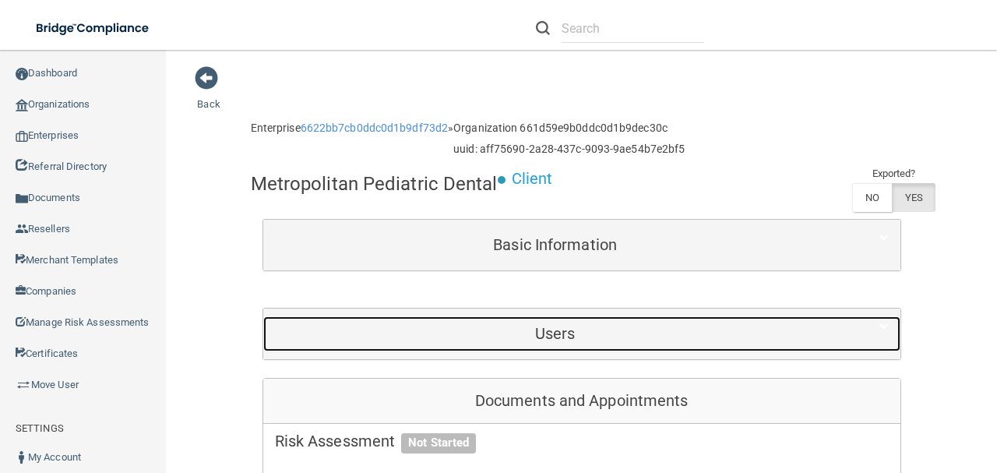
click at [486, 344] on div "Users" at bounding box center [555, 333] width 584 height 35
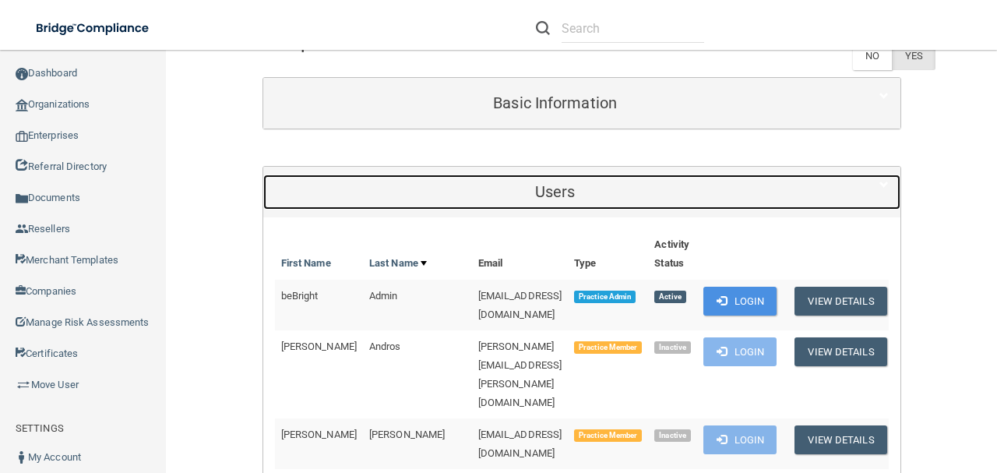
scroll to position [156, 0]
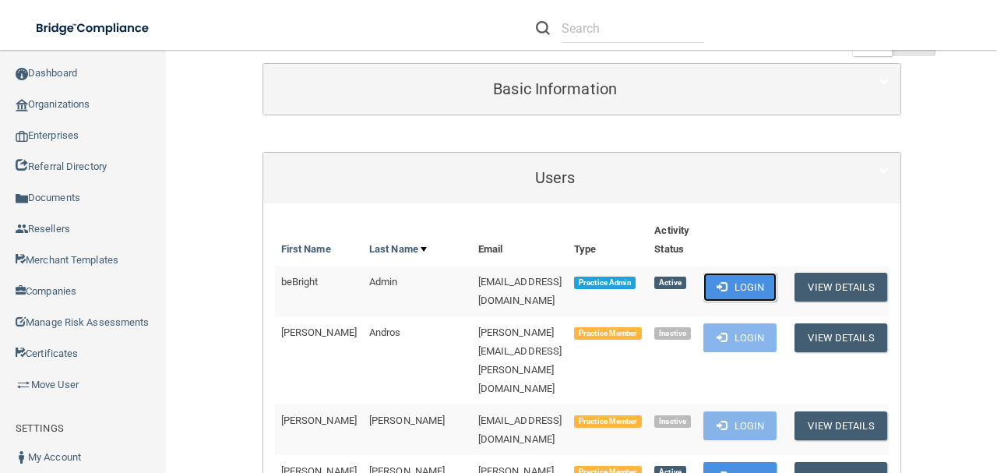
click at [730, 274] on button "Login" at bounding box center [740, 287] width 74 height 29
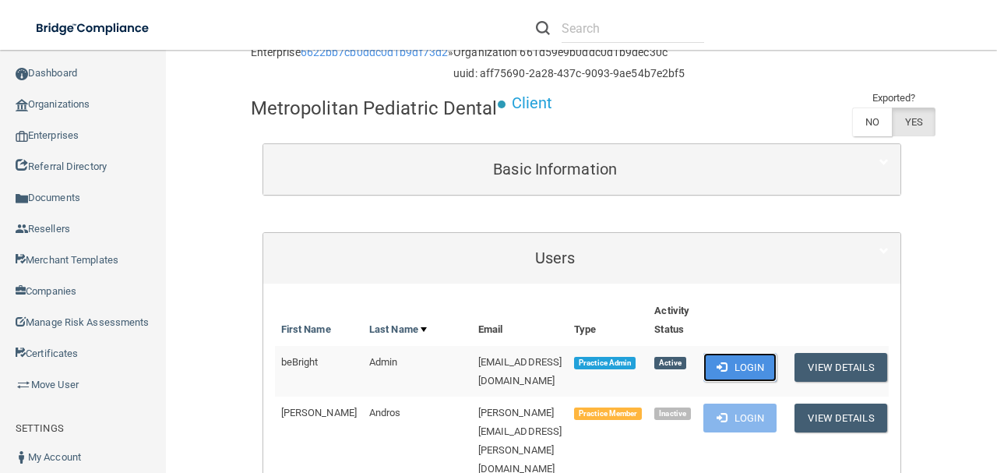
scroll to position [0, 0]
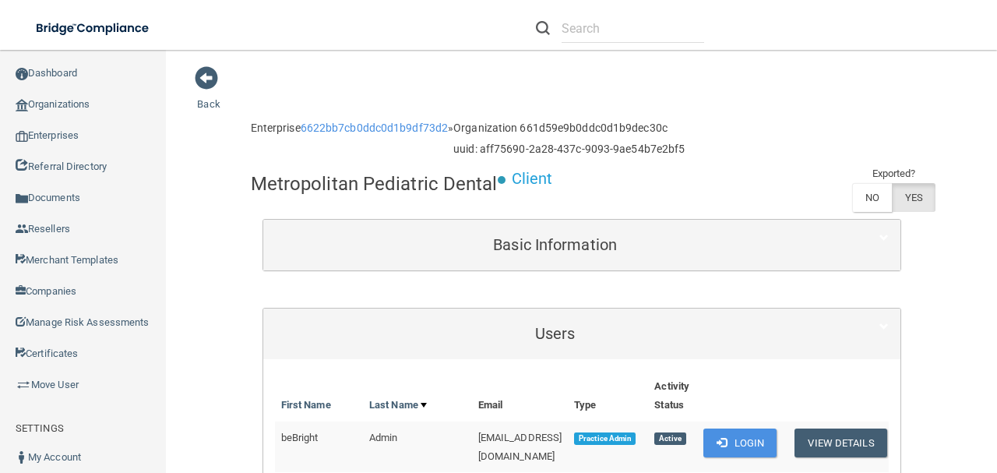
click at [192, 396] on main "Back Enterprise 6622bb7cb0ddc0d1b9df73d2 » Organization 661d59e9b0ddc0d1b9dec30…" at bounding box center [581, 261] width 831 height 423
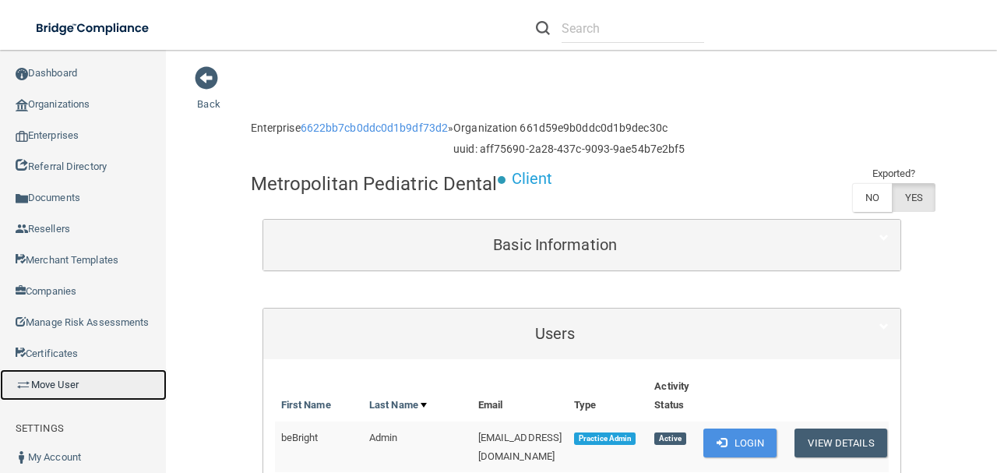
click at [139, 396] on link "Move User" at bounding box center [83, 384] width 167 height 31
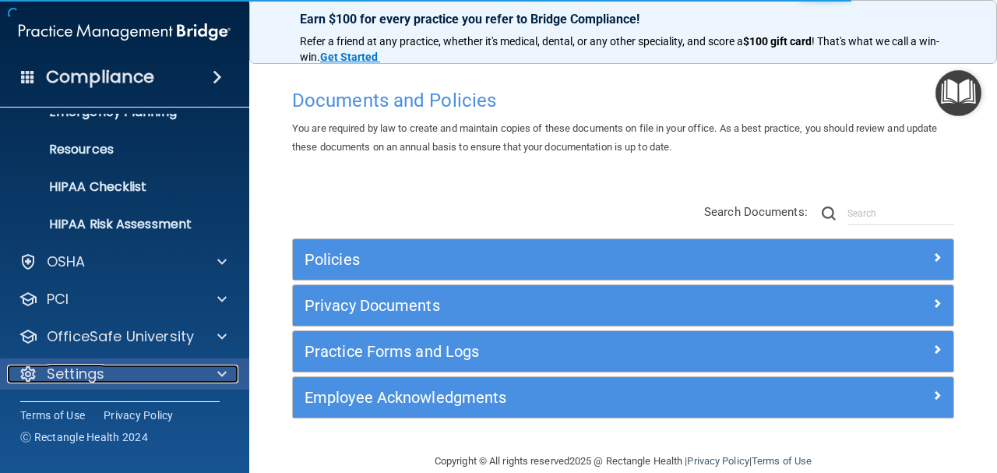
click at [130, 374] on div "Settings" at bounding box center [103, 373] width 193 height 19
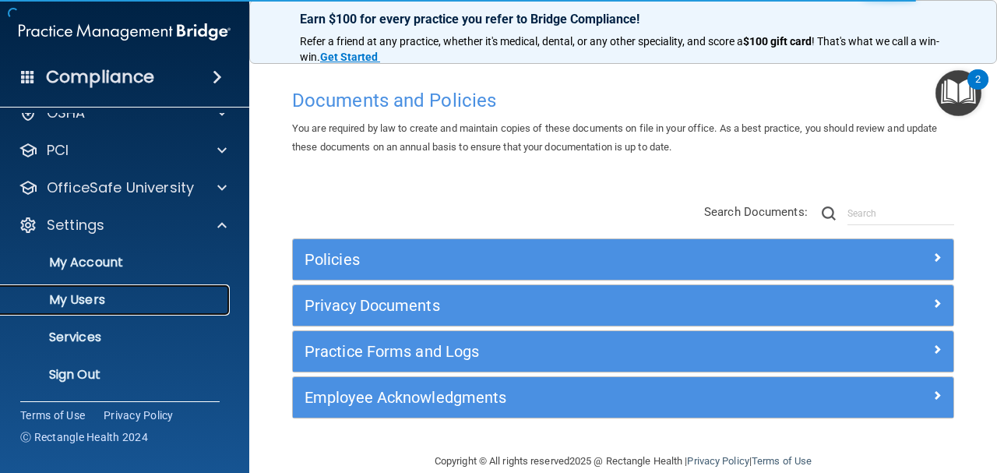
click at [115, 294] on p "My Users" at bounding box center [116, 300] width 213 height 16
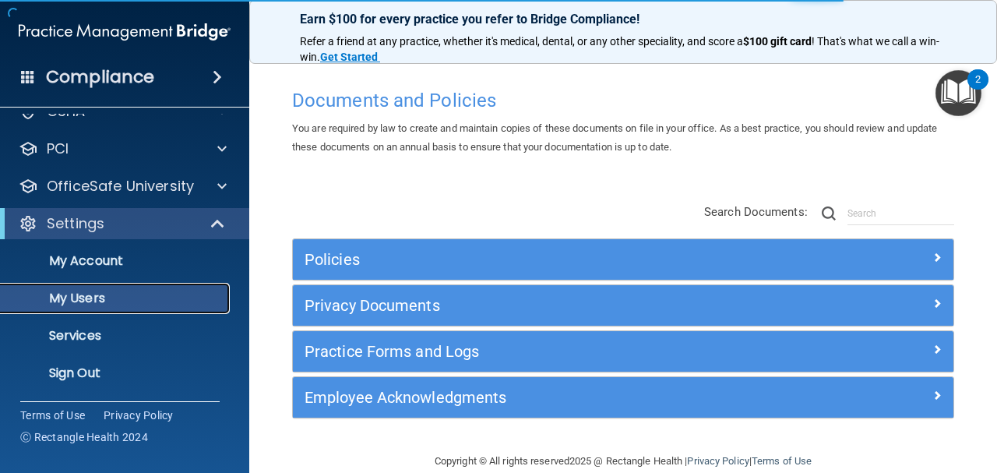
scroll to position [59, 0]
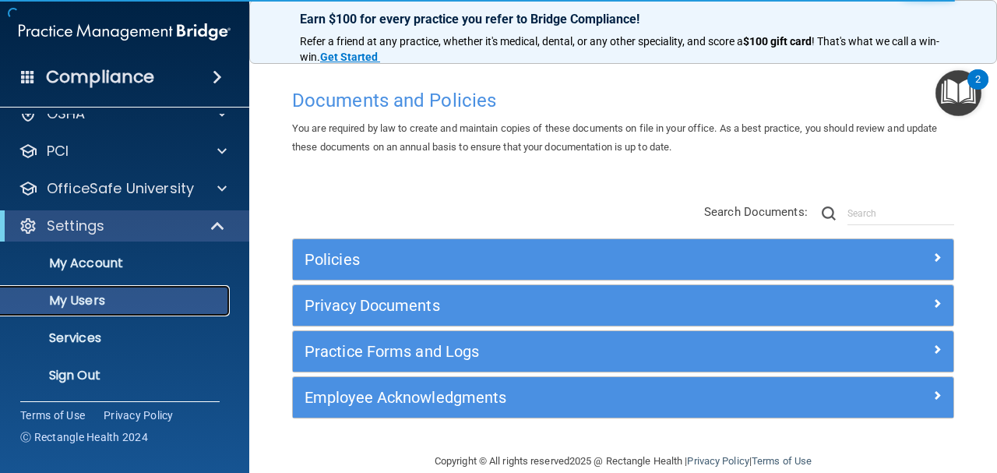
select select "20"
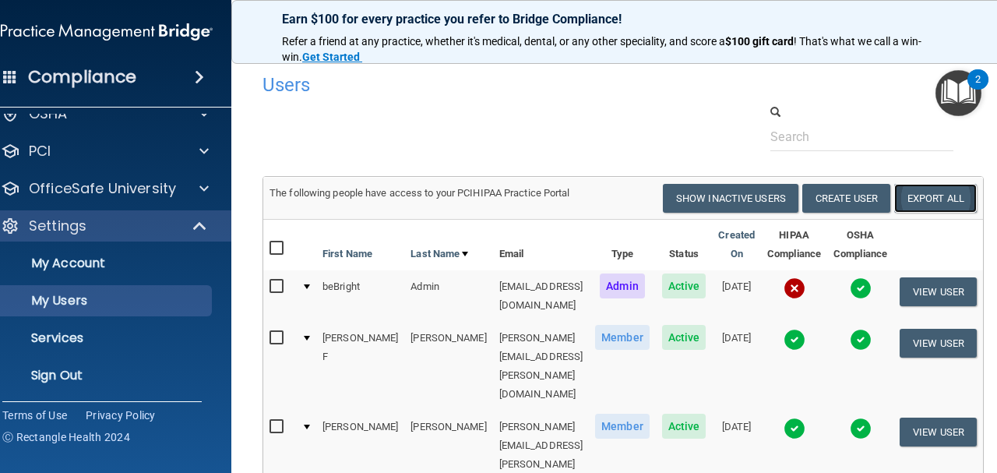
click at [939, 201] on link "Export All" at bounding box center [935, 198] width 83 height 29
click at [51, 371] on p "Sign Out" at bounding box center [98, 376] width 213 height 16
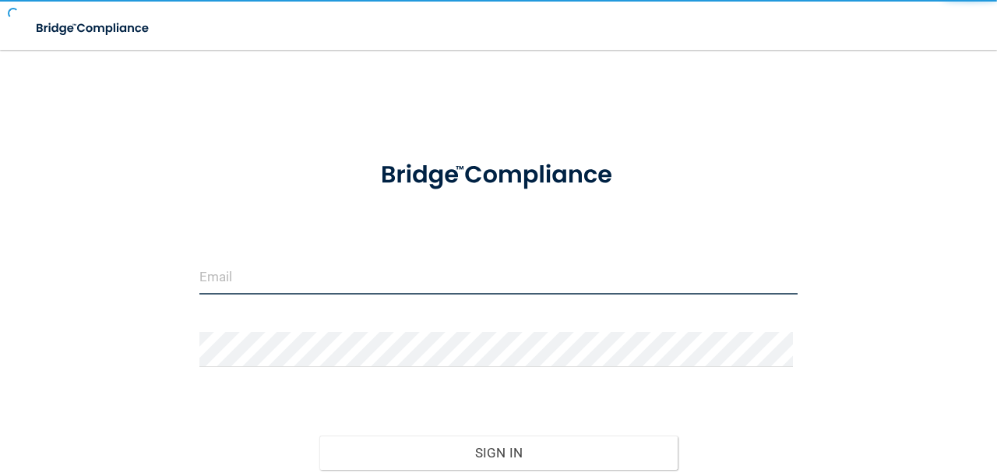
type input "[EMAIL_ADDRESS][DOMAIN_NAME]"
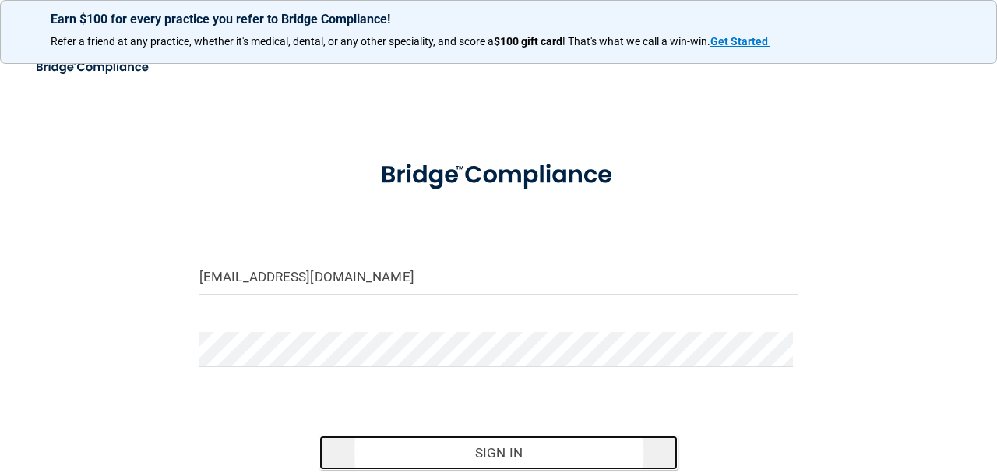
click at [382, 441] on button "Sign In" at bounding box center [498, 452] width 359 height 34
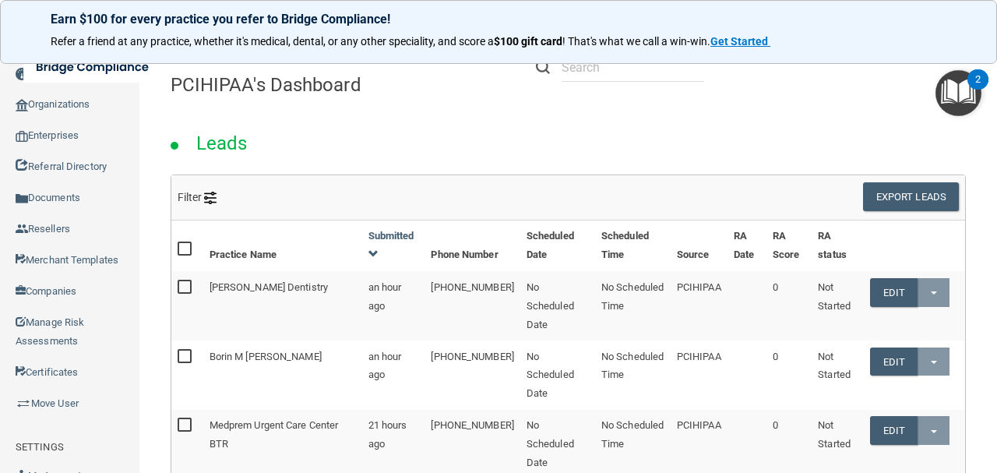
click at [287, 154] on div "Leads" at bounding box center [568, 139] width 818 height 71
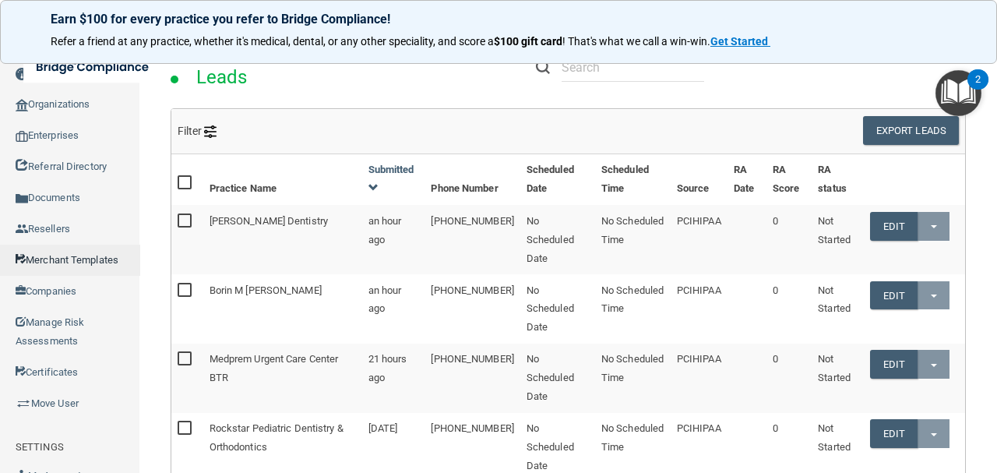
scroll to position [156, 0]
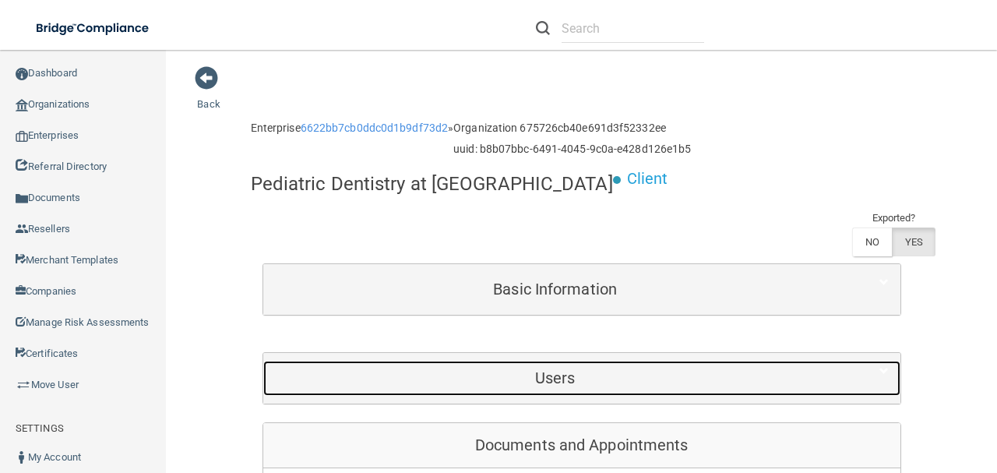
click at [494, 369] on h5 "Users" at bounding box center [555, 377] width 561 height 17
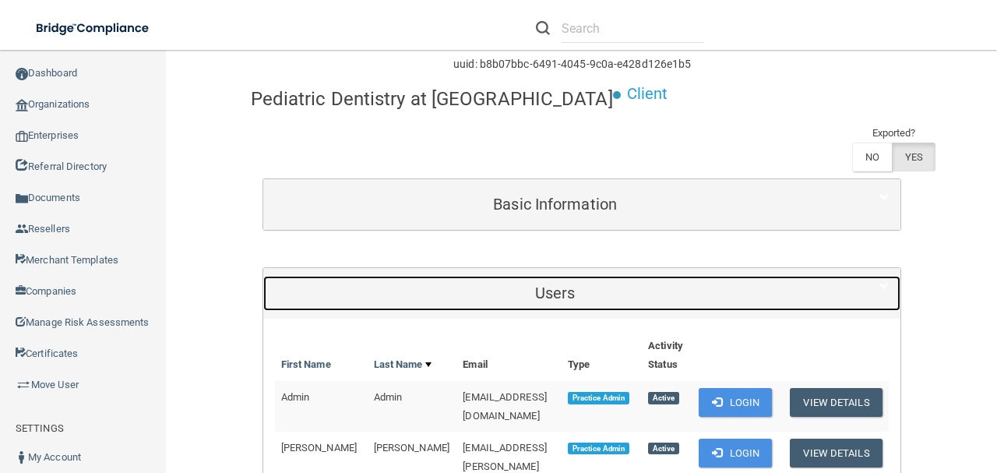
scroll to position [207, 0]
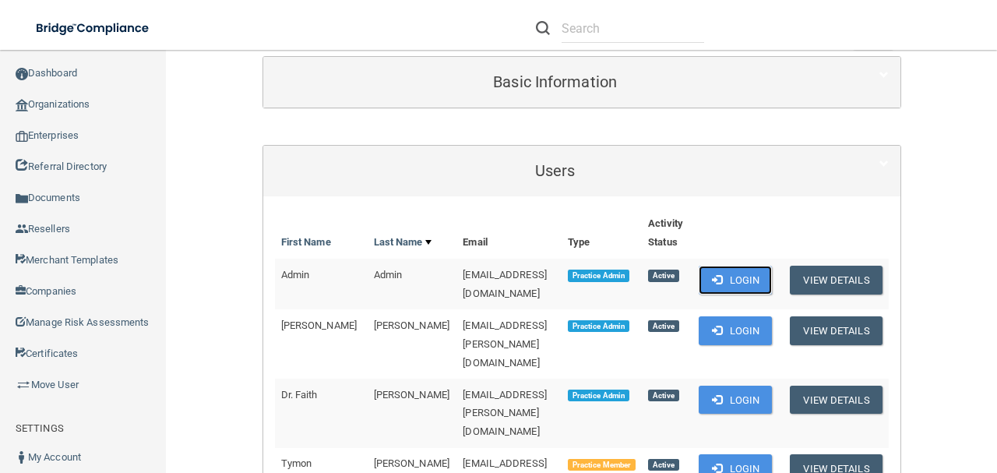
click at [772, 266] on button "Login" at bounding box center [735, 280] width 74 height 29
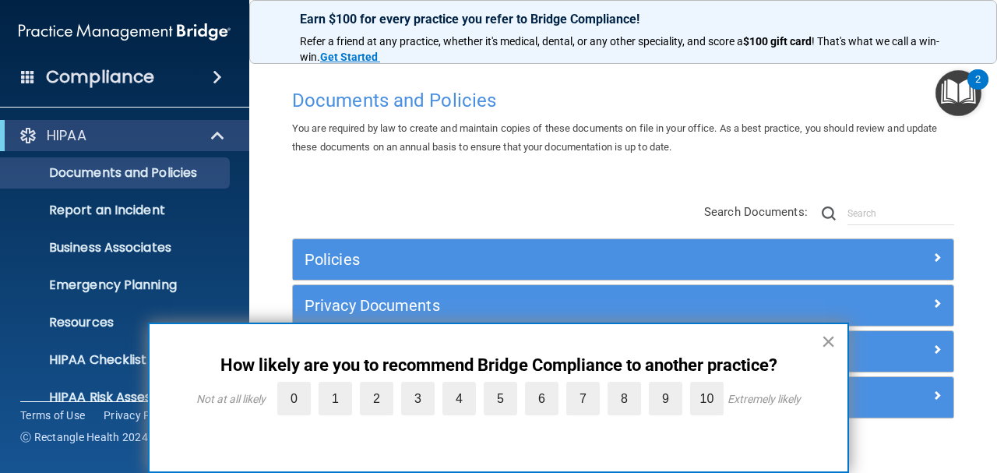
click at [830, 347] on button "×" at bounding box center [828, 341] width 15 height 25
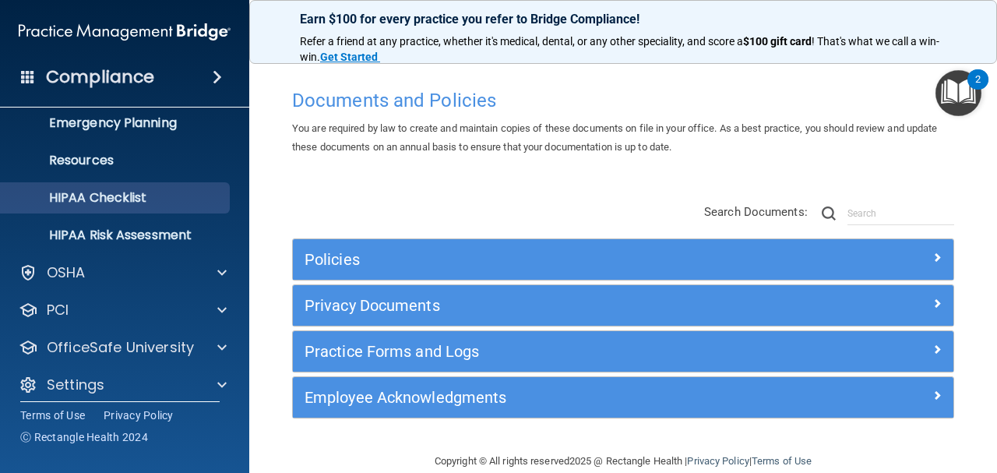
scroll to position [173, 0]
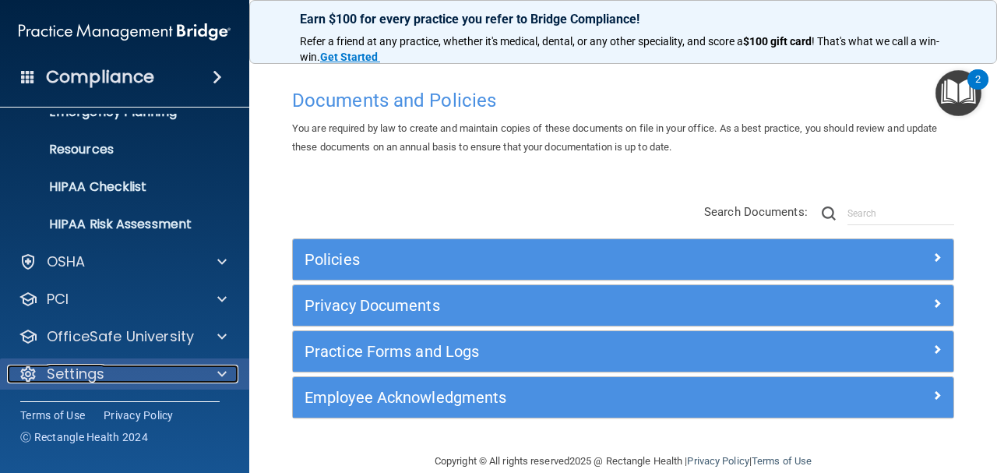
click at [178, 371] on div "Settings" at bounding box center [103, 373] width 193 height 19
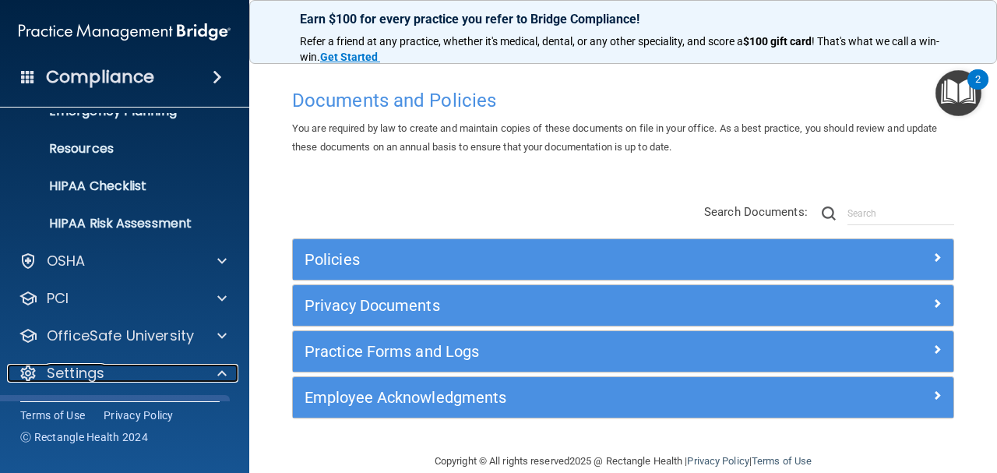
scroll to position [322, 0]
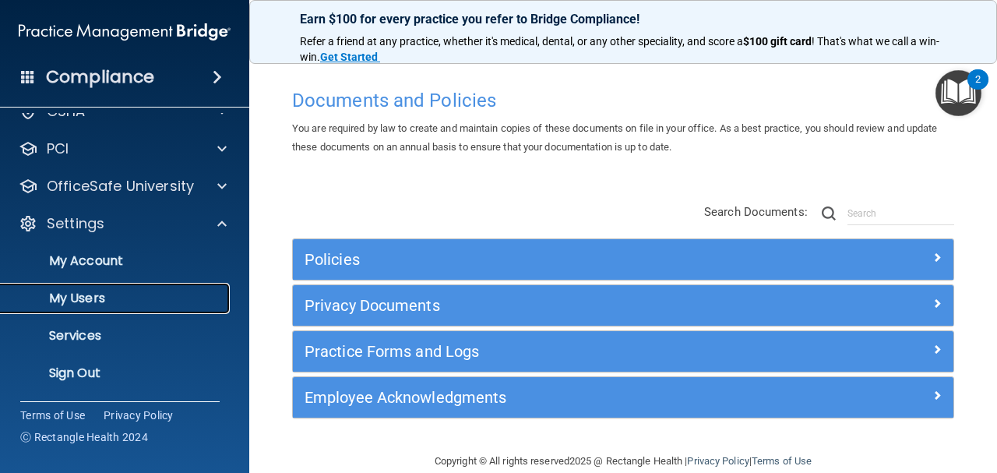
click at [149, 293] on p "My Users" at bounding box center [116, 298] width 213 height 16
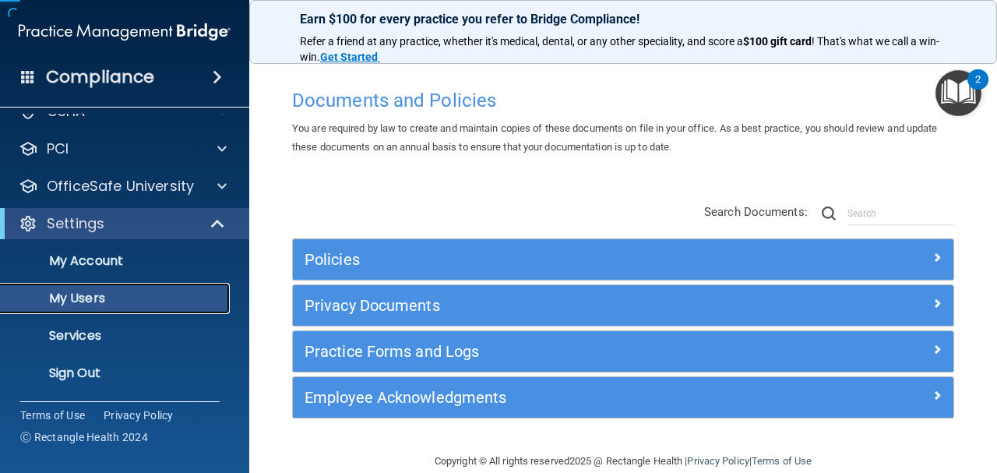
scroll to position [61, 0]
select select "20"
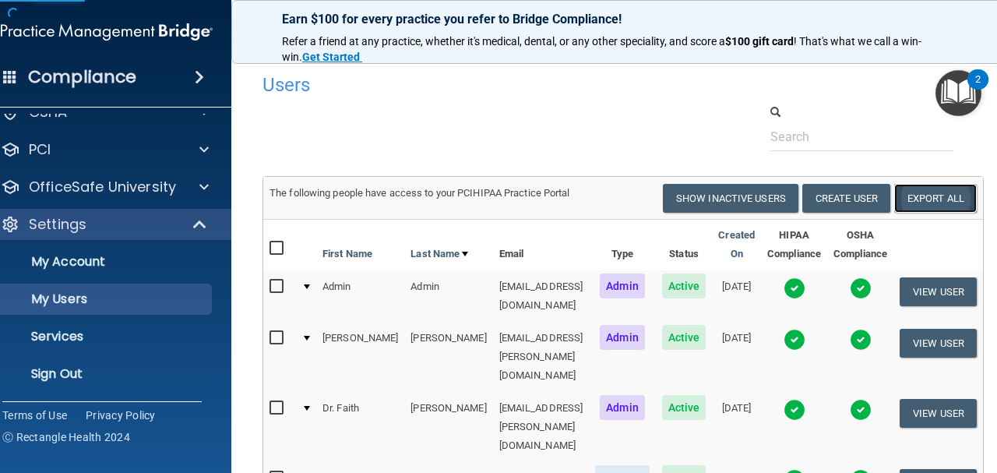
click at [960, 188] on link "Export All" at bounding box center [935, 198] width 83 height 29
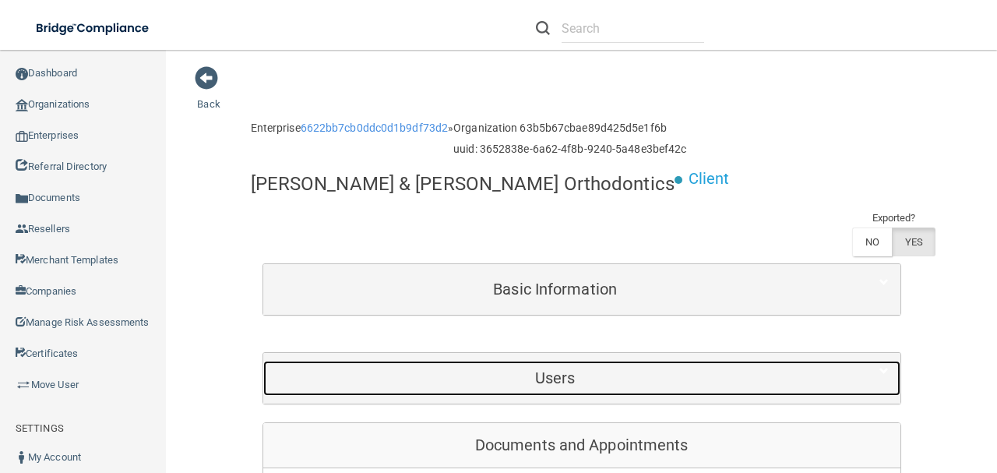
click at [681, 369] on h5 "Users" at bounding box center [555, 377] width 561 height 17
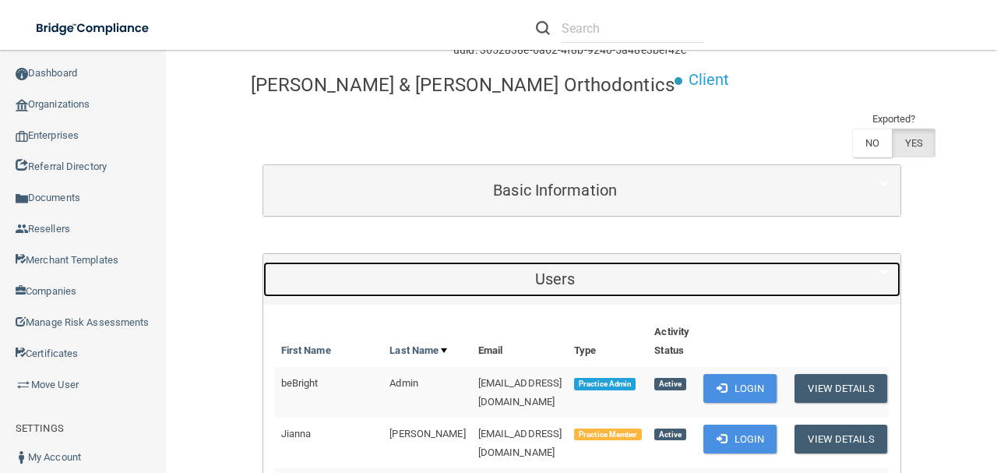
scroll to position [259, 0]
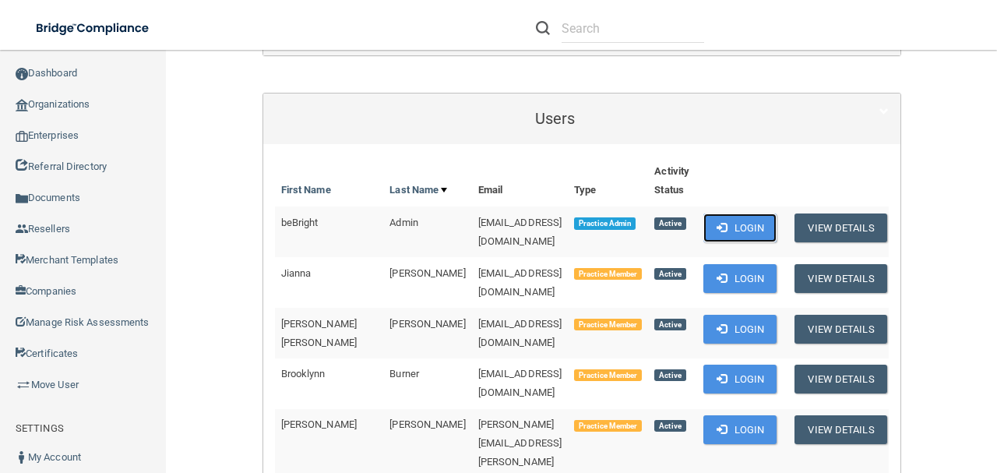
click at [749, 213] on button "Login" at bounding box center [740, 227] width 74 height 29
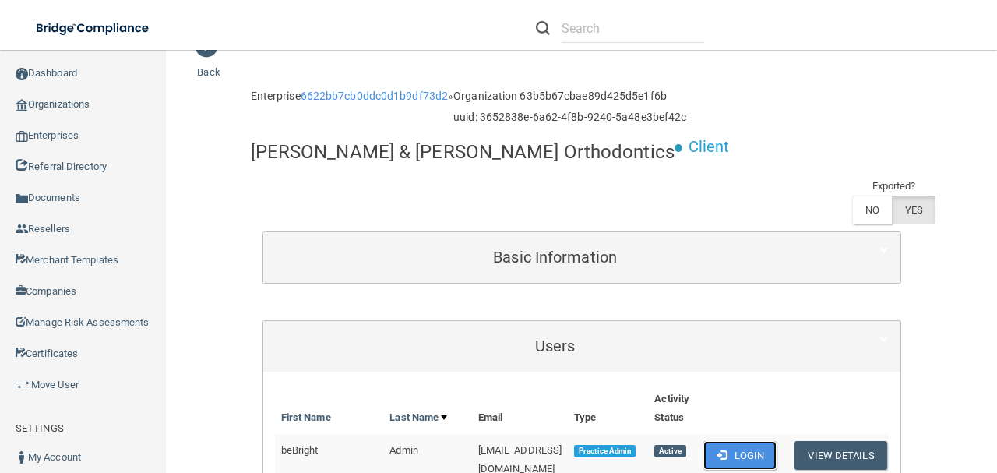
scroll to position [0, 0]
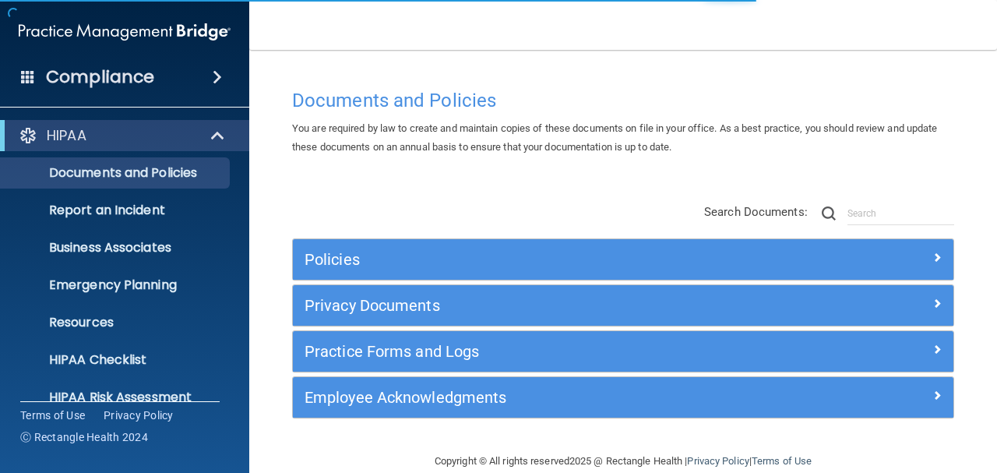
scroll to position [173, 0]
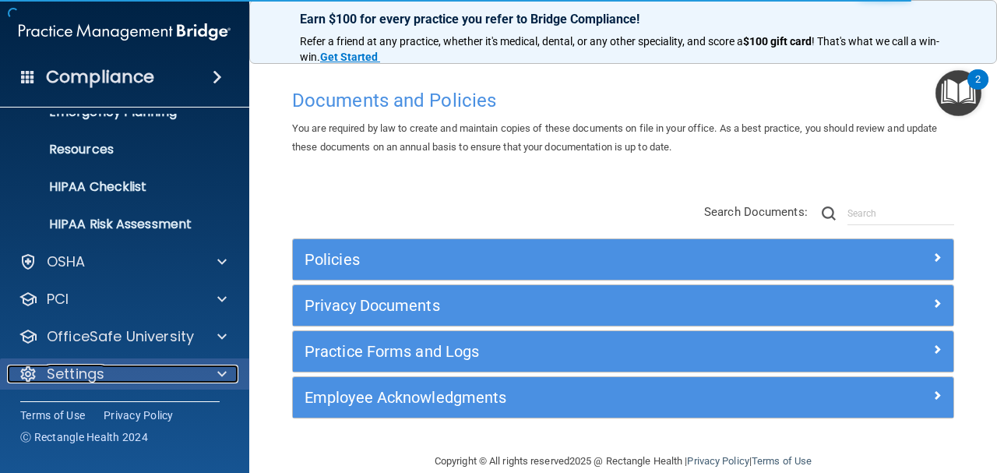
click at [188, 379] on div "Settings" at bounding box center [103, 373] width 193 height 19
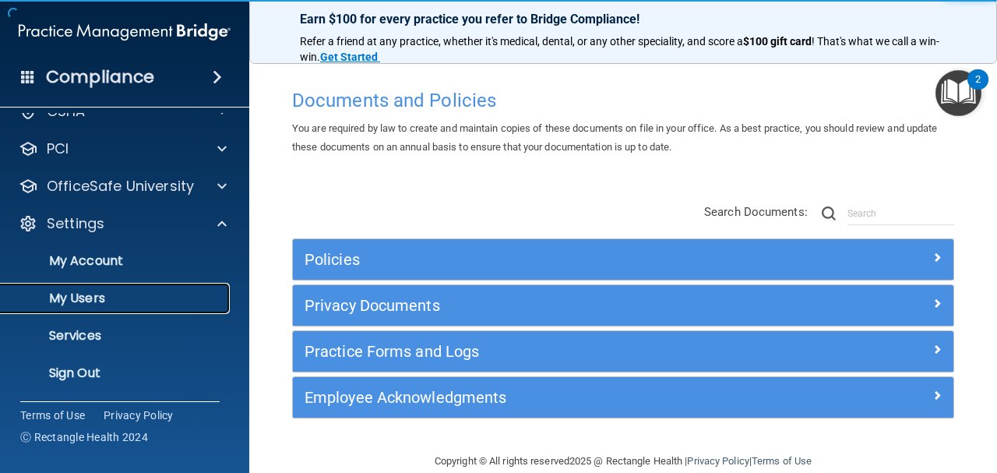
click at [164, 301] on p "My Users" at bounding box center [116, 298] width 213 height 16
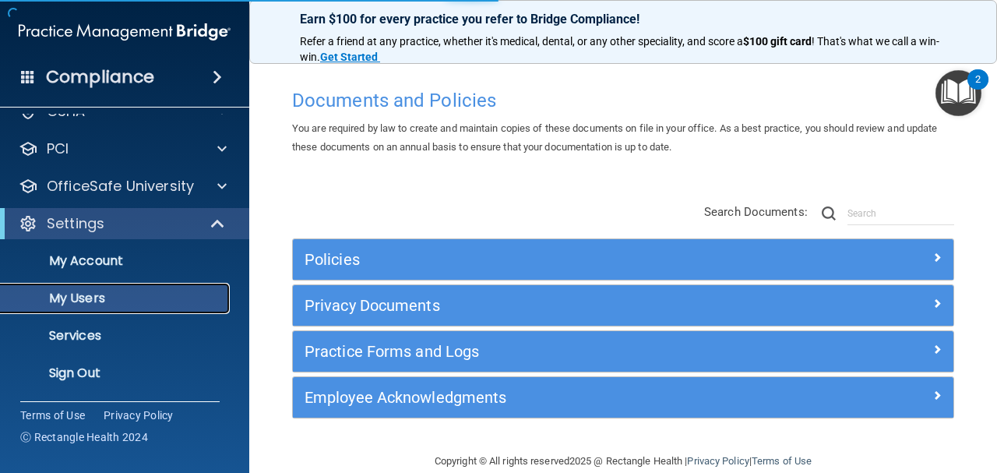
scroll to position [61, 0]
select select "20"
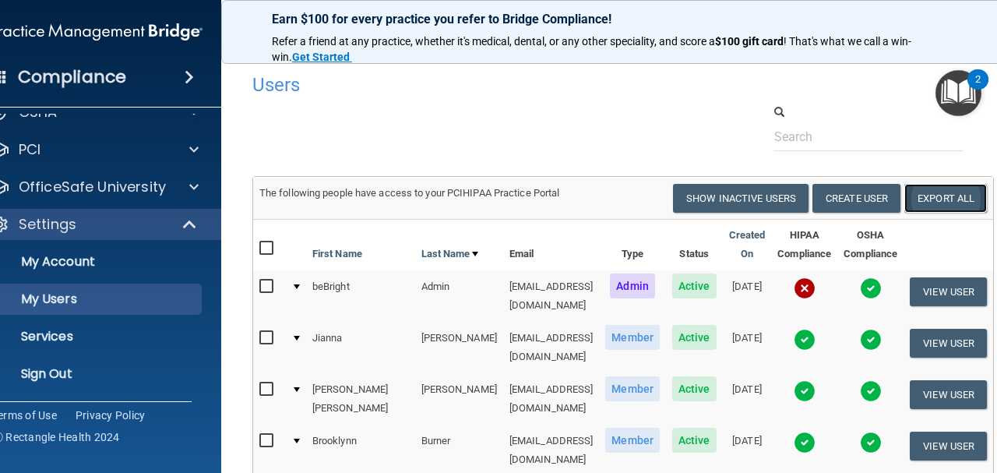
click at [953, 184] on link "Export All" at bounding box center [945, 198] width 83 height 29
click at [99, 385] on link "Sign Out" at bounding box center [78, 373] width 245 height 31
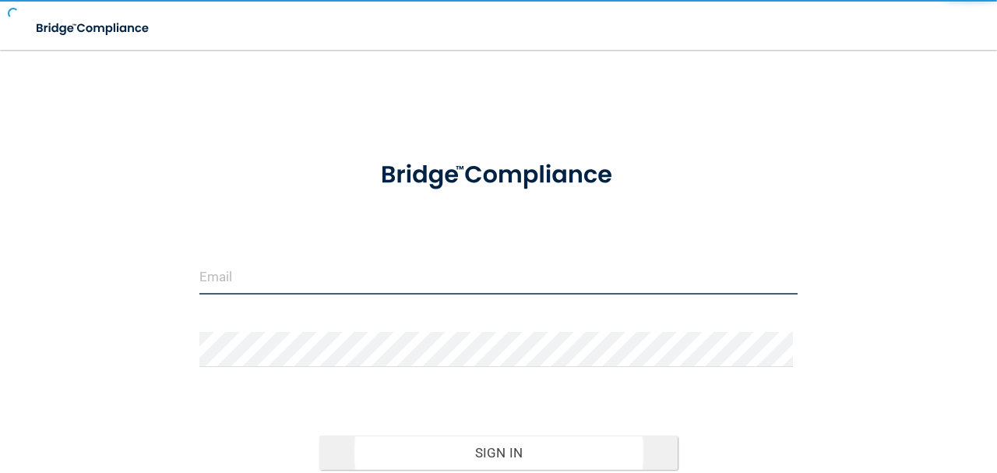
type input "[EMAIL_ADDRESS][DOMAIN_NAME]"
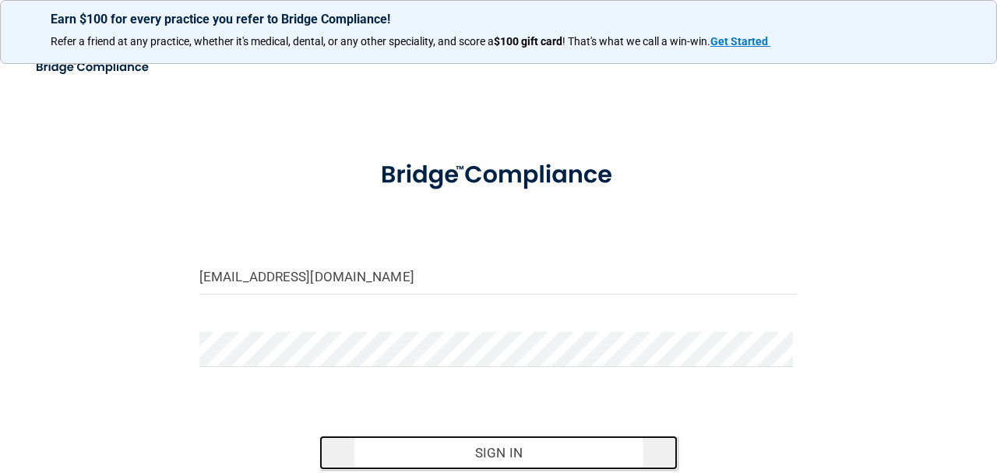
click at [447, 439] on button "Sign In" at bounding box center [498, 452] width 359 height 34
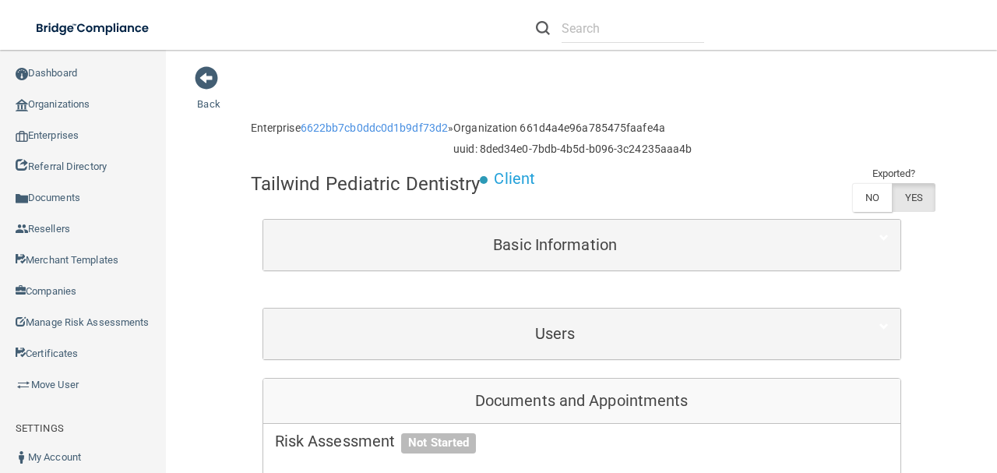
click at [484, 350] on div "Users" at bounding box center [581, 333] width 637 height 51
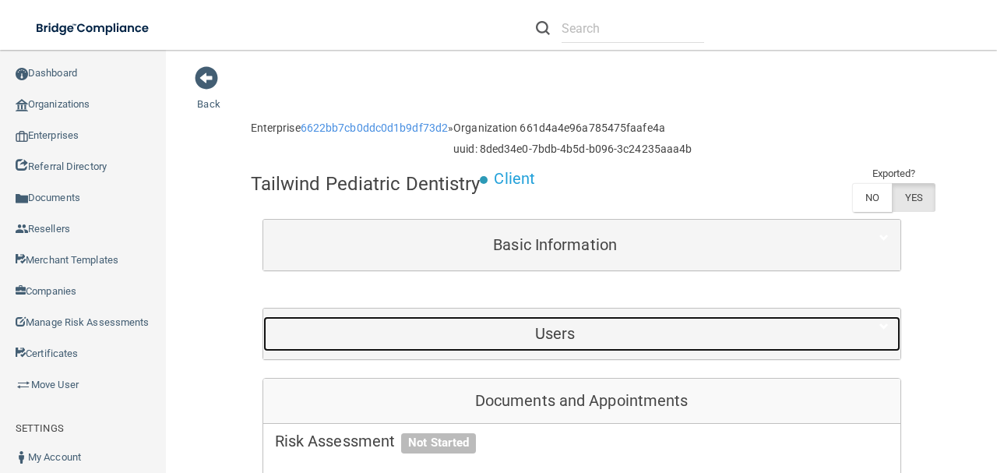
click at [505, 333] on h5 "Users" at bounding box center [555, 333] width 561 height 17
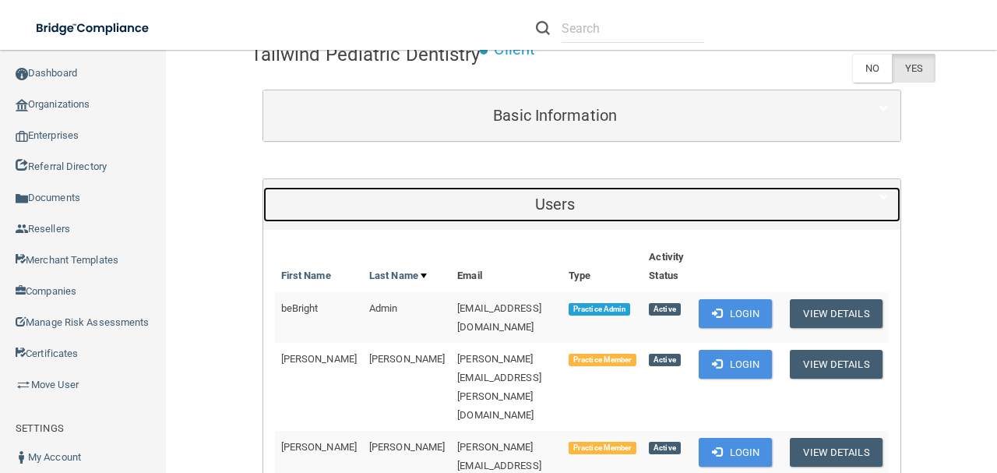
scroll to position [207, 0]
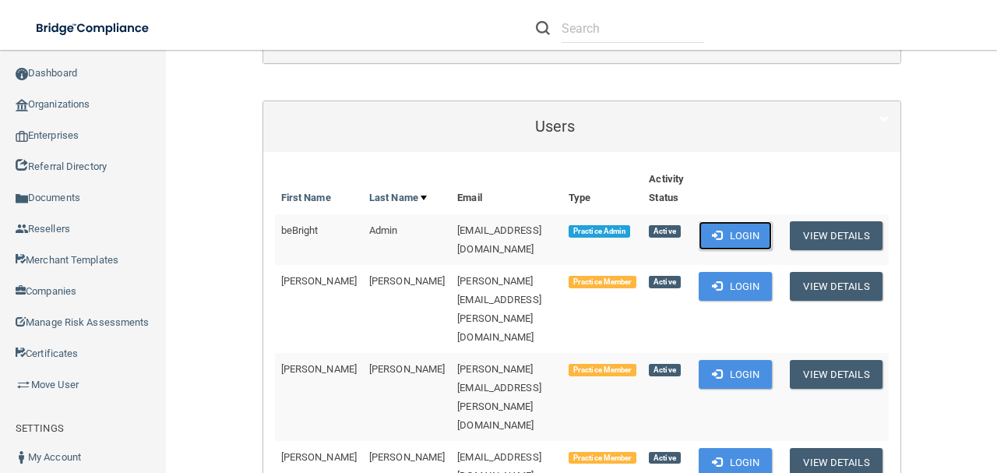
click at [702, 234] on button "Login" at bounding box center [735, 235] width 74 height 29
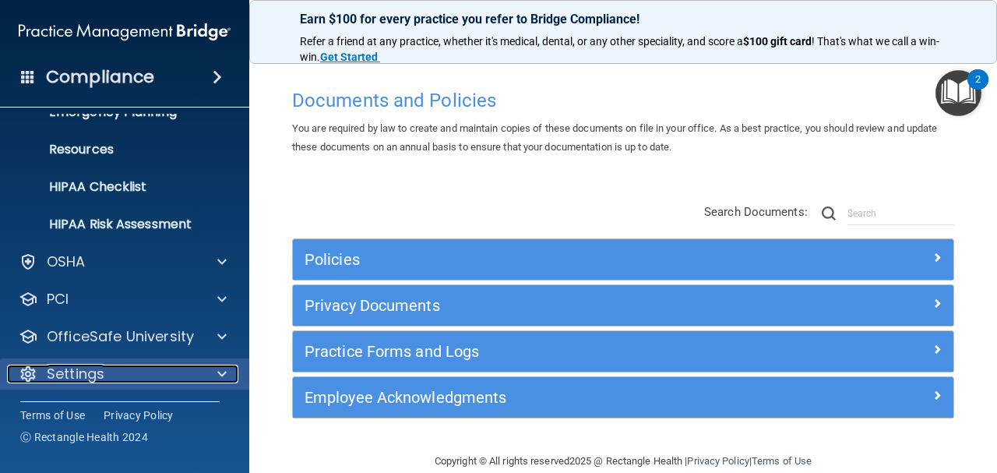
click at [188, 373] on div "Settings" at bounding box center [103, 373] width 193 height 19
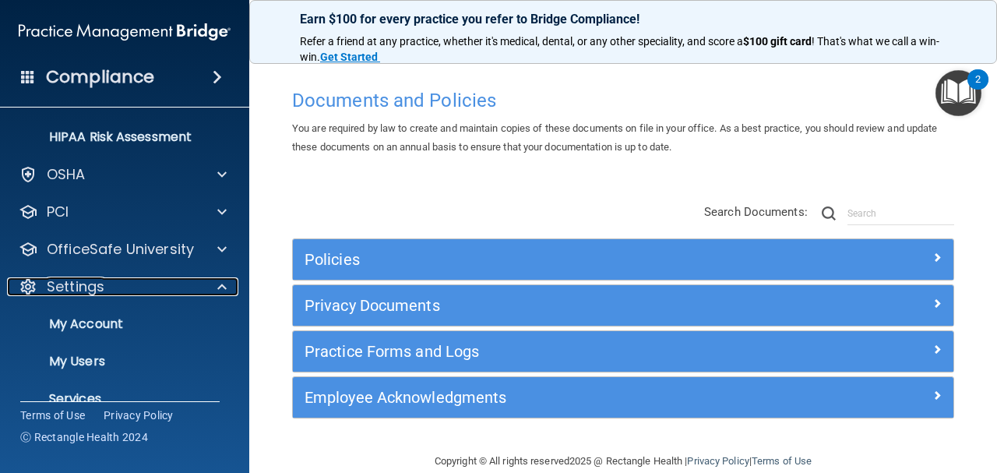
scroll to position [319, 0]
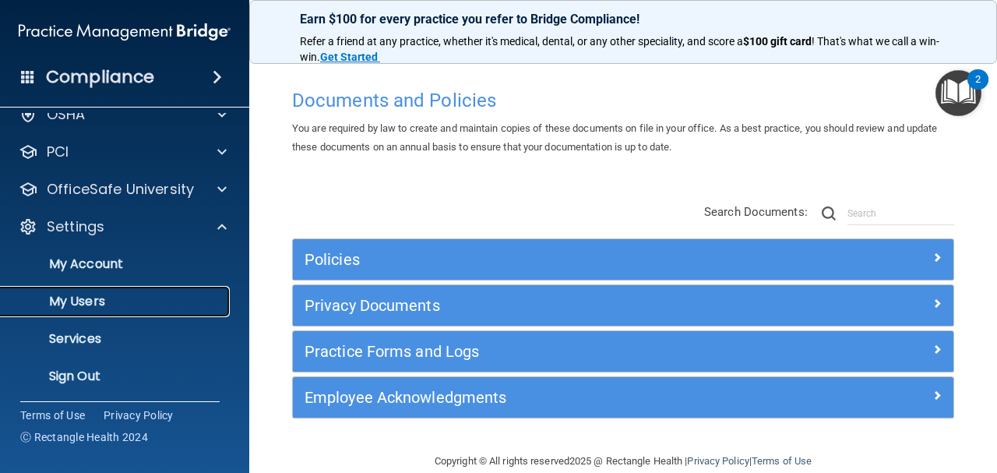
click at [165, 310] on link "My Users" at bounding box center [106, 301] width 245 height 31
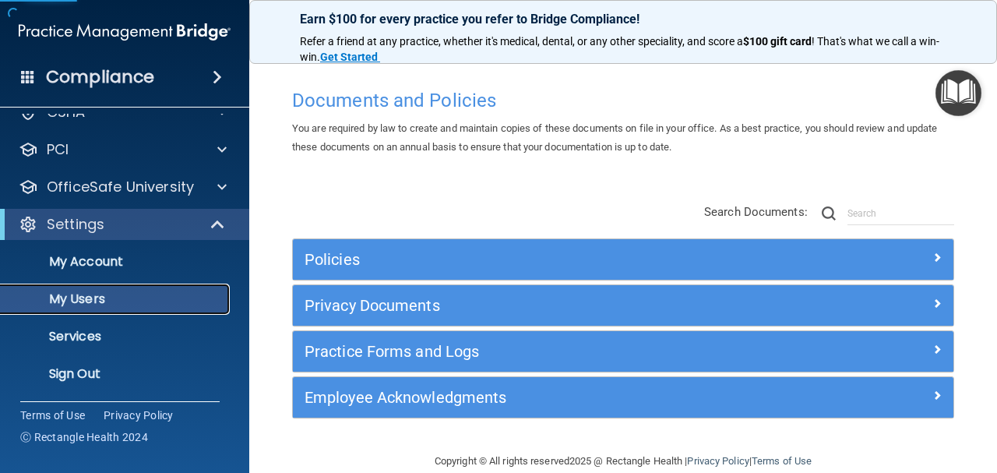
scroll to position [58, 0]
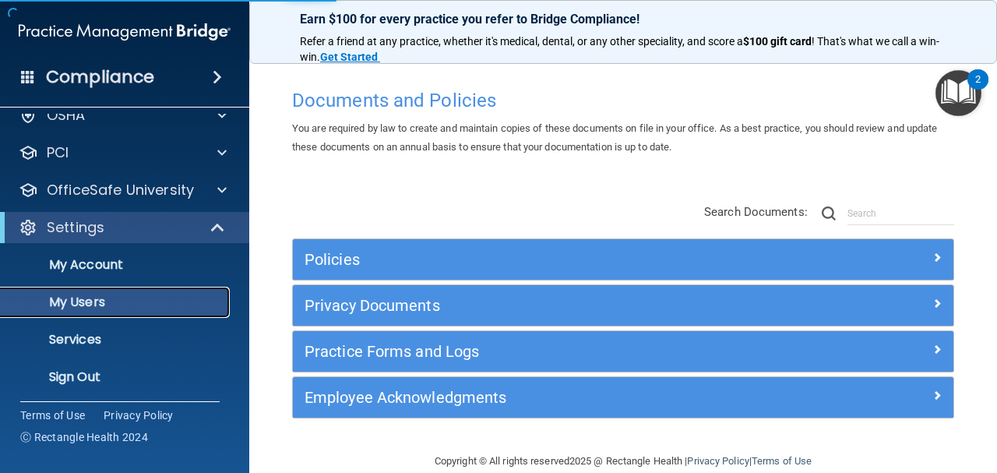
select select "20"
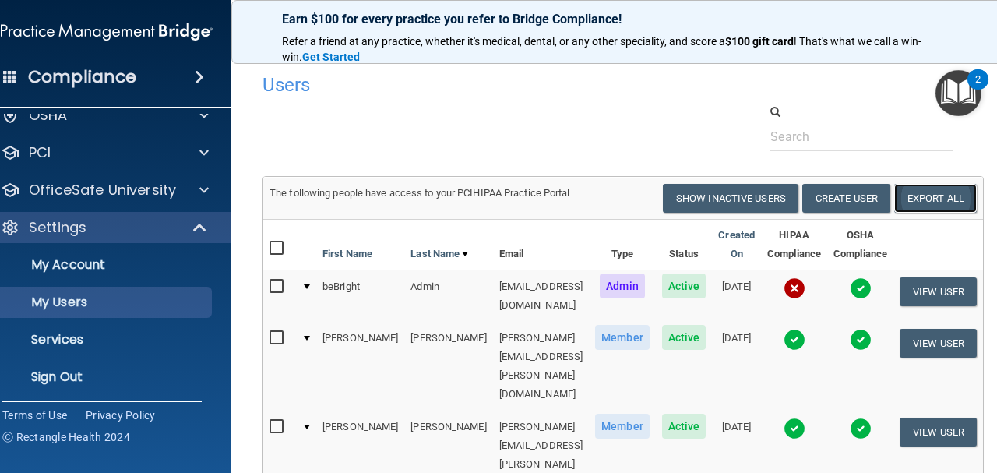
click at [945, 202] on link "Export All" at bounding box center [935, 198] width 83 height 29
click at [143, 366] on link "Sign Out" at bounding box center [89, 376] width 245 height 31
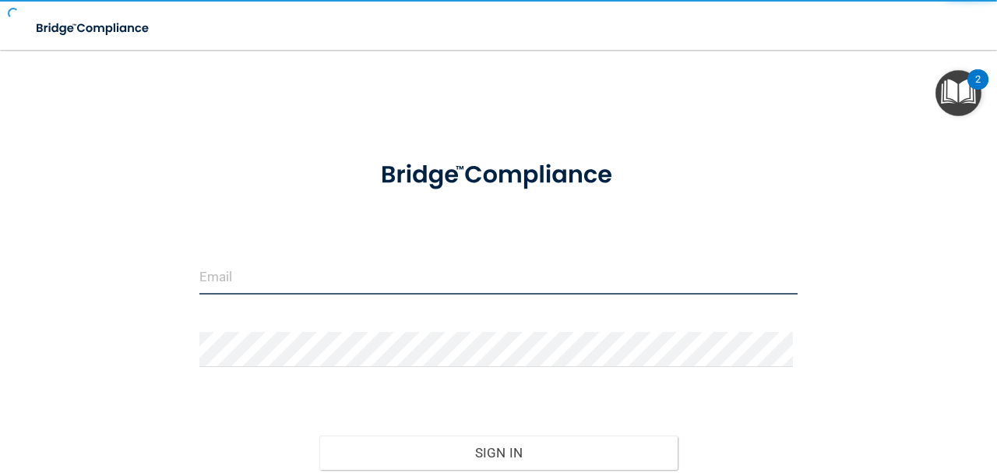
type input "[EMAIL_ADDRESS][DOMAIN_NAME]"
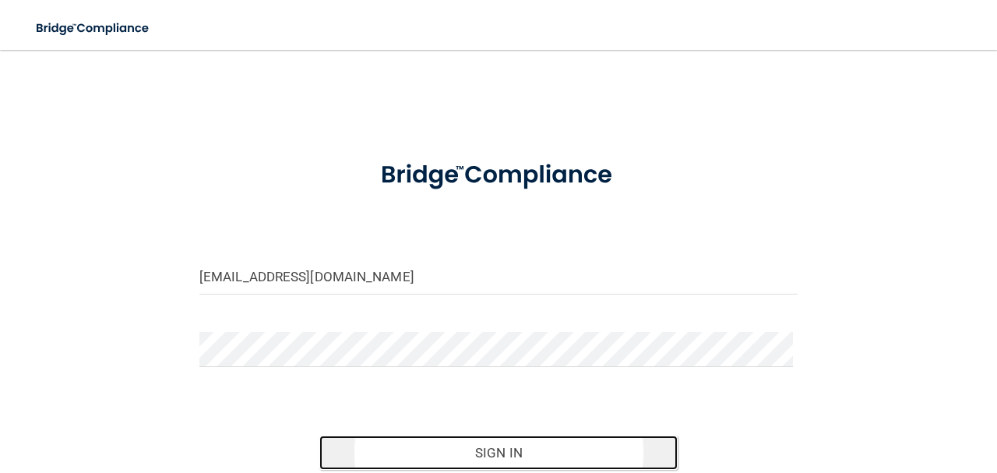
click at [439, 440] on button "Sign In" at bounding box center [498, 452] width 359 height 34
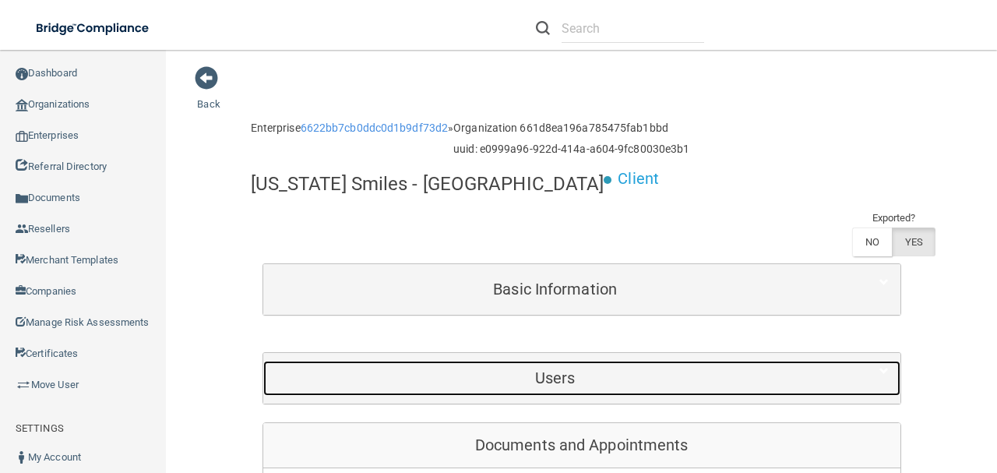
click at [386, 361] on div "Users" at bounding box center [555, 378] width 584 height 35
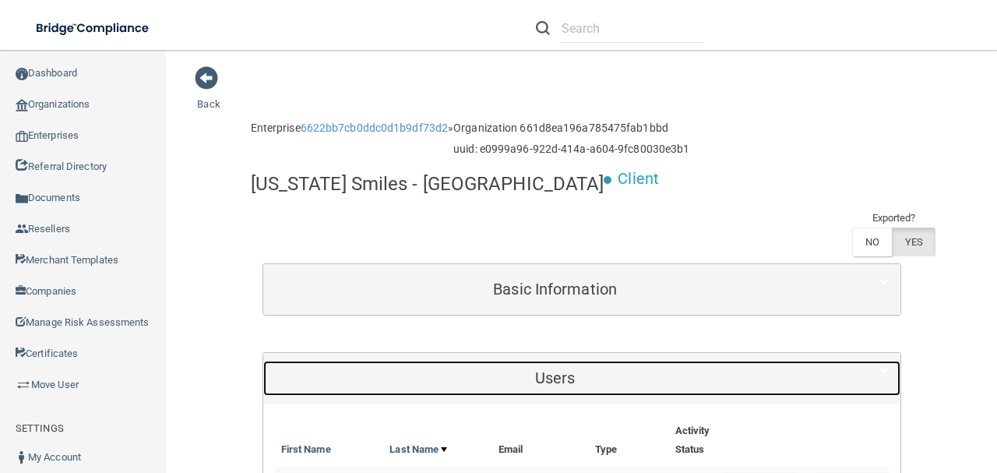
scroll to position [207, 0]
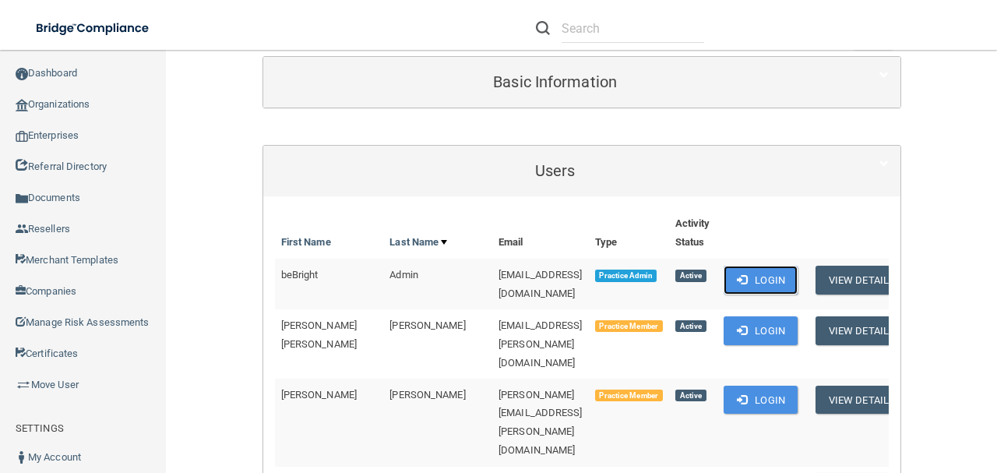
click at [741, 266] on button "Login" at bounding box center [760, 280] width 74 height 29
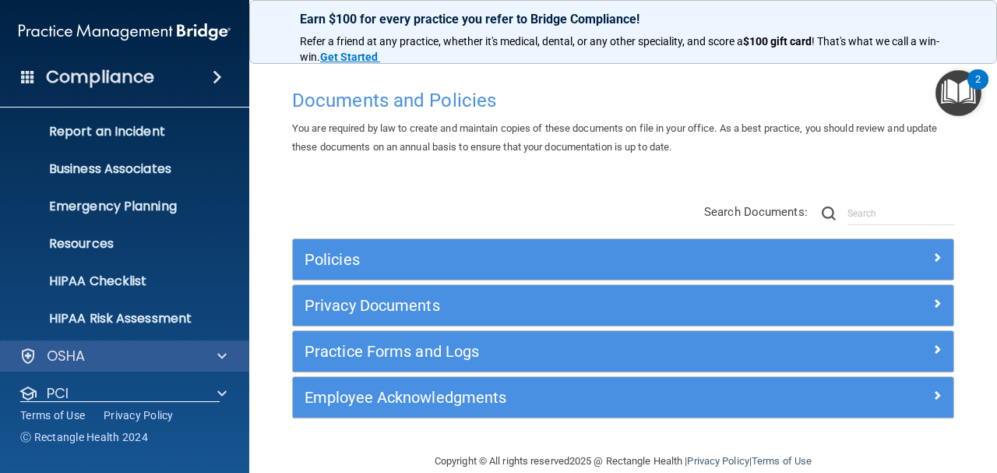
scroll to position [173, 0]
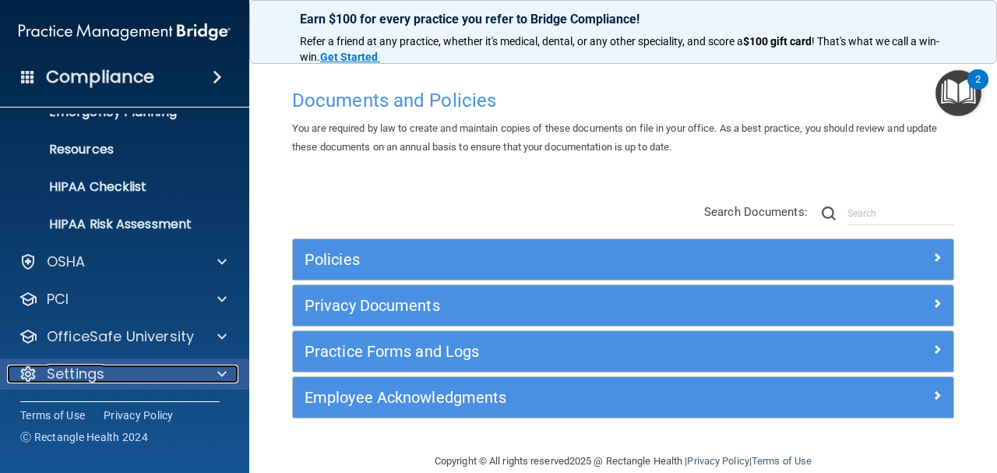
click at [171, 371] on div "Settings" at bounding box center [103, 373] width 193 height 19
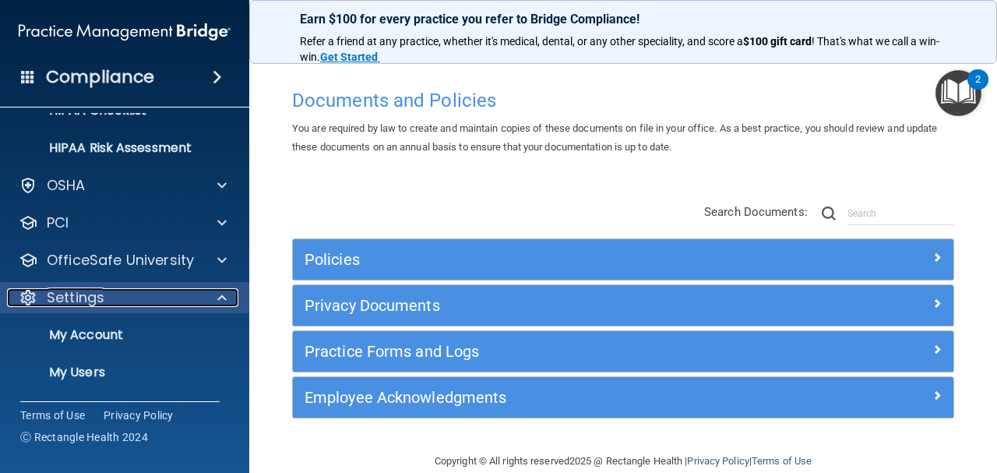
scroll to position [322, 0]
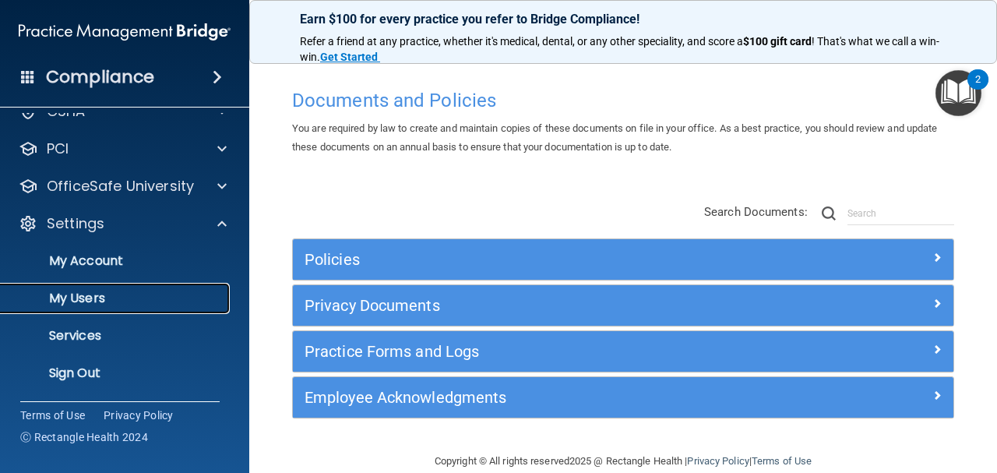
click at [167, 286] on link "My Users" at bounding box center [106, 298] width 245 height 31
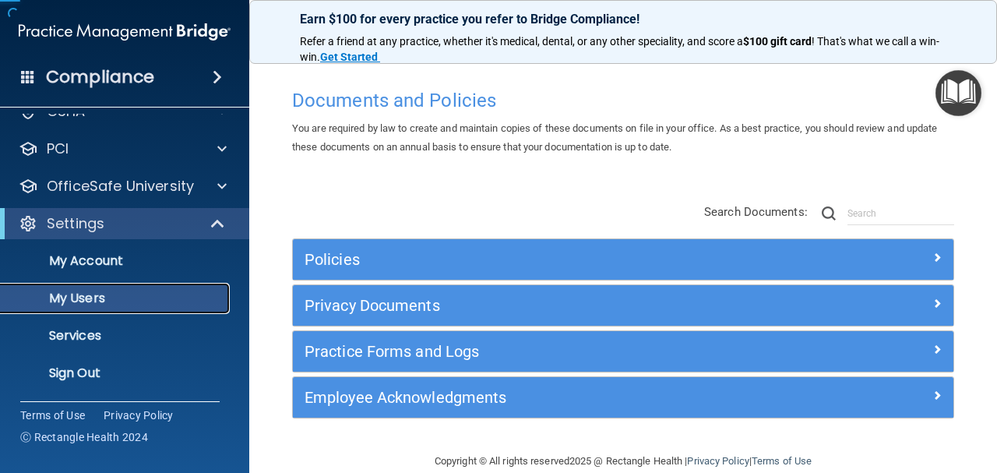
scroll to position [61, 0]
select select "20"
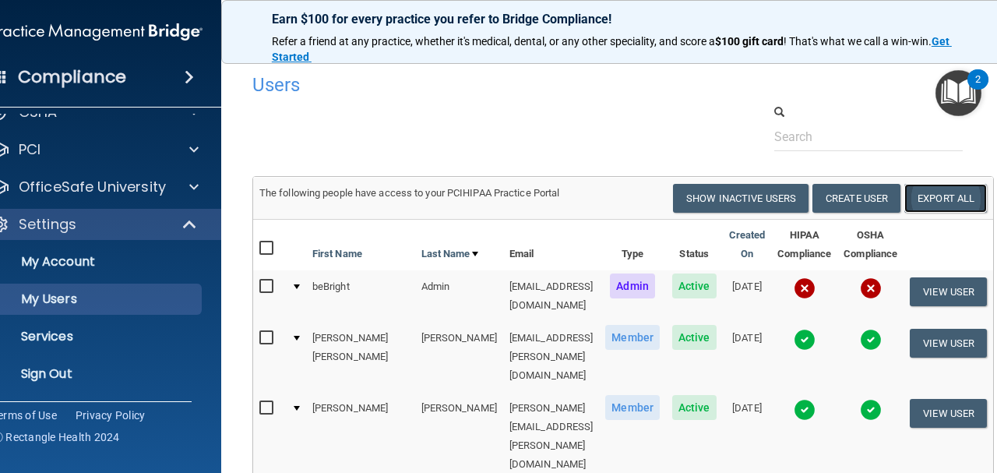
click at [952, 202] on link "Export All" at bounding box center [945, 198] width 83 height 29
click at [735, 112] on div at bounding box center [623, 128] width 765 height 48
